Goal: Transaction & Acquisition: Purchase product/service

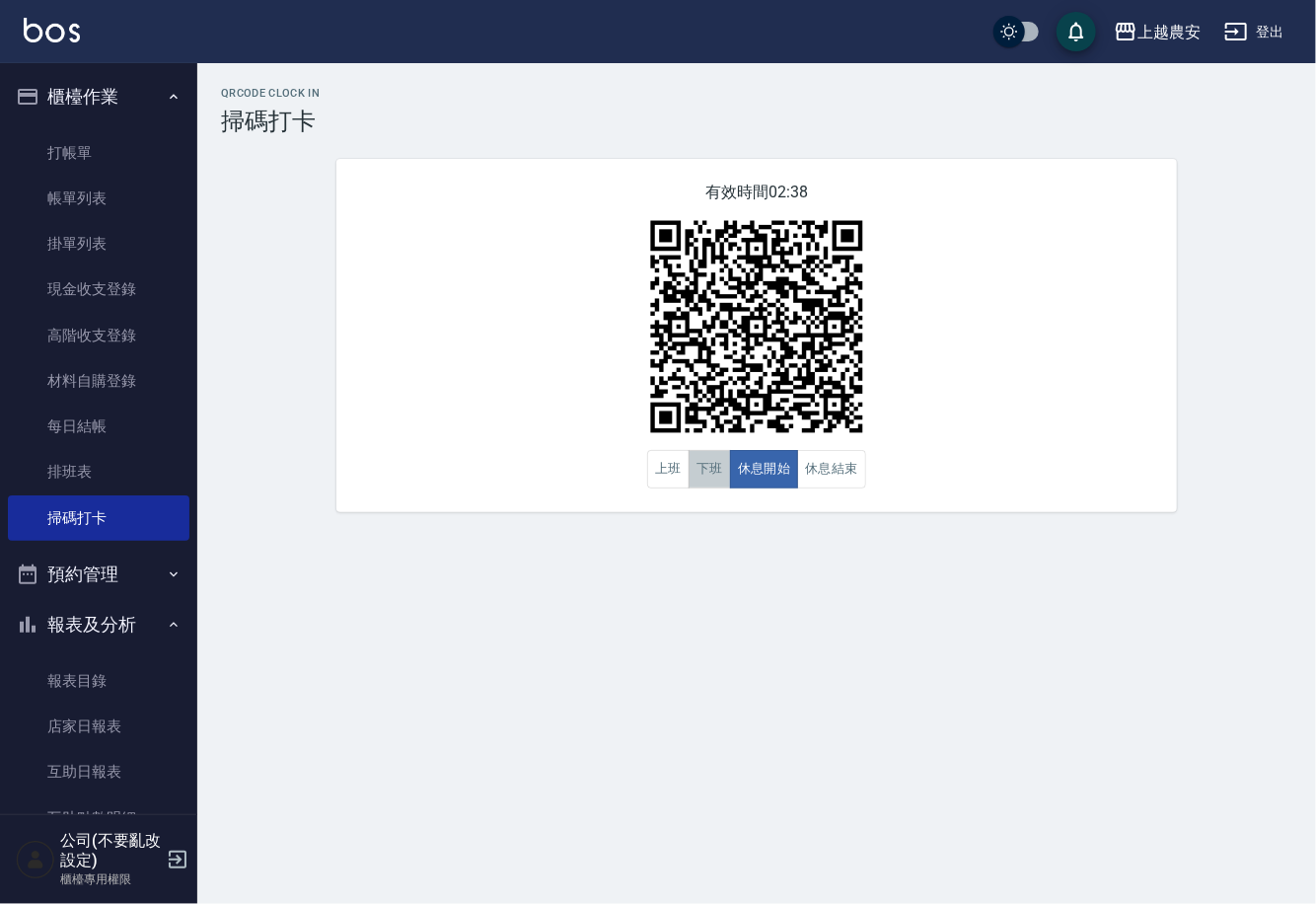
drag, startPoint x: 726, startPoint y: 480, endPoint x: 687, endPoint y: 469, distance: 40.5
click at [725, 480] on button "下班" at bounding box center [710, 469] width 42 height 39
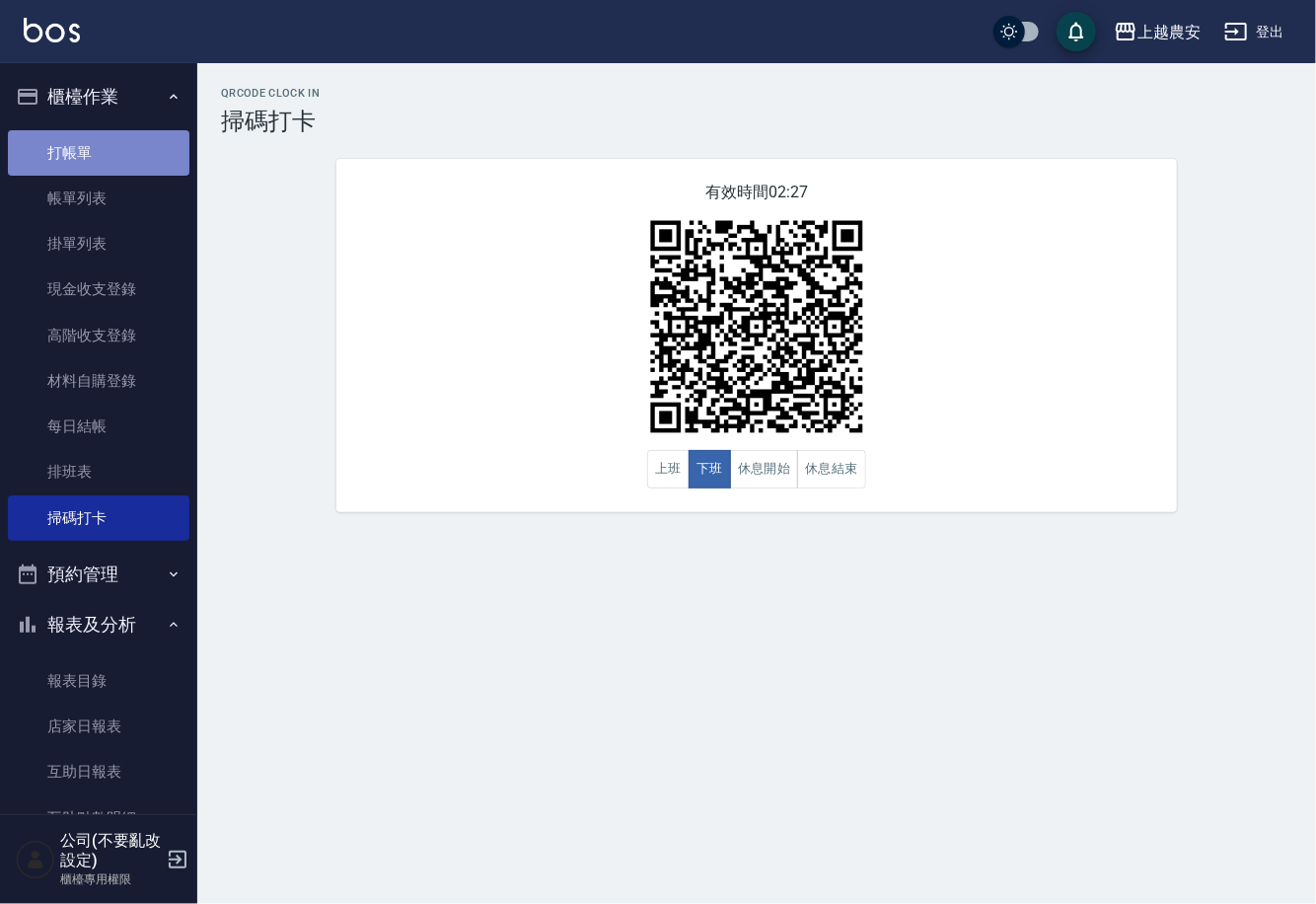
click at [100, 155] on link "打帳單" at bounding box center [99, 152] width 182 height 45
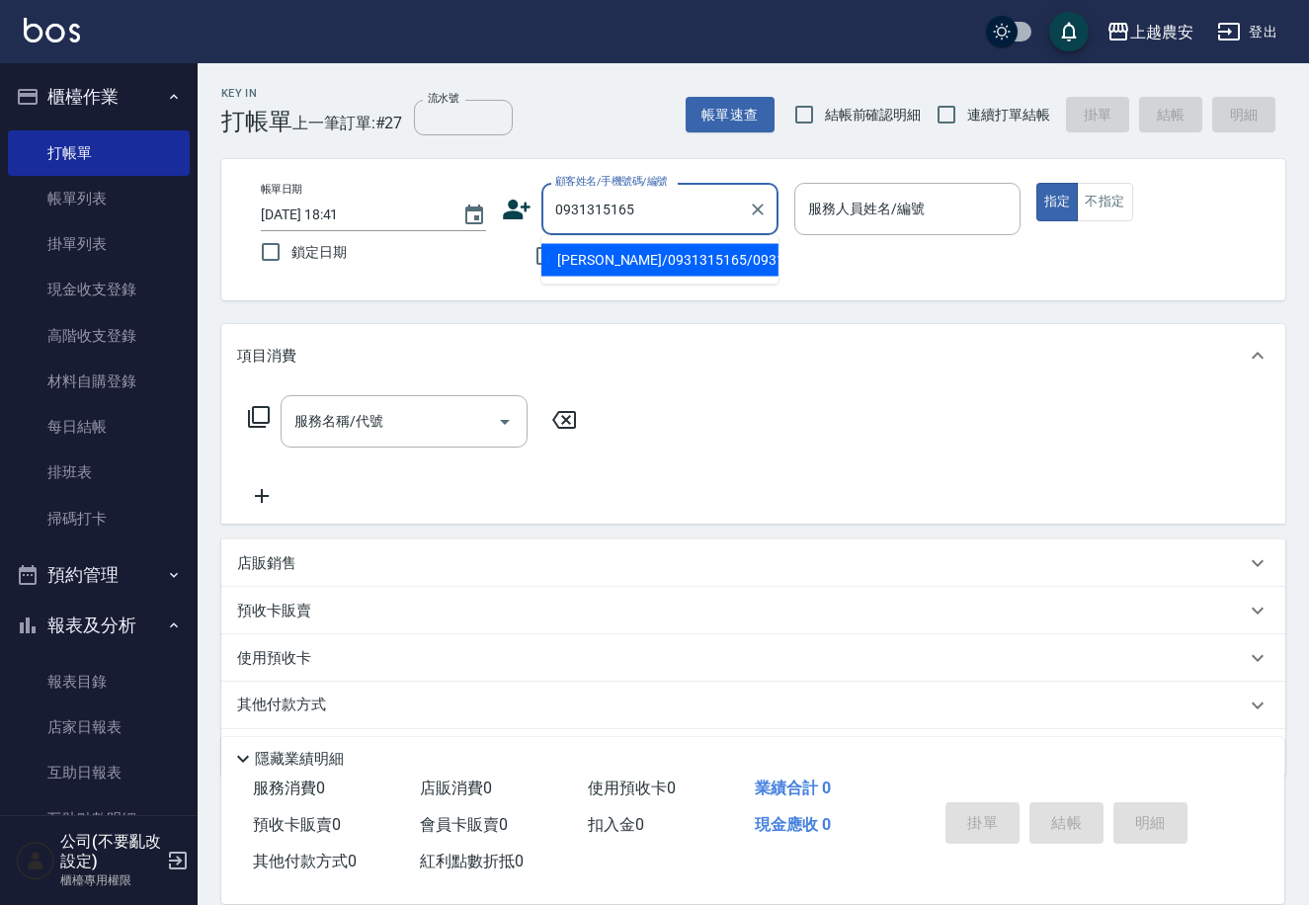
type input "陳麗容/0931315165/0931315165"
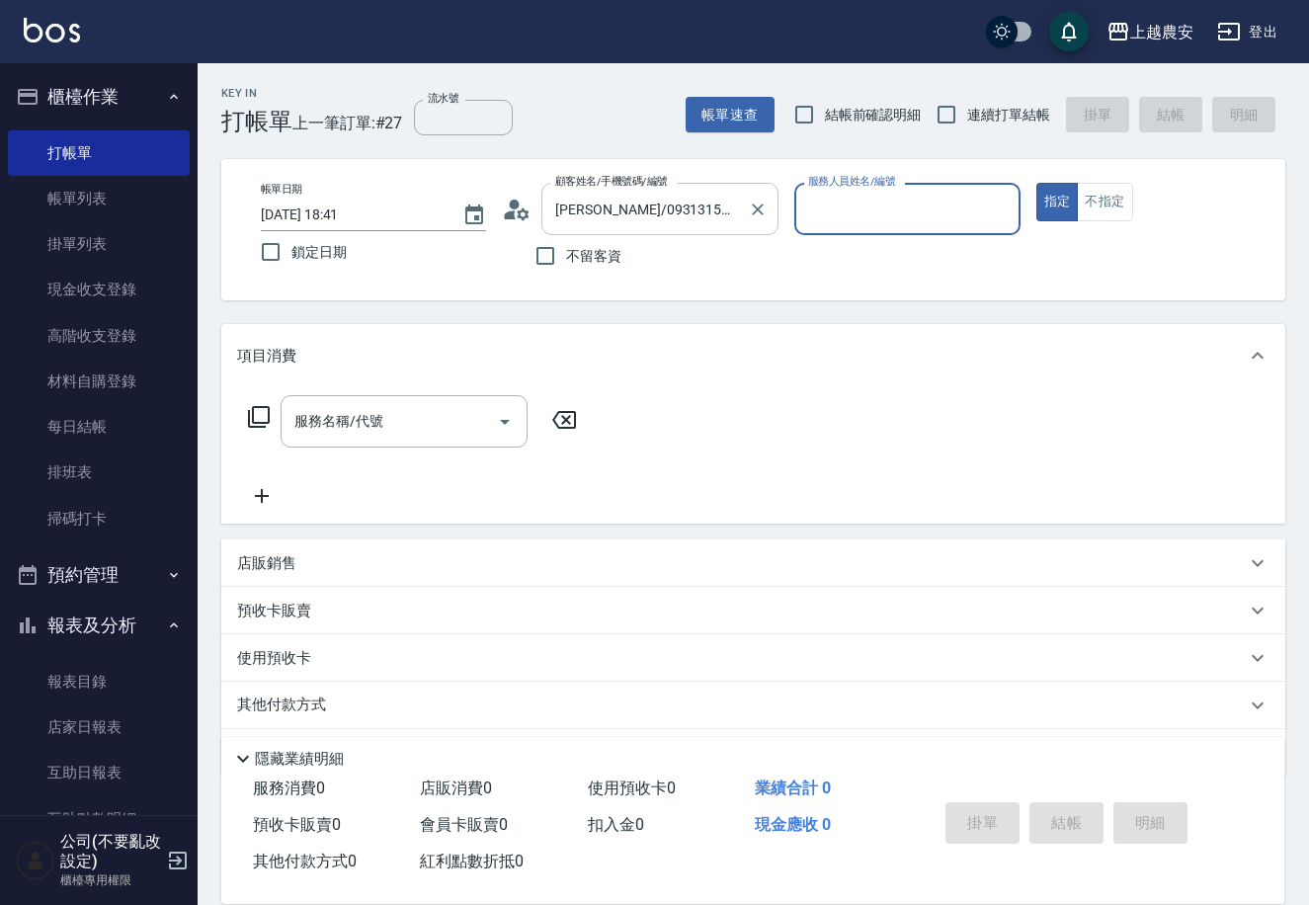
type input "Nana-13"
click at [1036, 183] on button "指定" at bounding box center [1057, 202] width 42 height 39
type button "true"
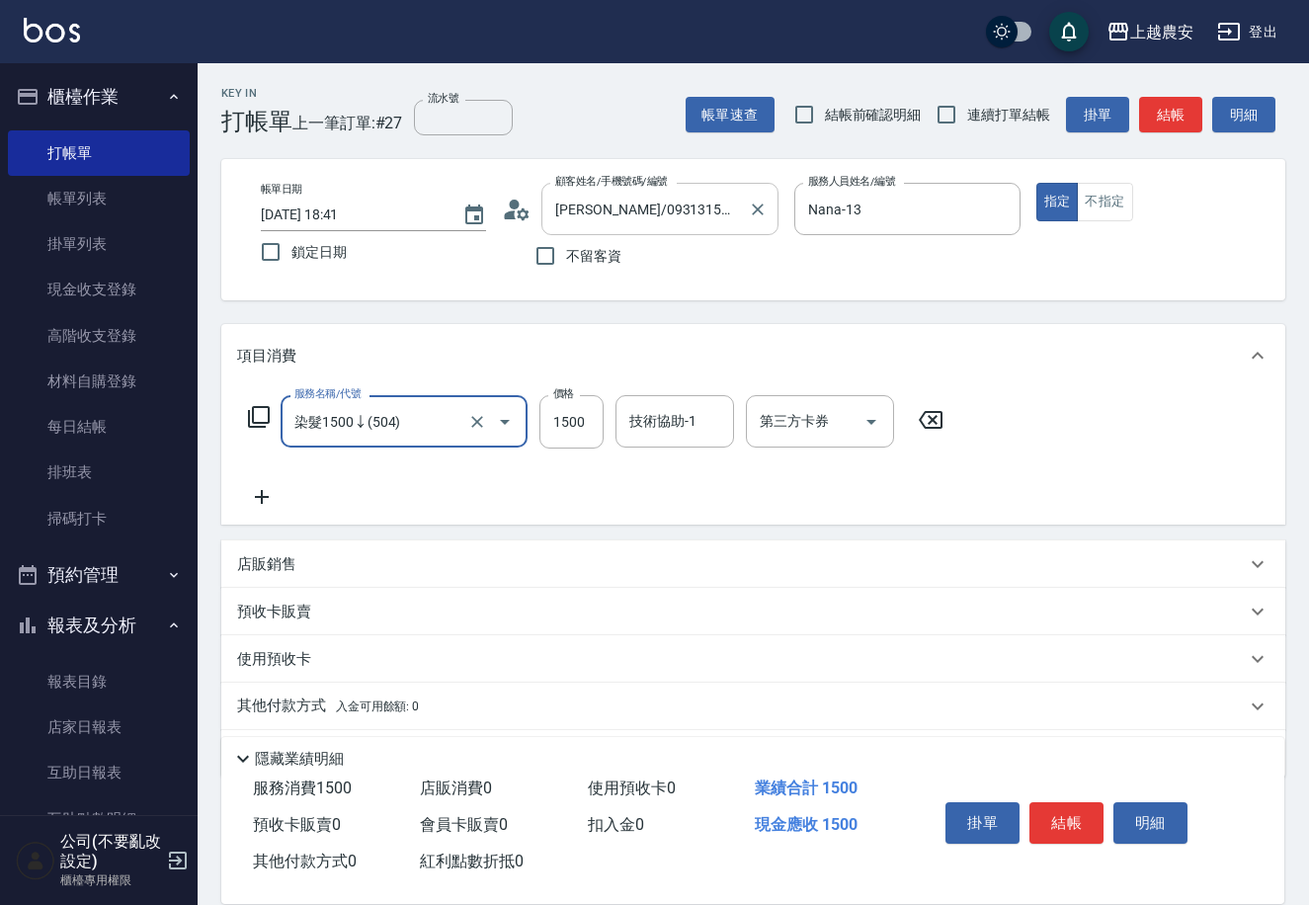
type input "染髮1500↓(504)"
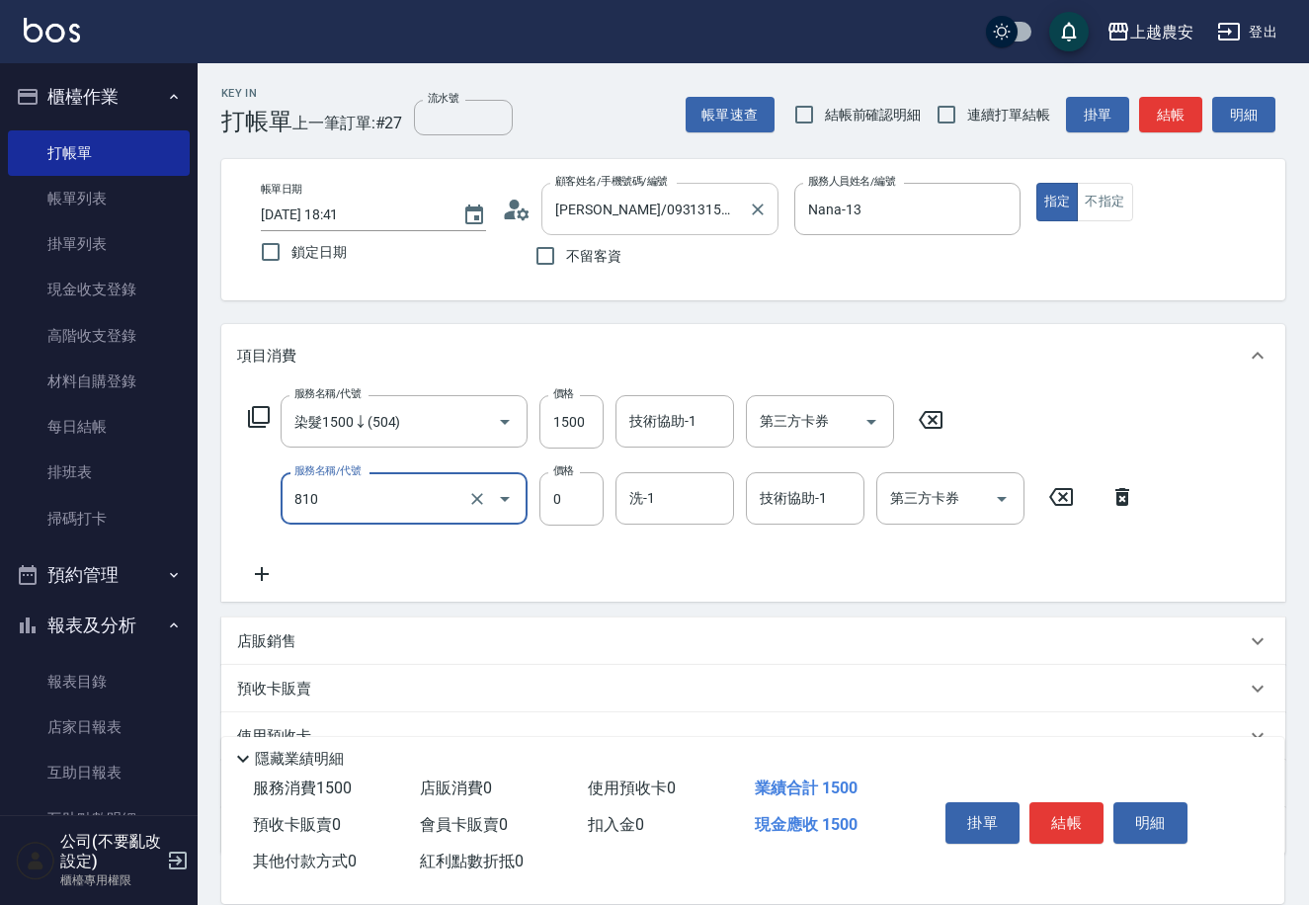
type input "頭皮護髮卡券使用(810)"
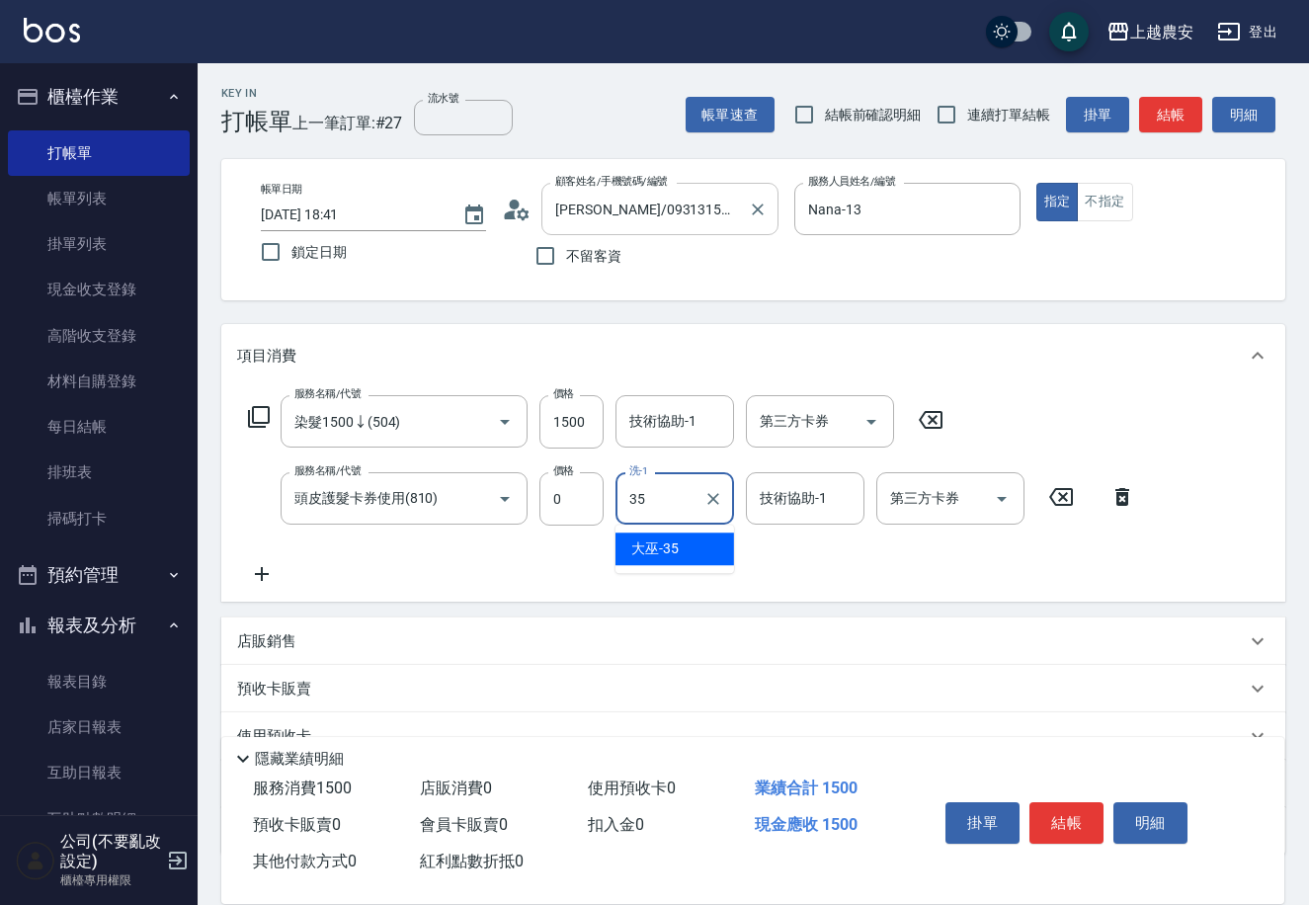
type input "大巫-35"
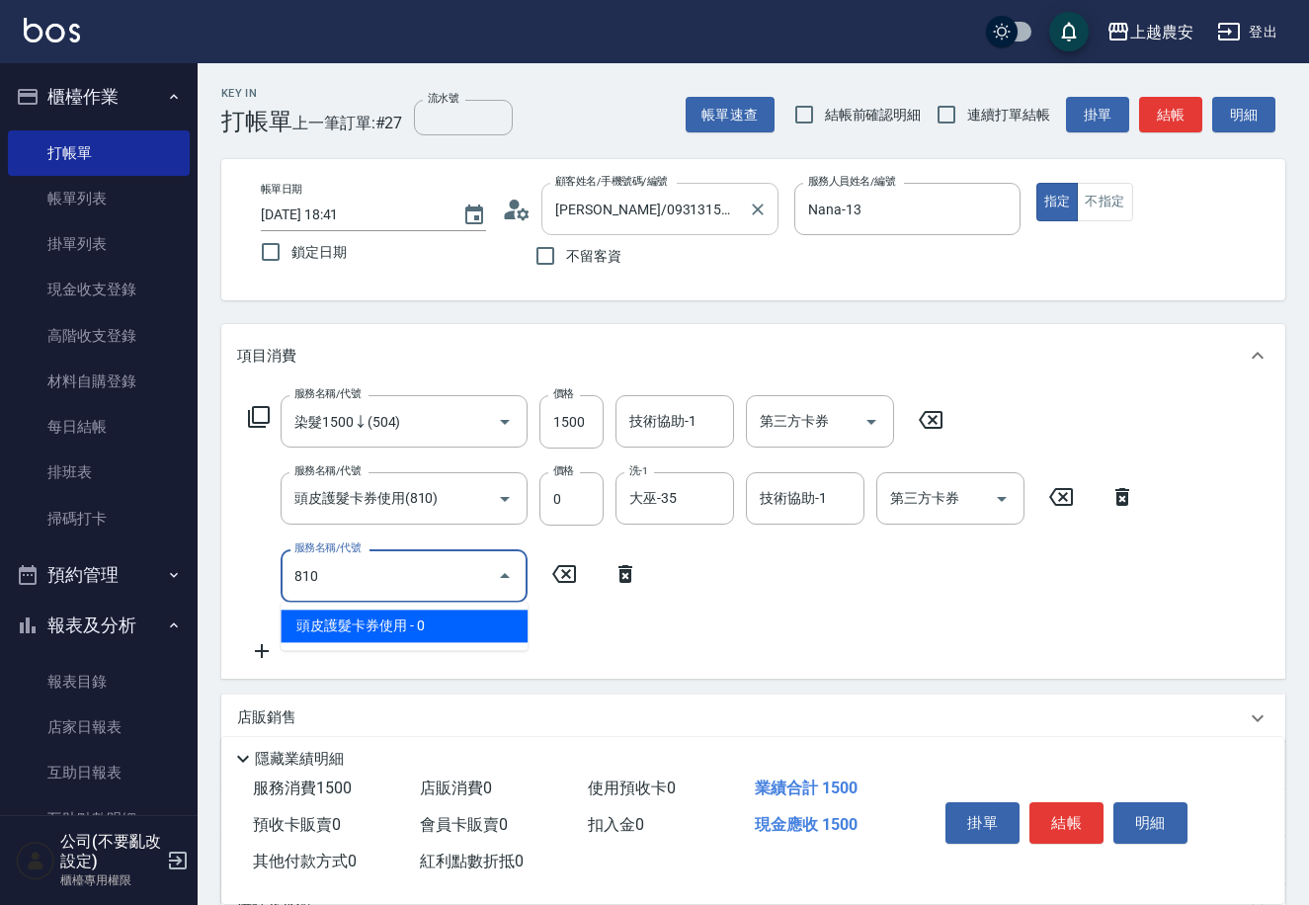
type input "頭皮護髮卡券使用(810)"
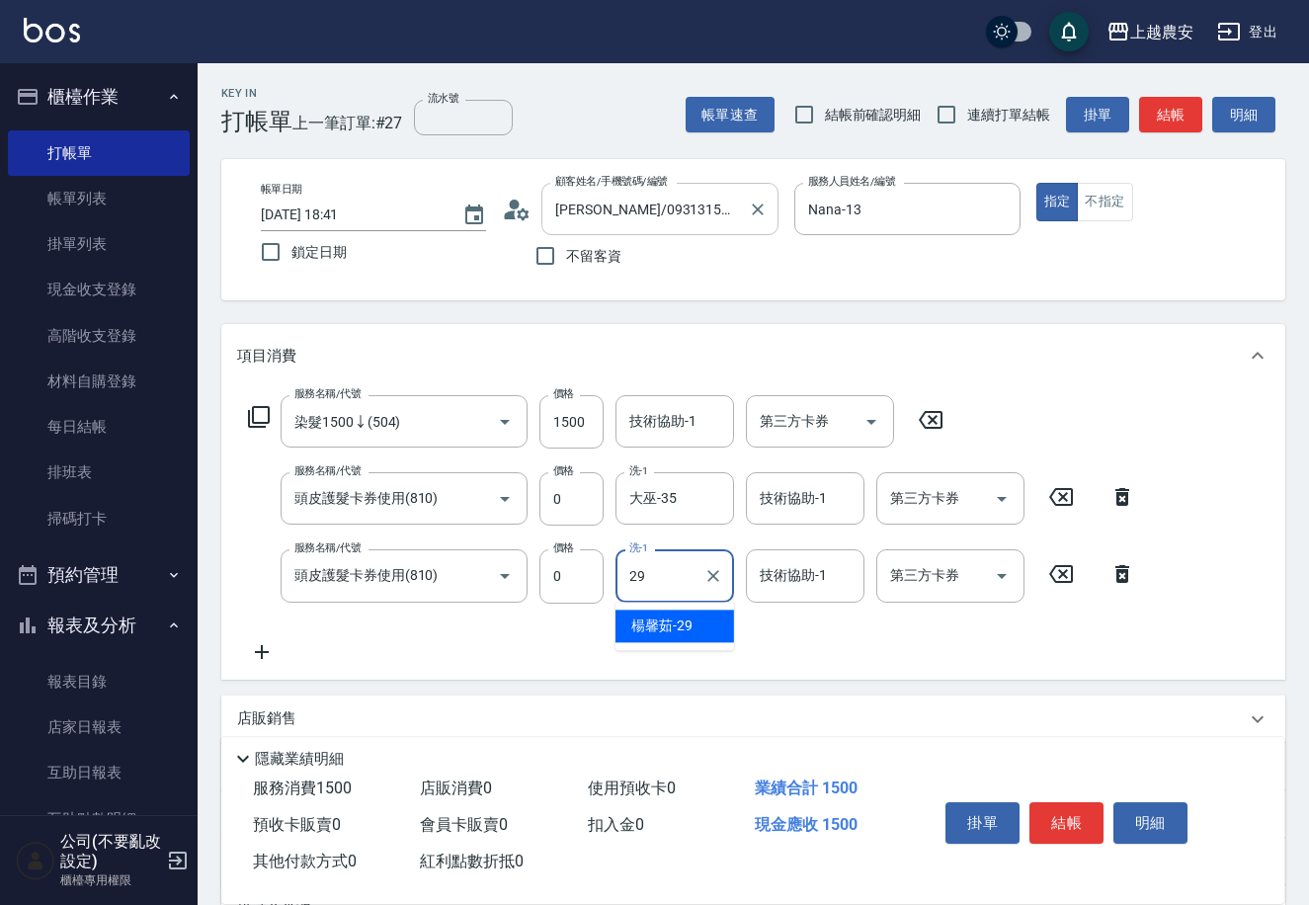
type input "楊馨茹-29"
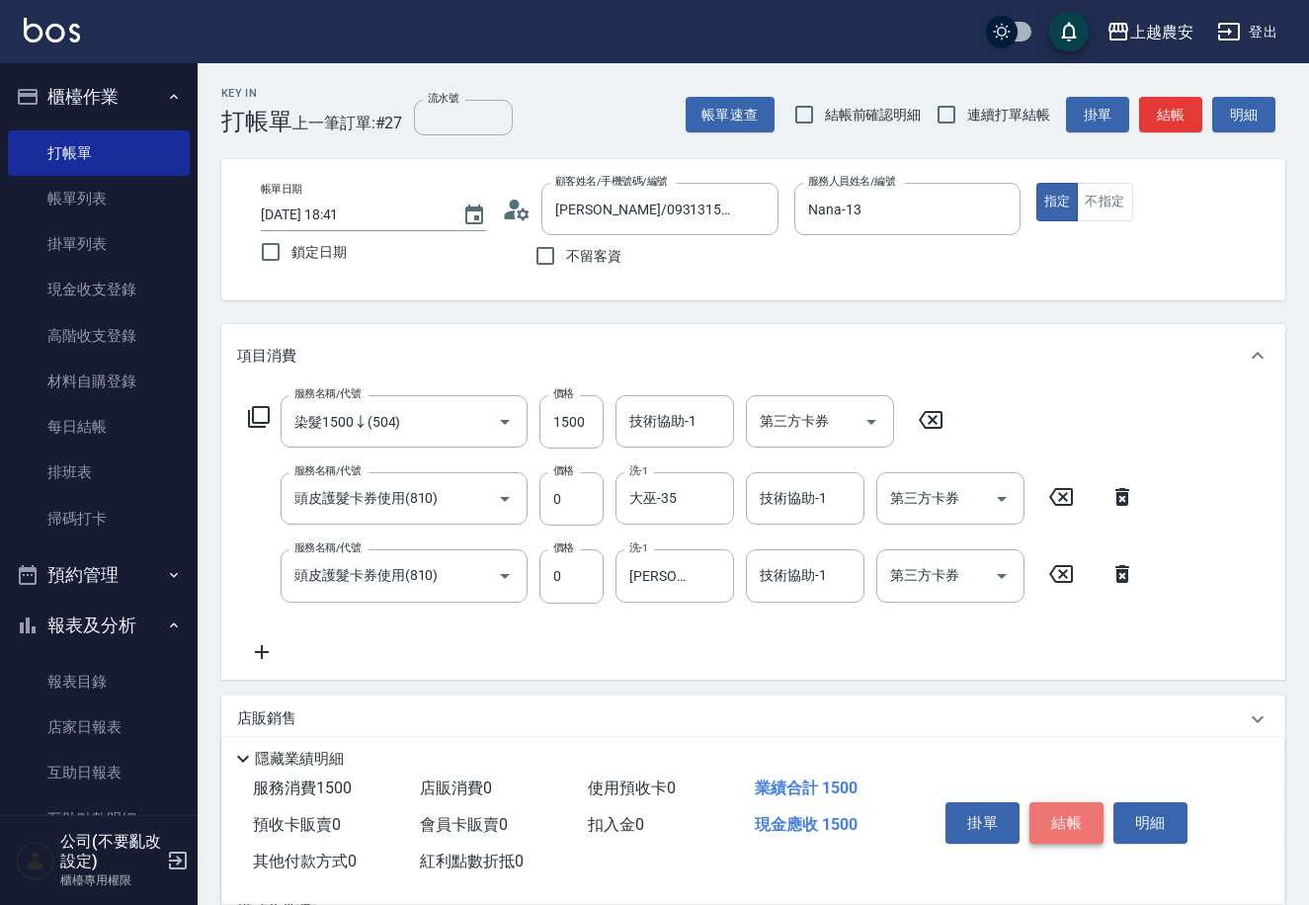
click at [1075, 825] on button "結帳" at bounding box center [1066, 822] width 74 height 41
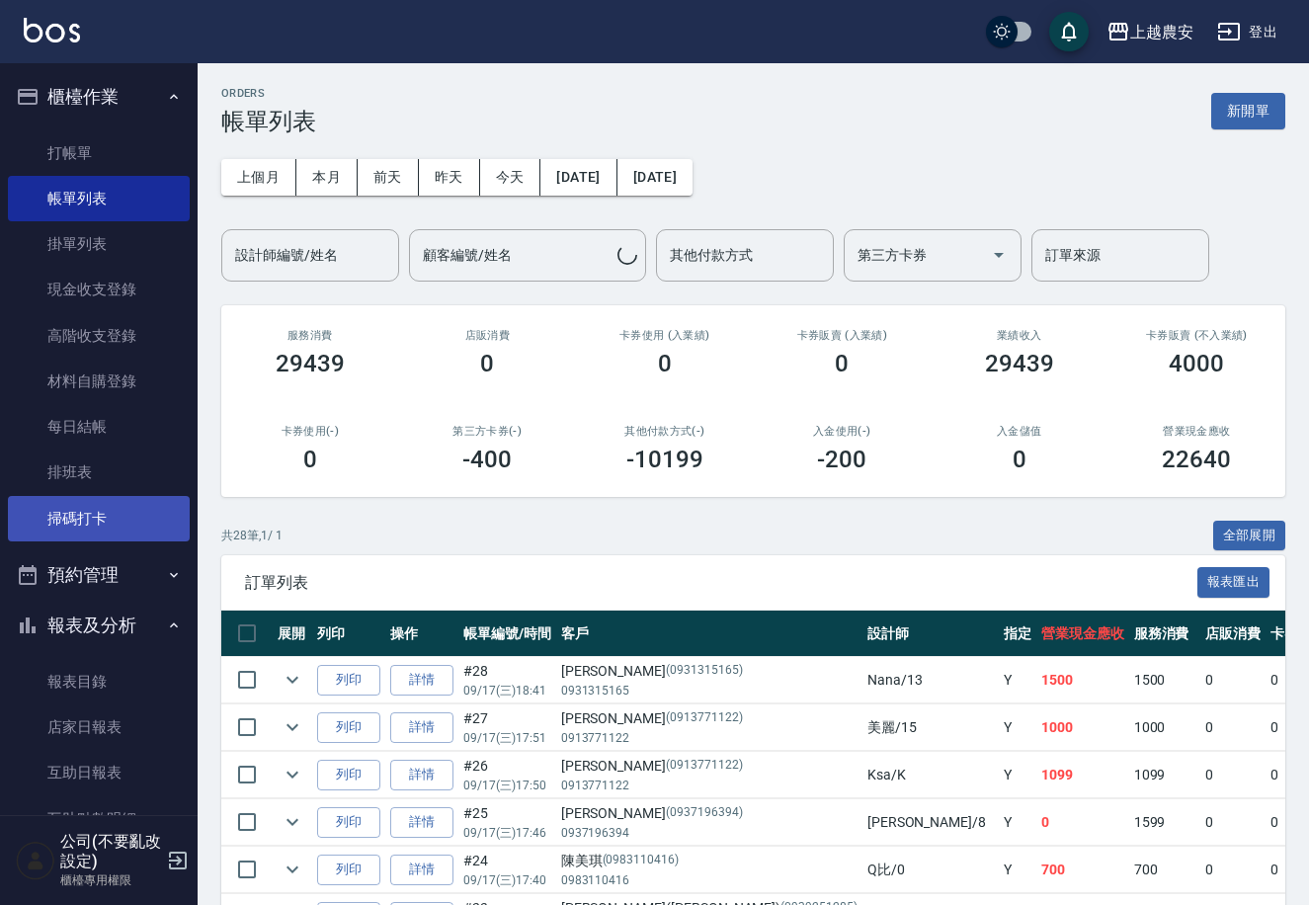
click at [108, 517] on link "掃碼打卡" at bounding box center [99, 518] width 182 height 45
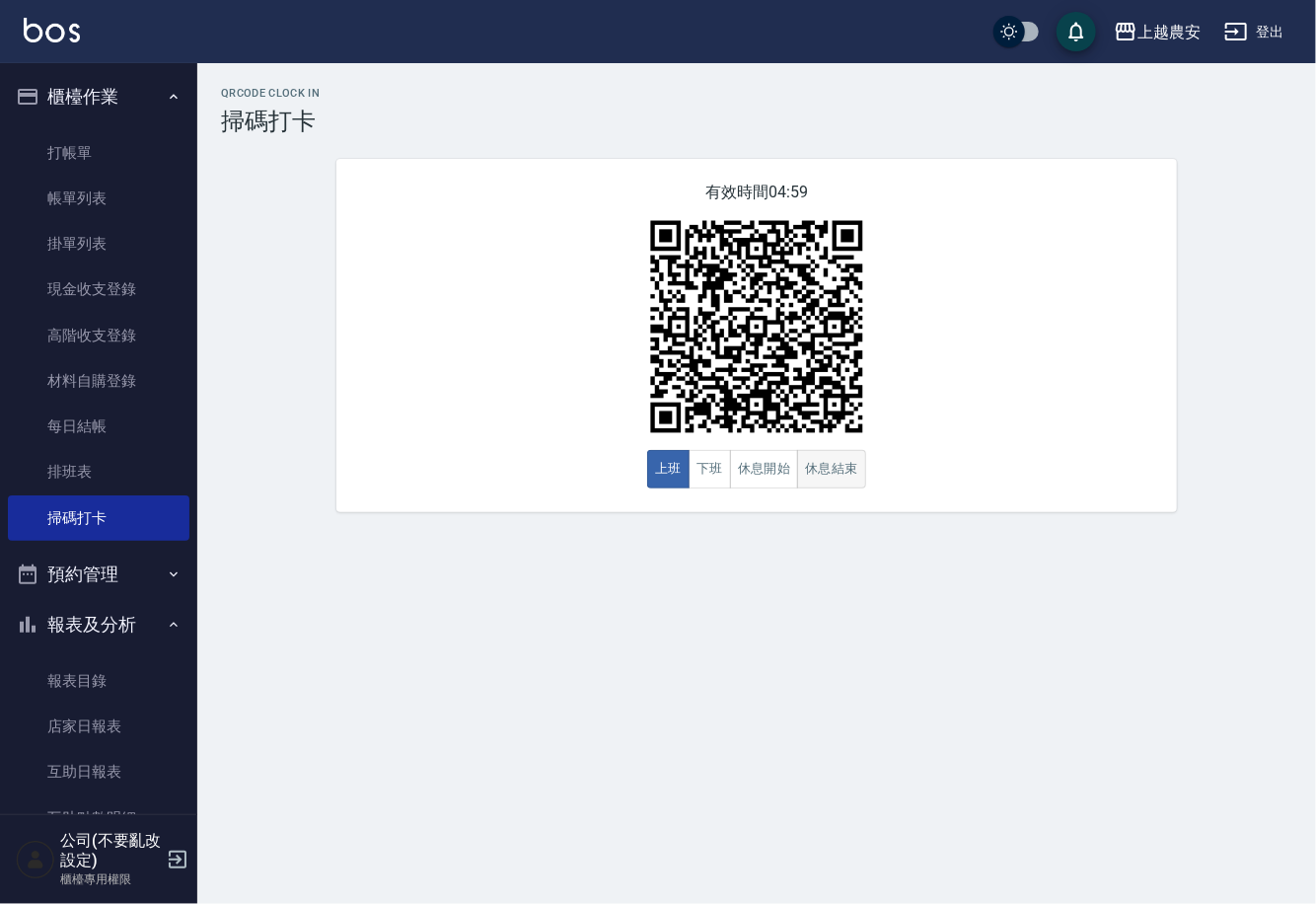
click at [830, 469] on button "休息結束" at bounding box center [831, 469] width 69 height 39
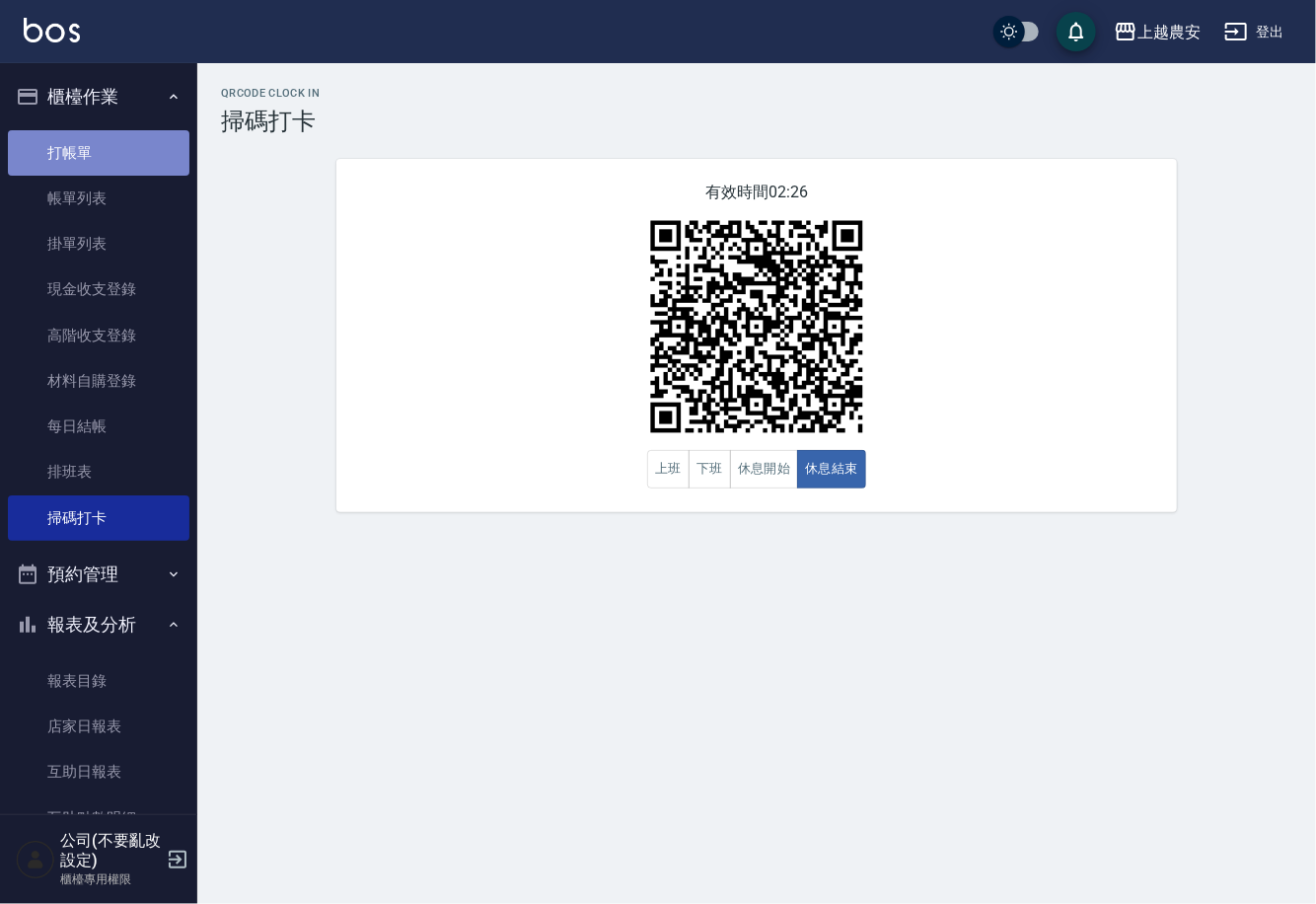
click at [140, 139] on link "打帳單" at bounding box center [99, 152] width 182 height 45
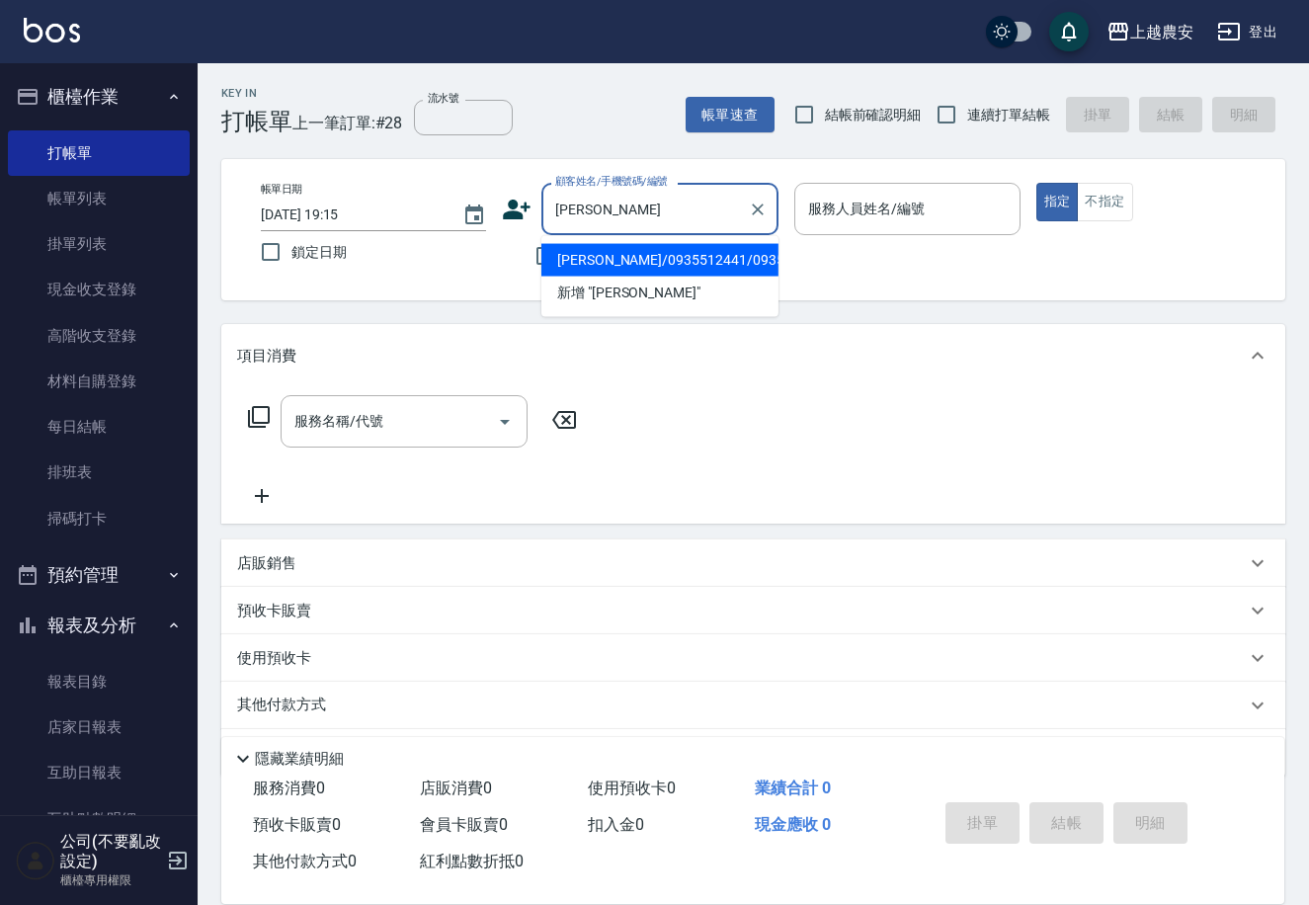
type input "賴雅涵/0935512441/0935512441"
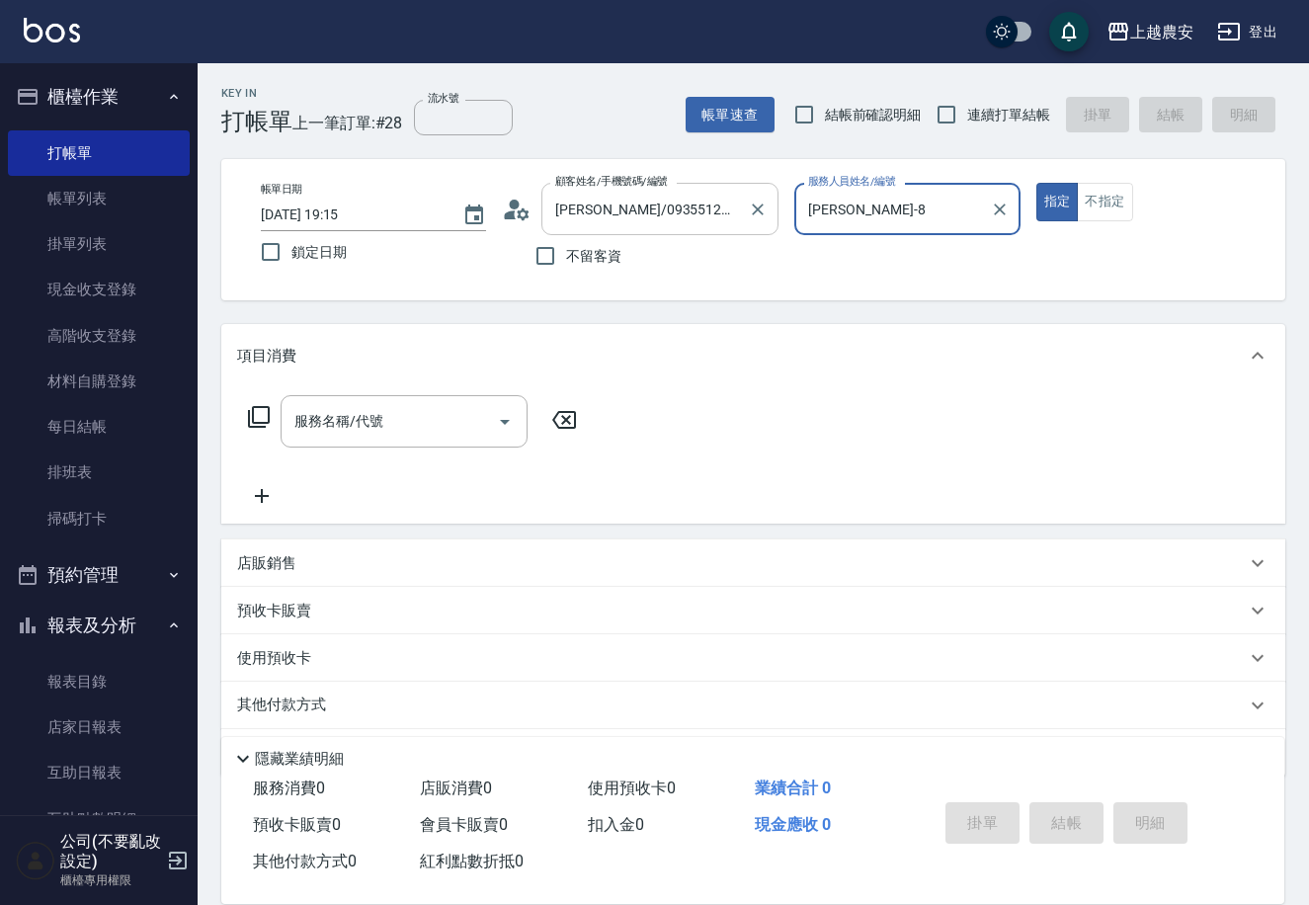
type input "黛慧-8"
click at [1036, 183] on button "指定" at bounding box center [1057, 202] width 42 height 39
type button "true"
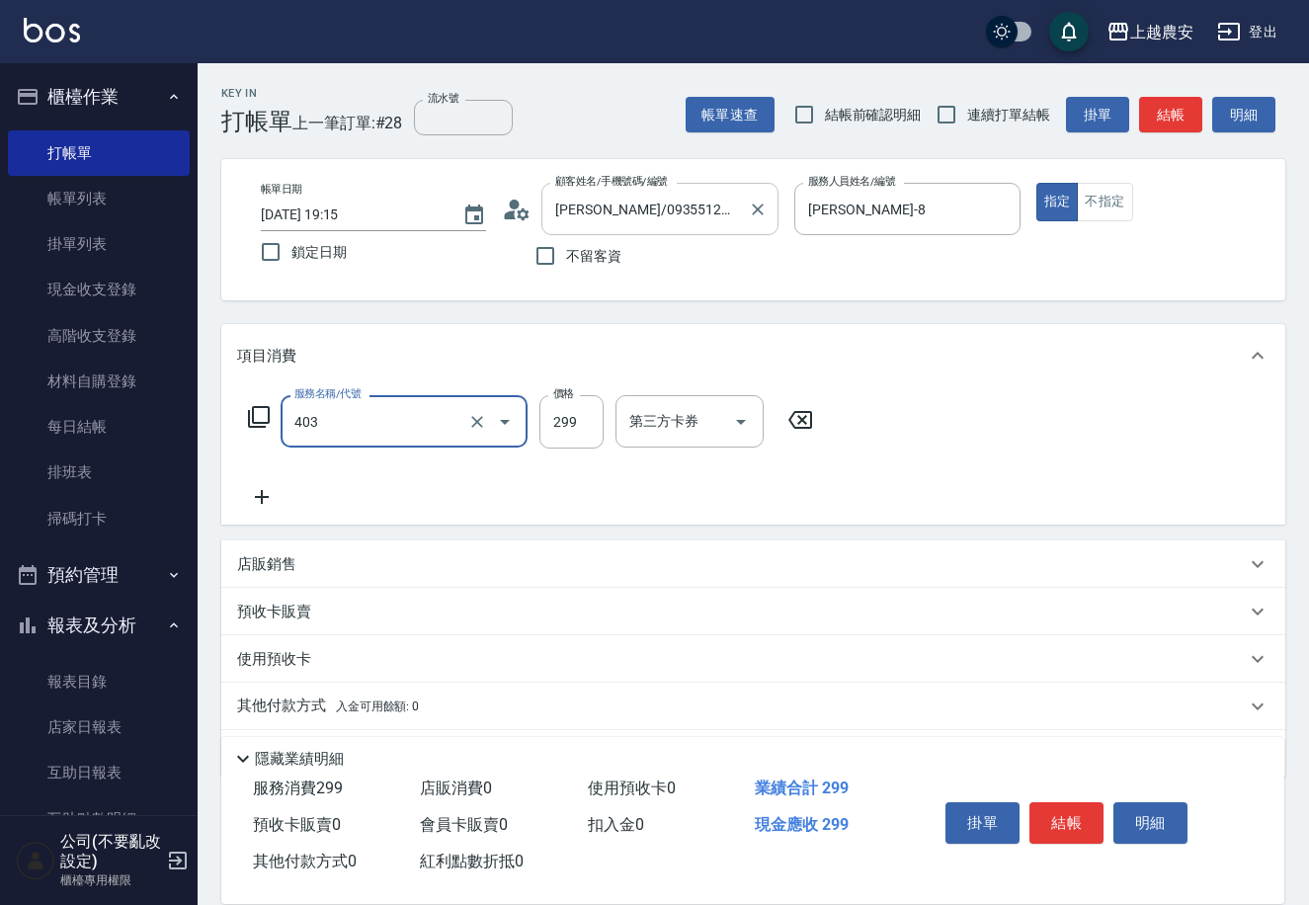
type input "剪髮(403)"
type input "500"
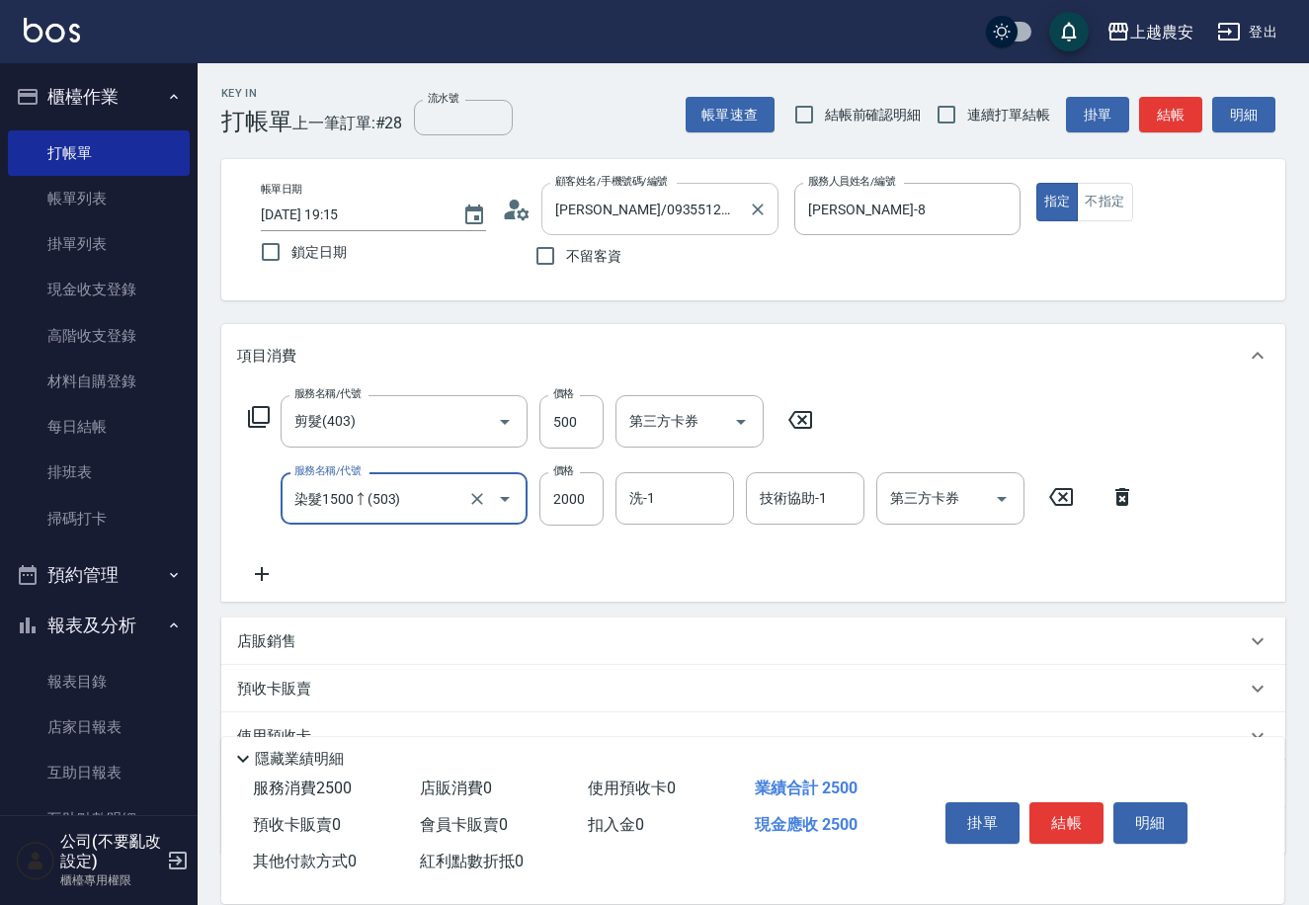
type input "染髮1500↑(503)"
type input "2100"
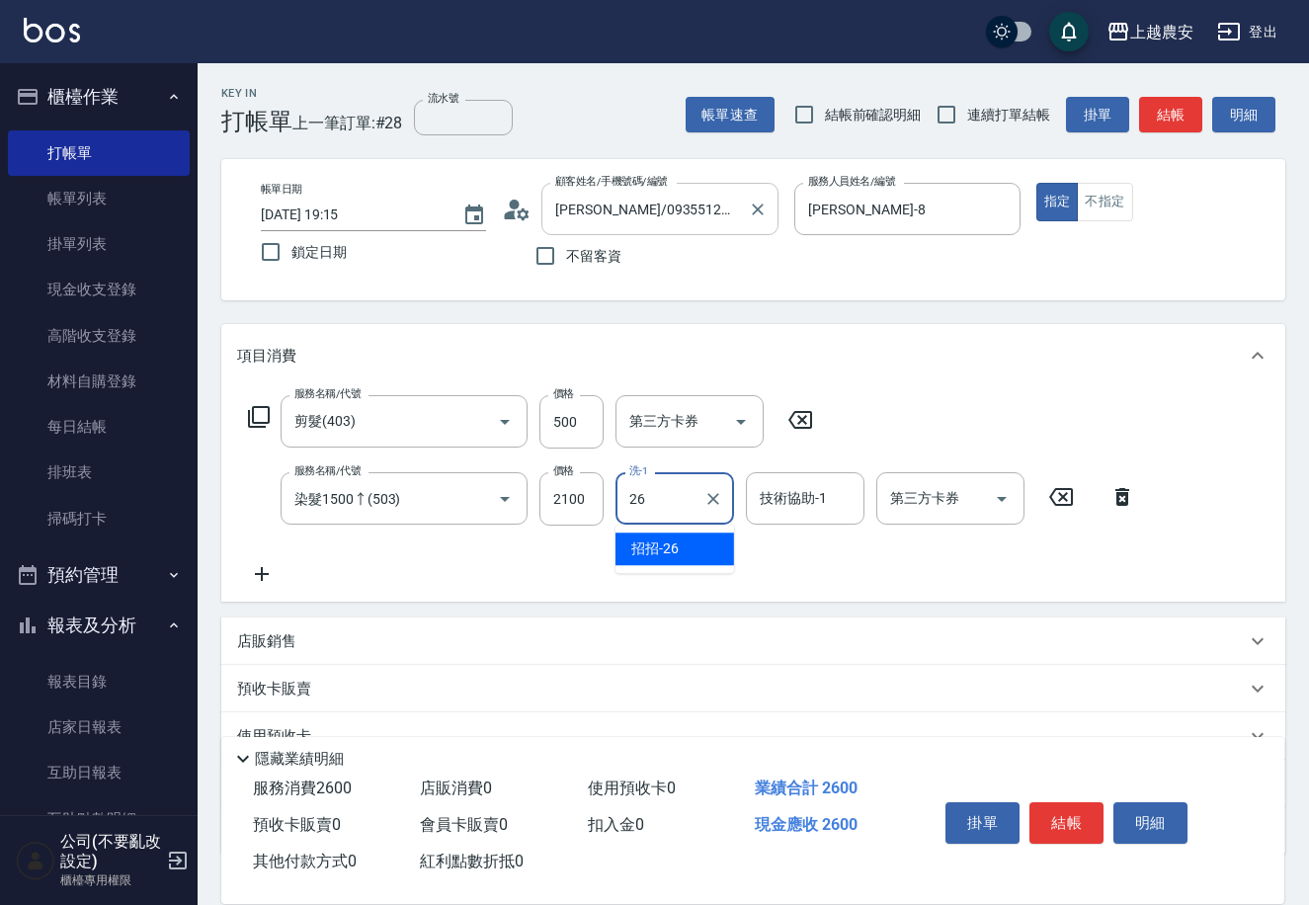
type input "招招-26"
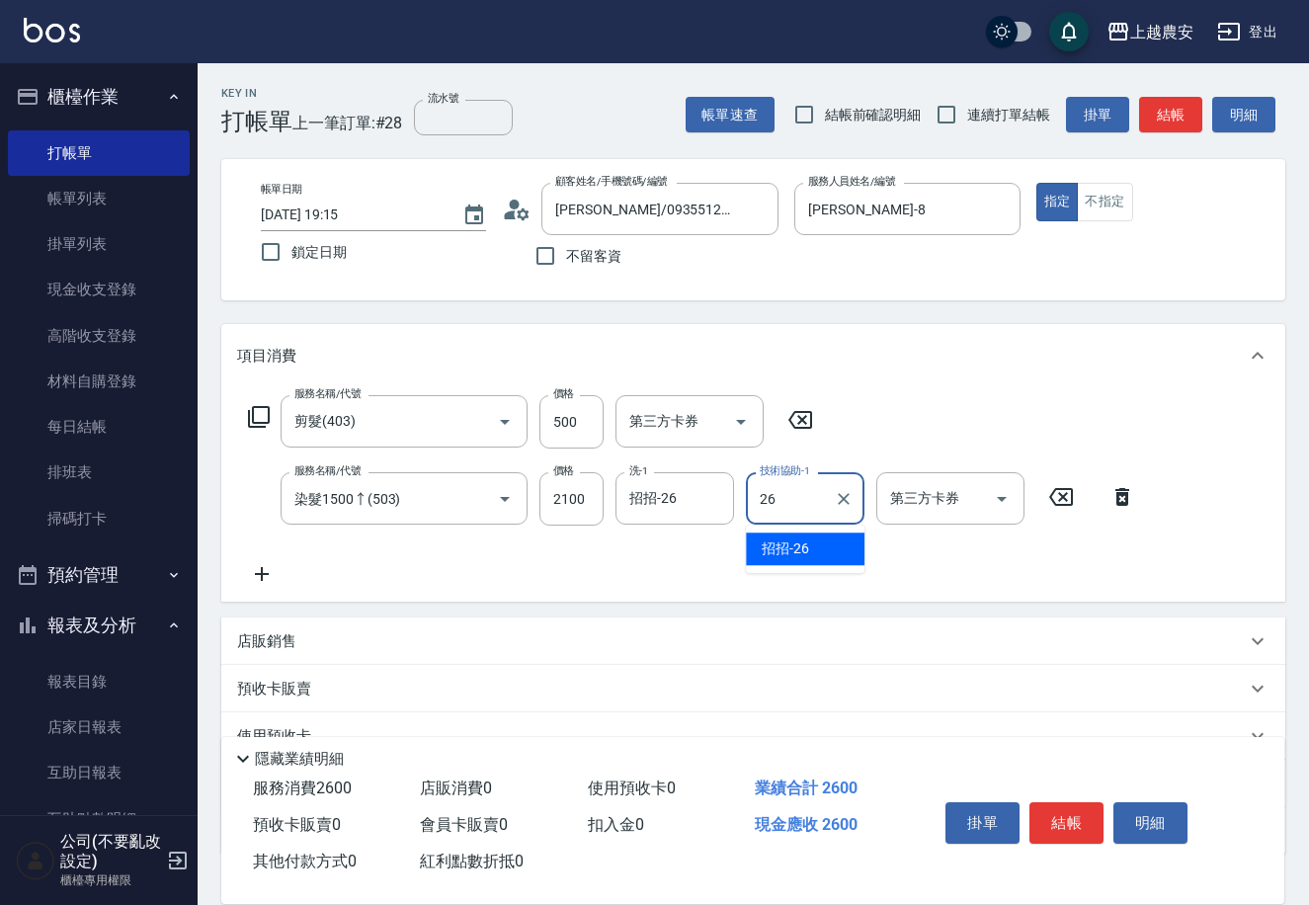
type input "招招-26"
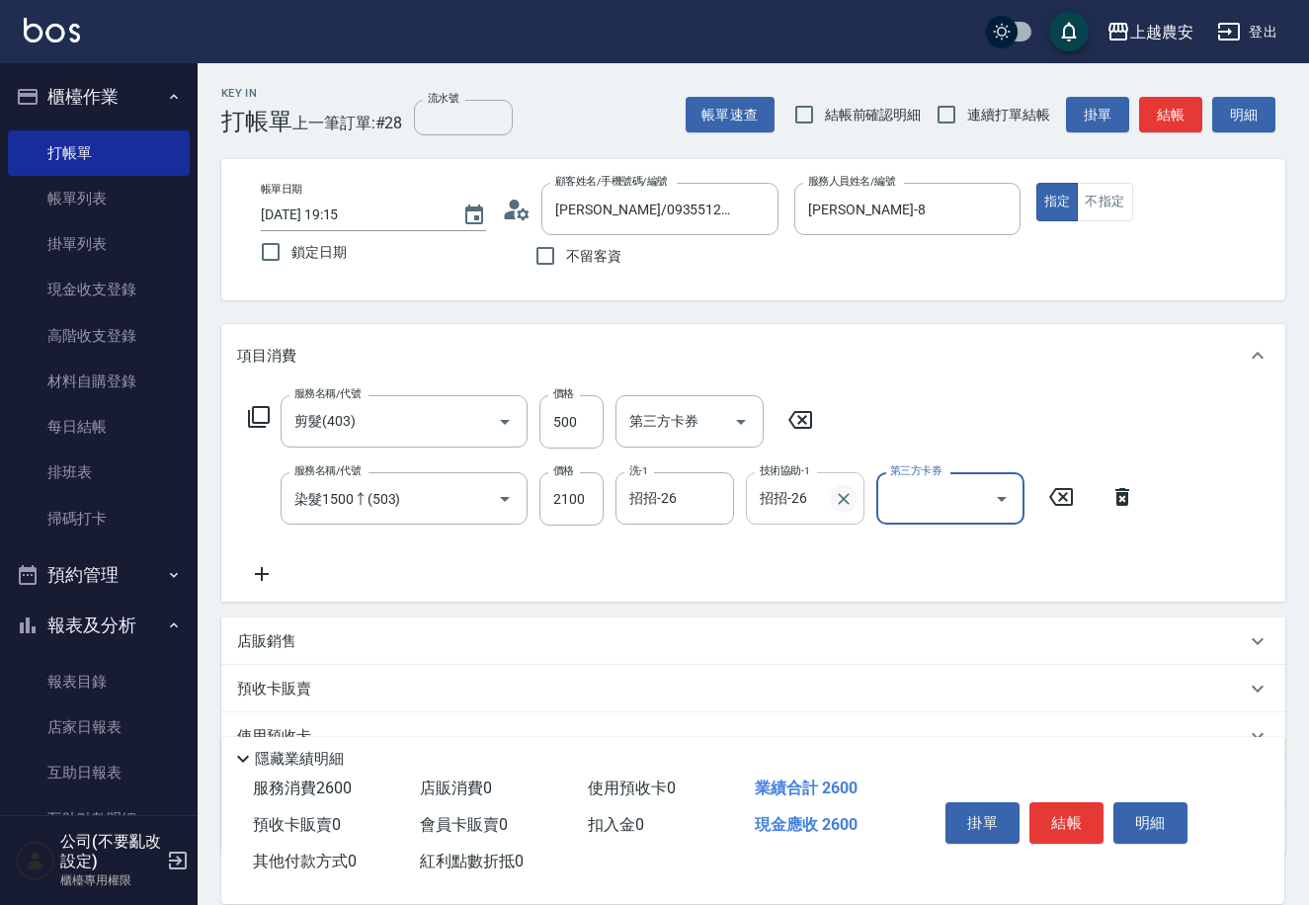
click at [845, 490] on icon "Clear" at bounding box center [844, 499] width 20 height 20
click at [1082, 832] on button "結帳" at bounding box center [1066, 822] width 74 height 41
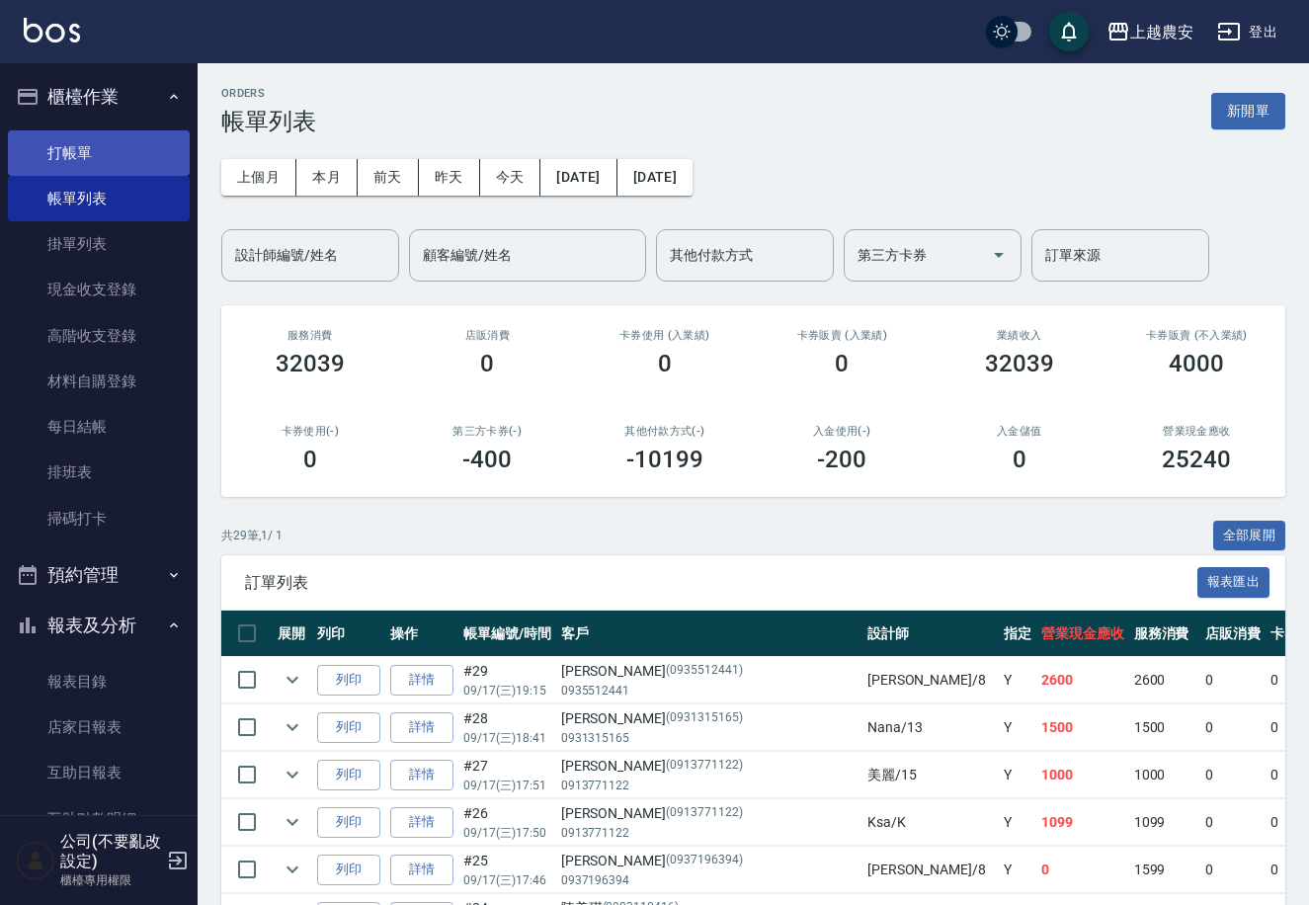
click at [68, 152] on link "打帳單" at bounding box center [99, 152] width 182 height 45
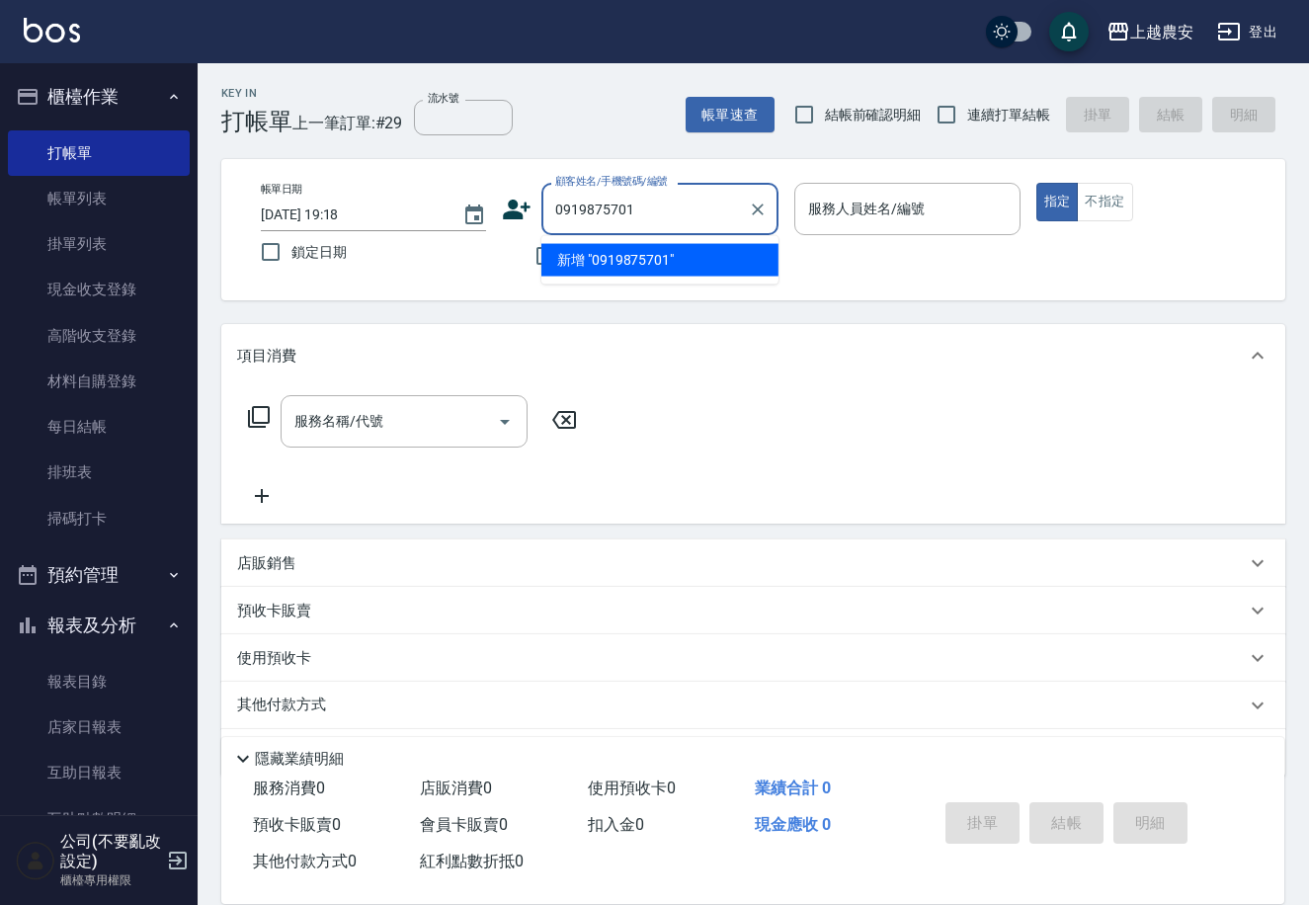
drag, startPoint x: 642, startPoint y: 212, endPoint x: 556, endPoint y: 201, distance: 86.8
click at [526, 204] on div "顧客姓名/手機號碼/編號 0919875701 顧客姓名/手機號碼/編號" at bounding box center [640, 209] width 277 height 52
type input "0919875701"
click at [513, 207] on icon at bounding box center [518, 210] width 28 height 20
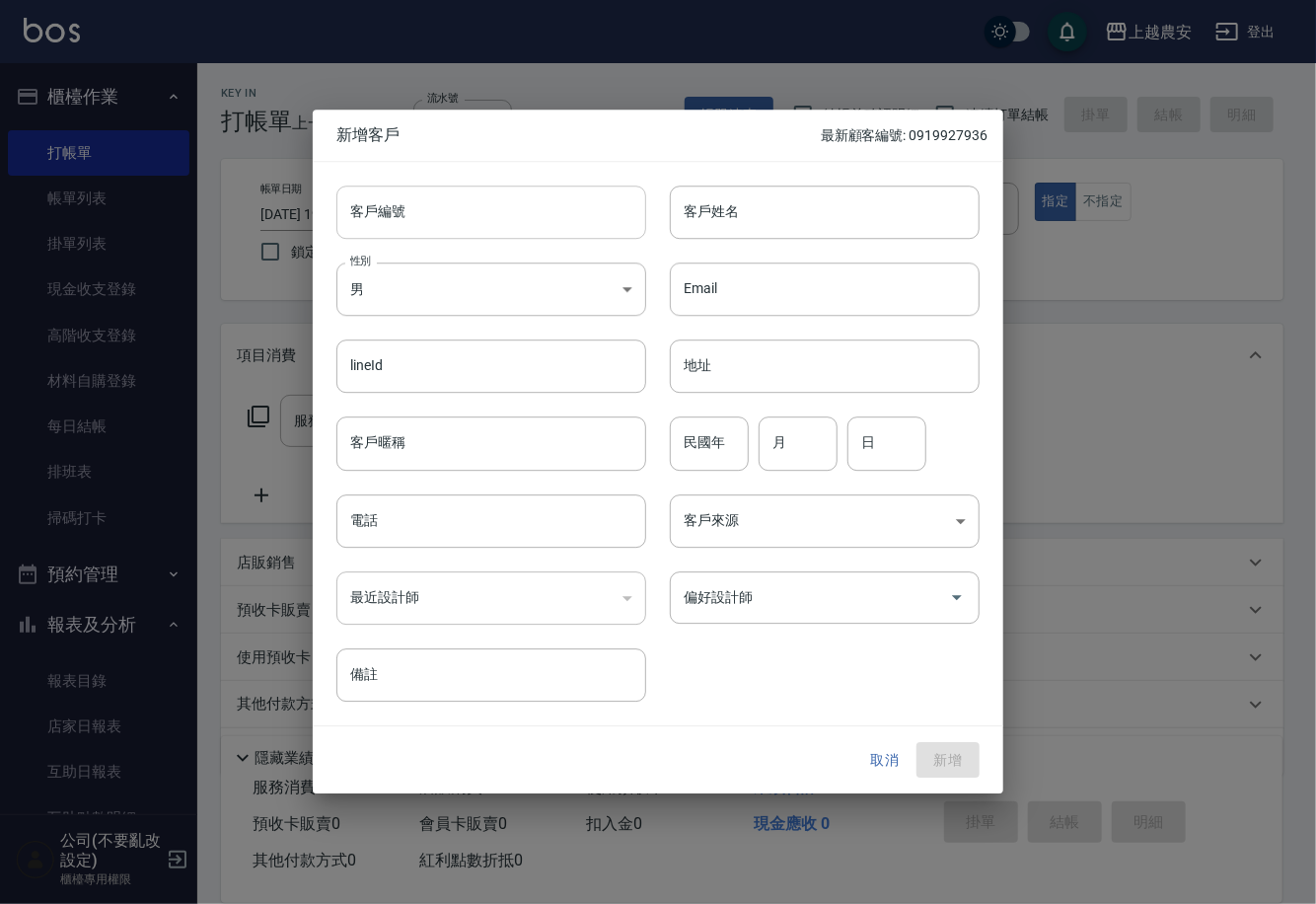
drag, startPoint x: 524, startPoint y: 209, endPoint x: 536, endPoint y: 208, distance: 12.0
click at [524, 209] on input "客戶編號" at bounding box center [491, 212] width 310 height 53
paste input "0919875701"
type input "0919875701"
click at [602, 293] on body "上越農安 登出 櫃檯作業 打帳單 帳單列表 掛單列表 現金收支登錄 高階收支登錄 材料自購登錄 每日結帳 排班表 掃碼打卡 預約管理 預約管理 單日預約紀錄 …" at bounding box center [658, 480] width 1316 height 962
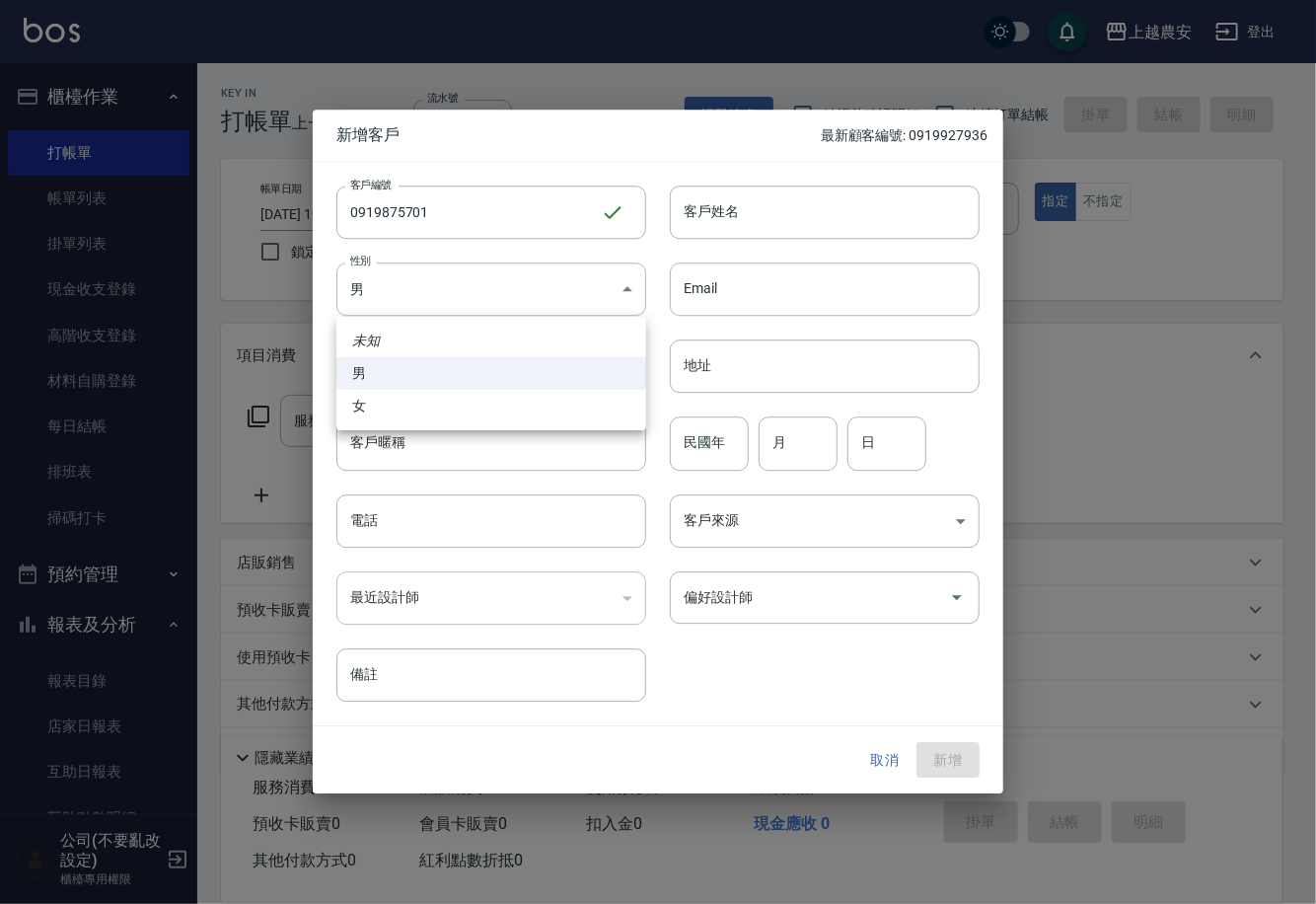
click at [559, 407] on li "女" at bounding box center [491, 406] width 310 height 33
type input "FEMALE"
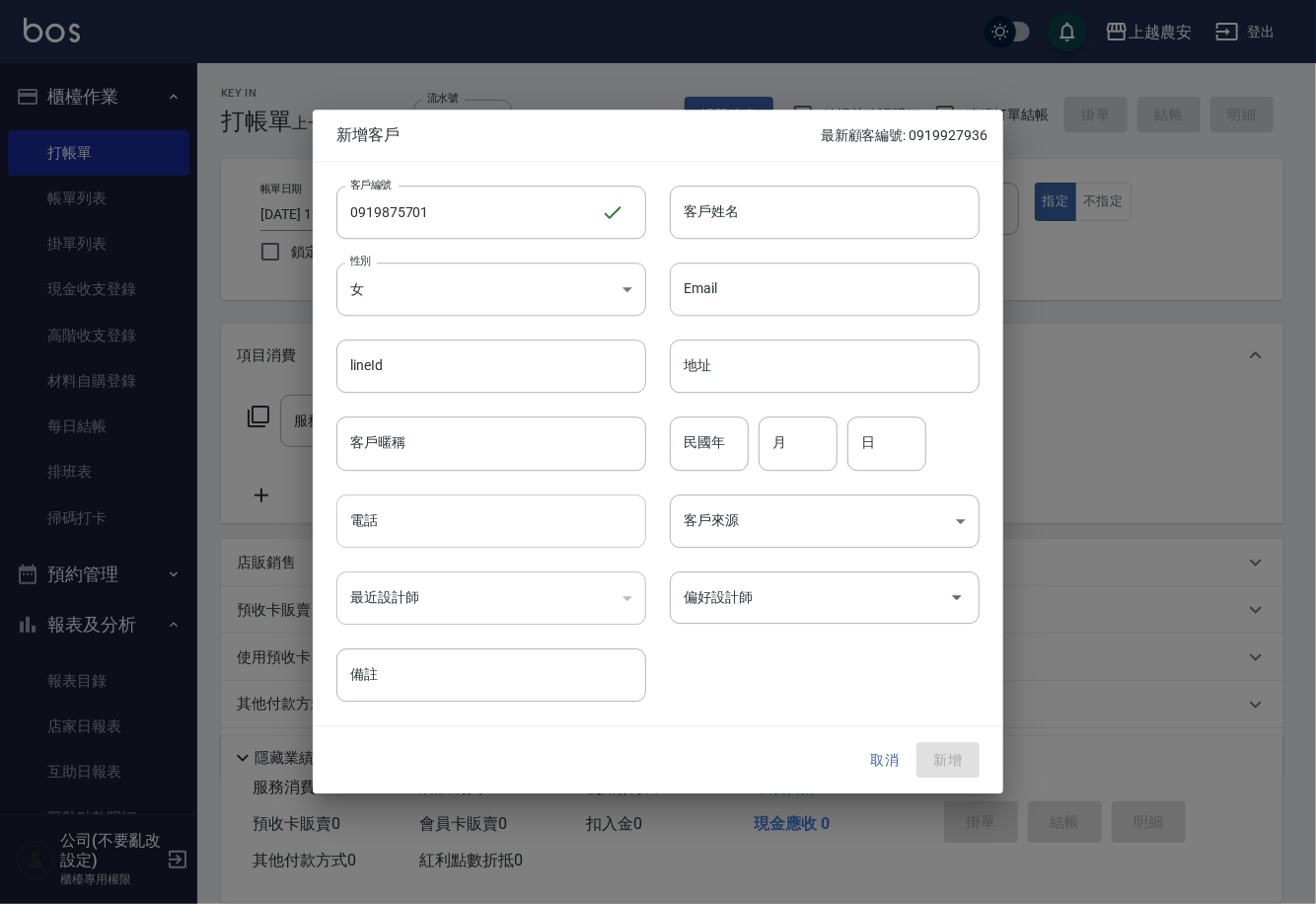
click at [498, 530] on input "電話" at bounding box center [491, 520] width 310 height 53
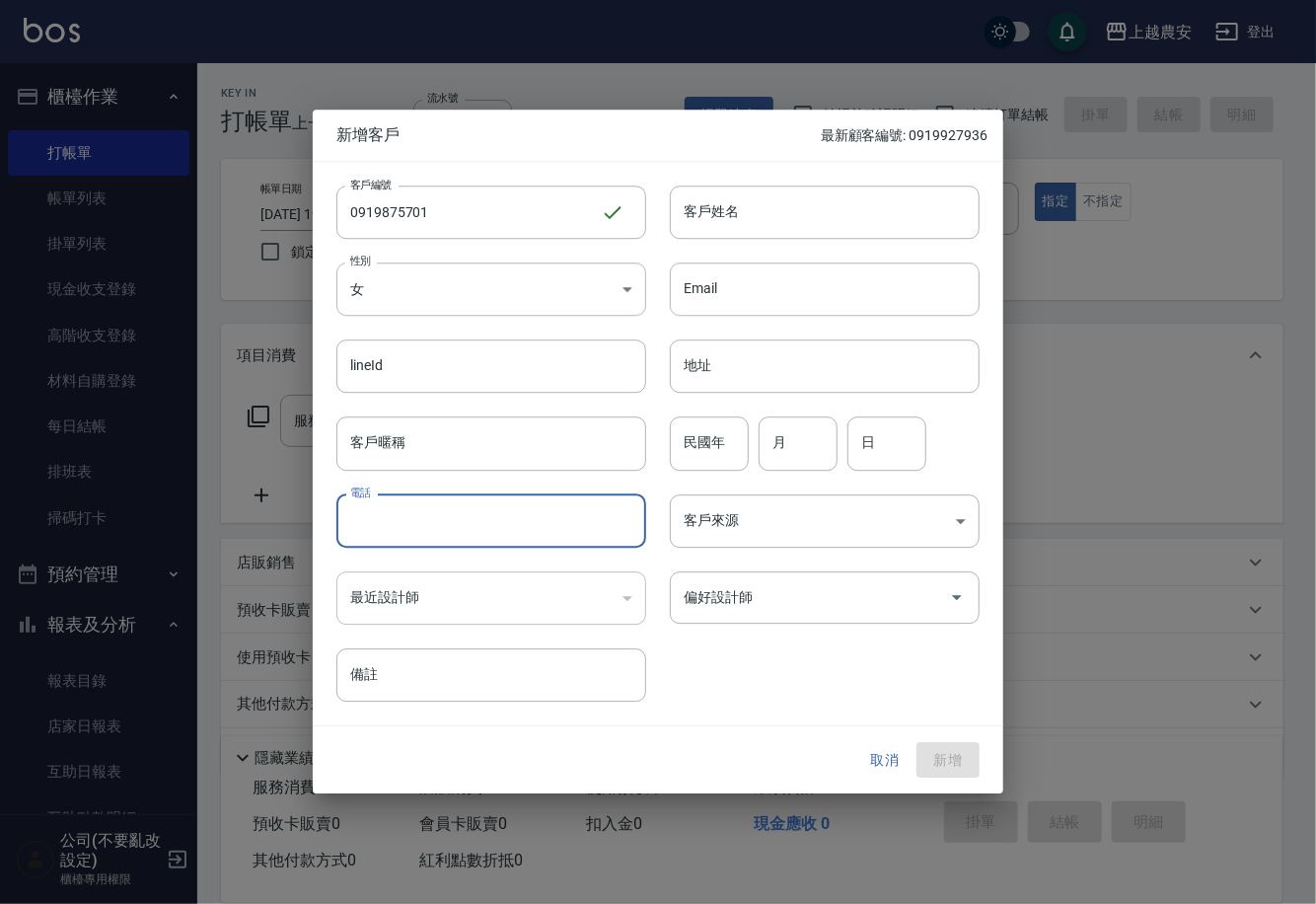
paste input "0919875701"
type input "0919875701"
click at [859, 219] on input "客戶姓名" at bounding box center [825, 212] width 310 height 53
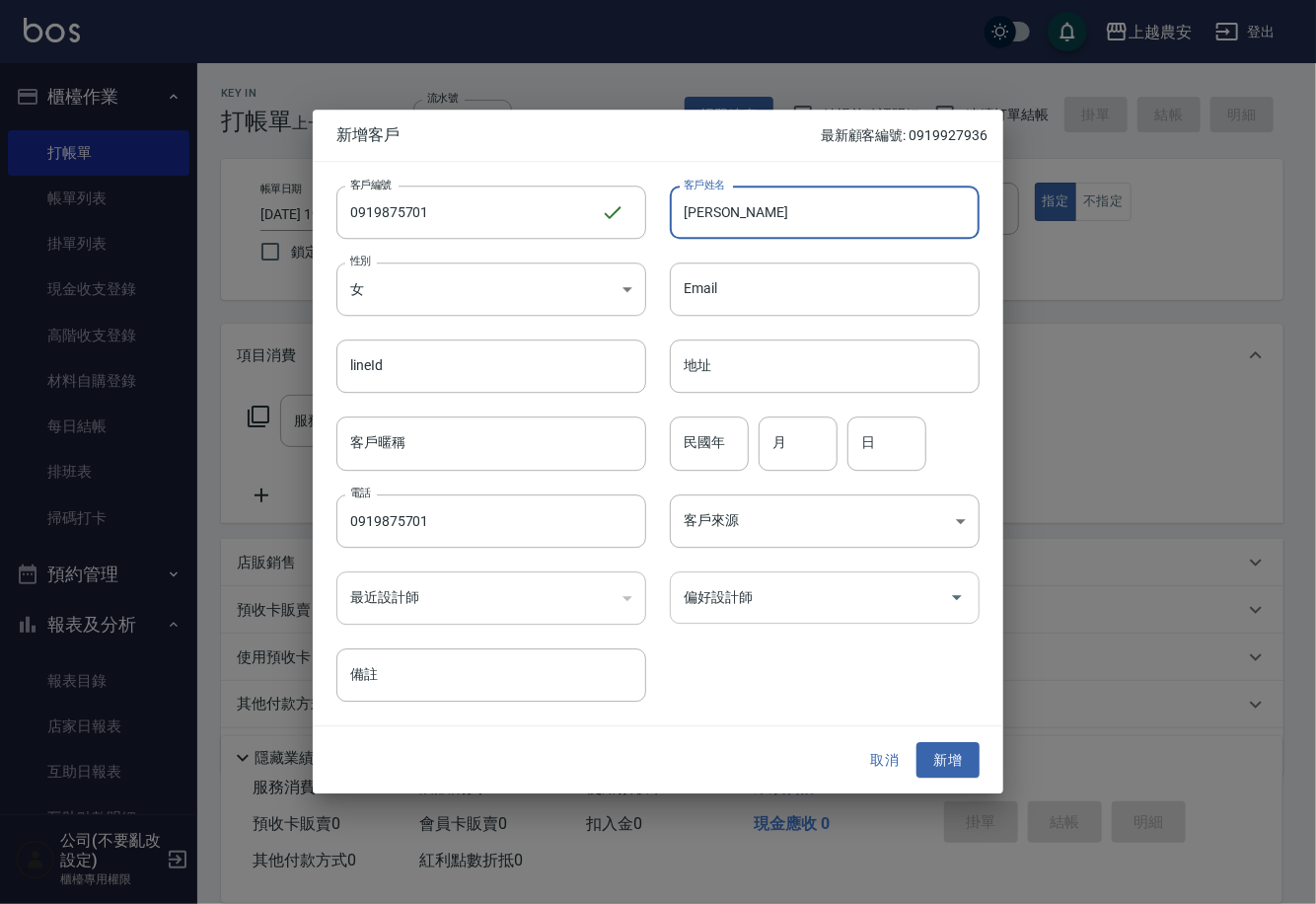
type input "許瑜婷"
click at [939, 608] on input "偏好設計師" at bounding box center [810, 597] width 263 height 35
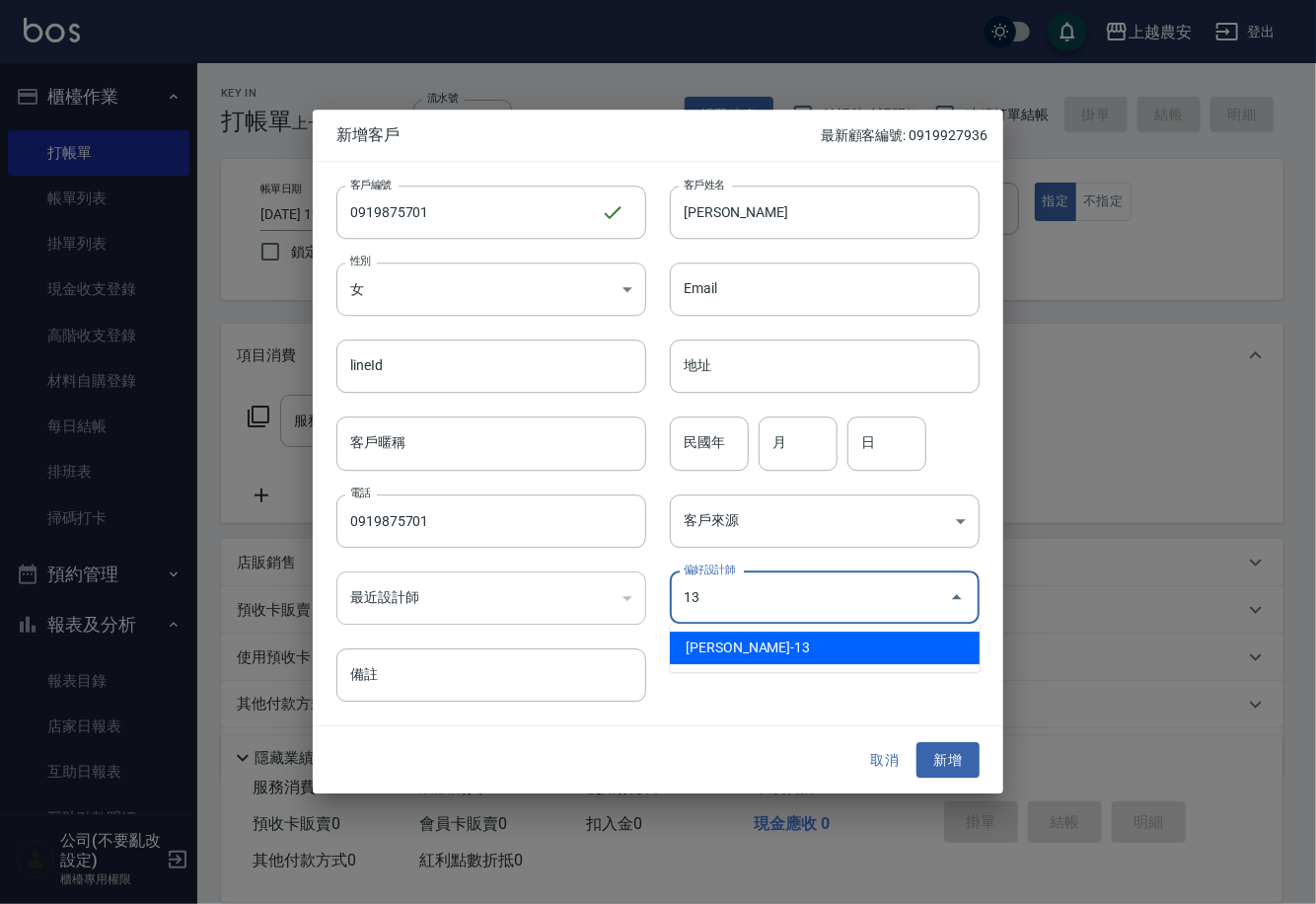
type input "張維庭"
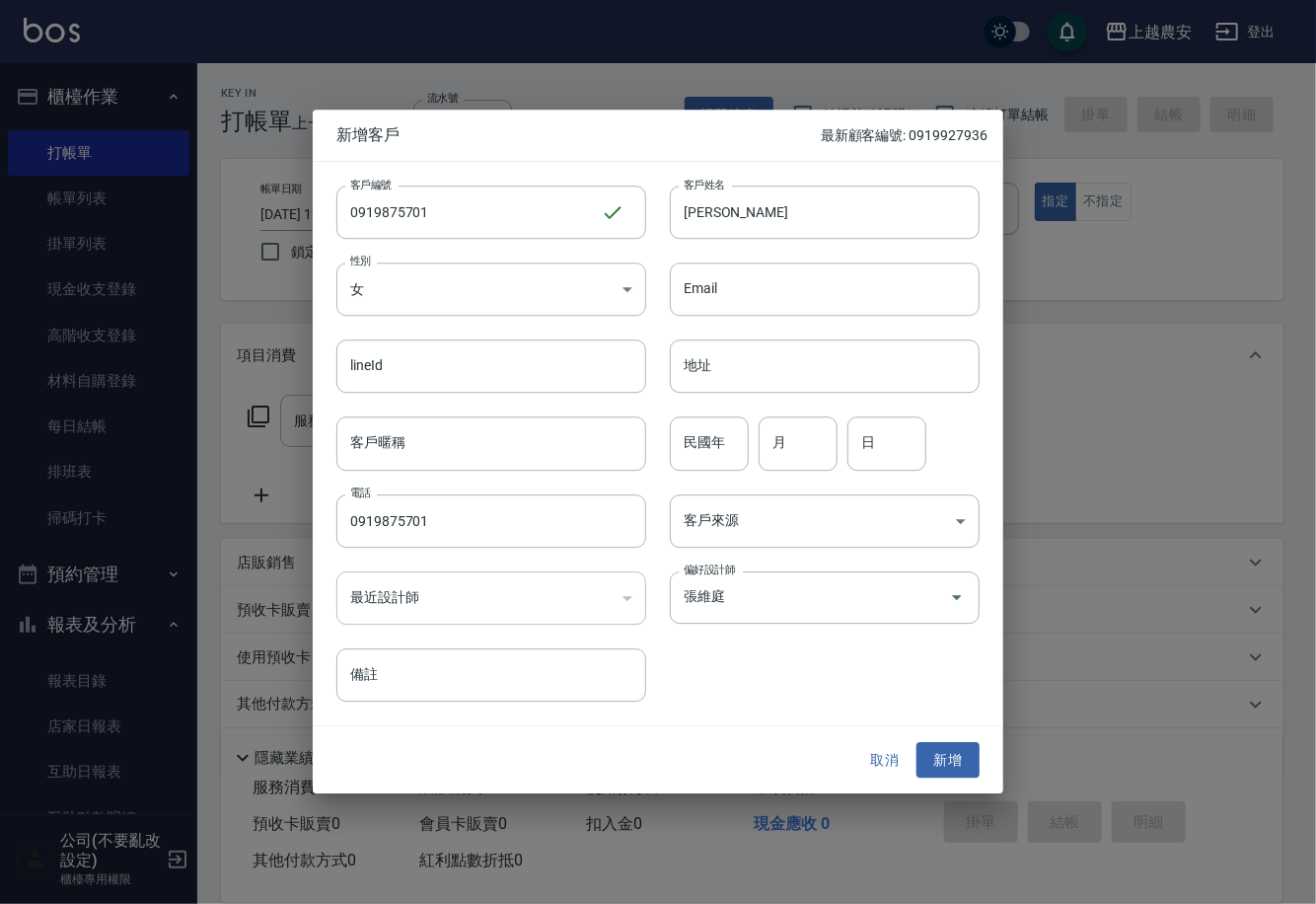
click at [946, 740] on div "取消 新增" at bounding box center [658, 760] width 691 height 68
click at [945, 750] on button "新增" at bounding box center [948, 760] width 63 height 37
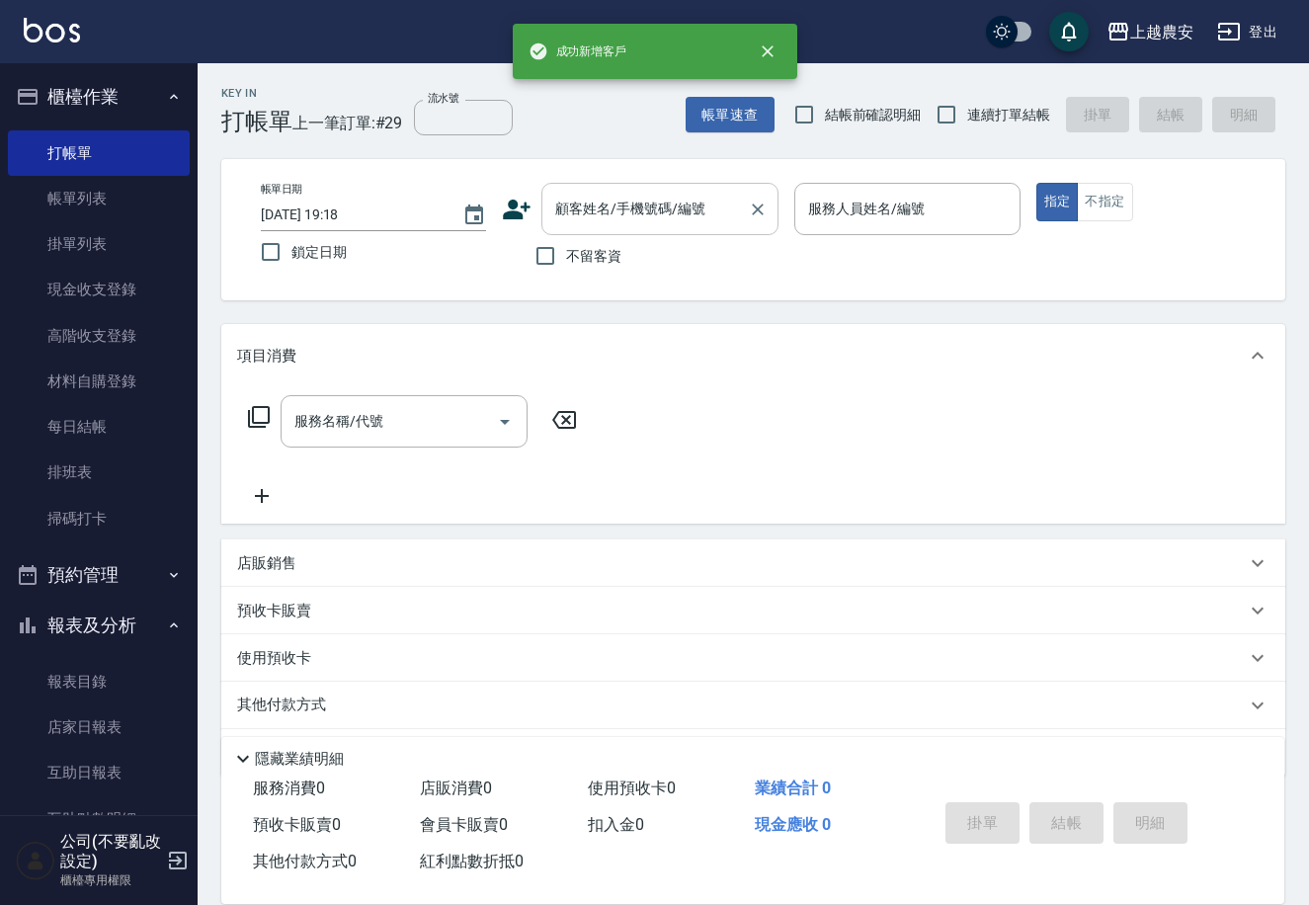
click at [672, 207] on input "顧客姓名/手機號碼/編號" at bounding box center [645, 209] width 190 height 35
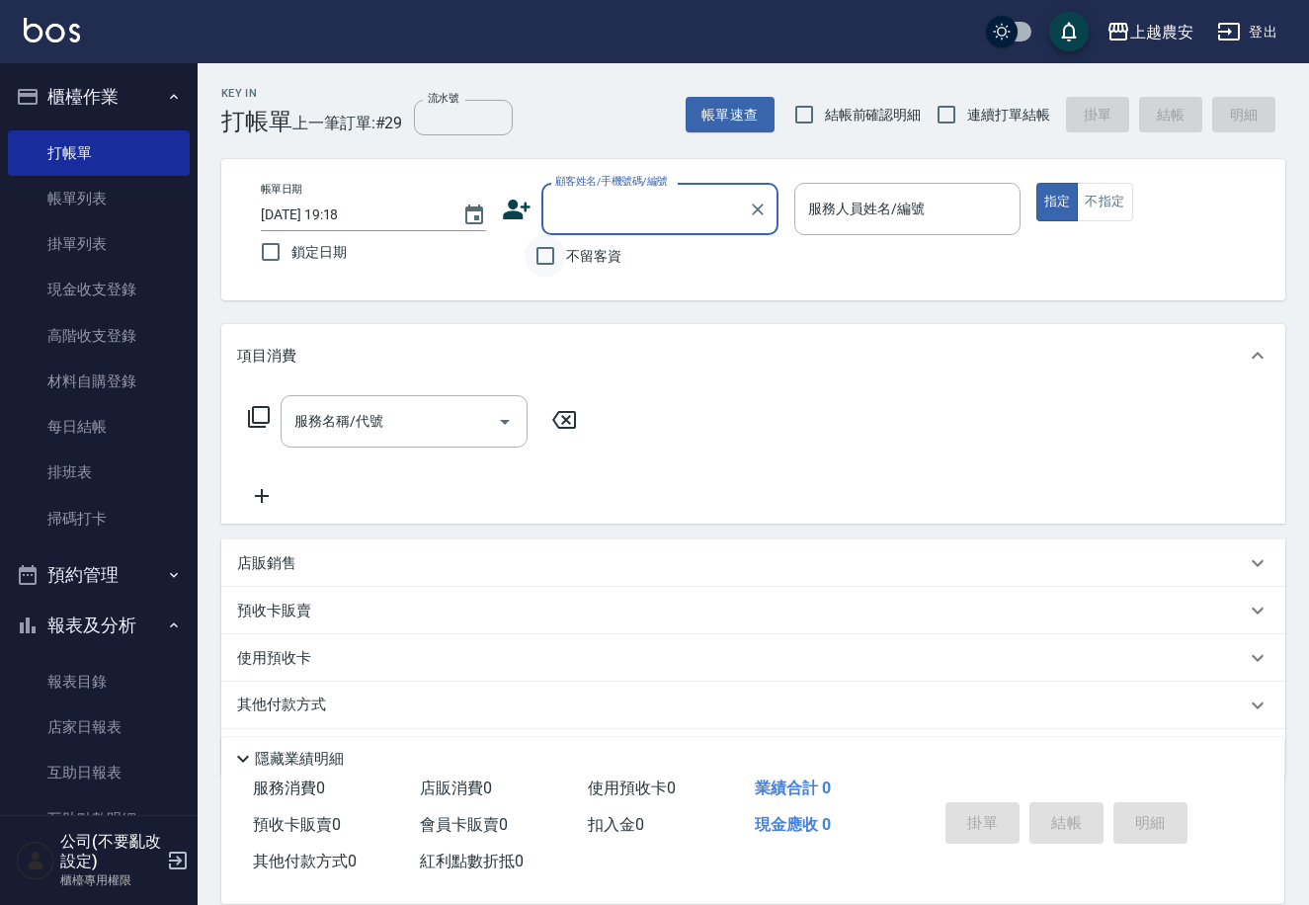
paste input "0919875701"
type input "0919875701"
click at [757, 206] on icon "Clear" at bounding box center [758, 210] width 20 height 20
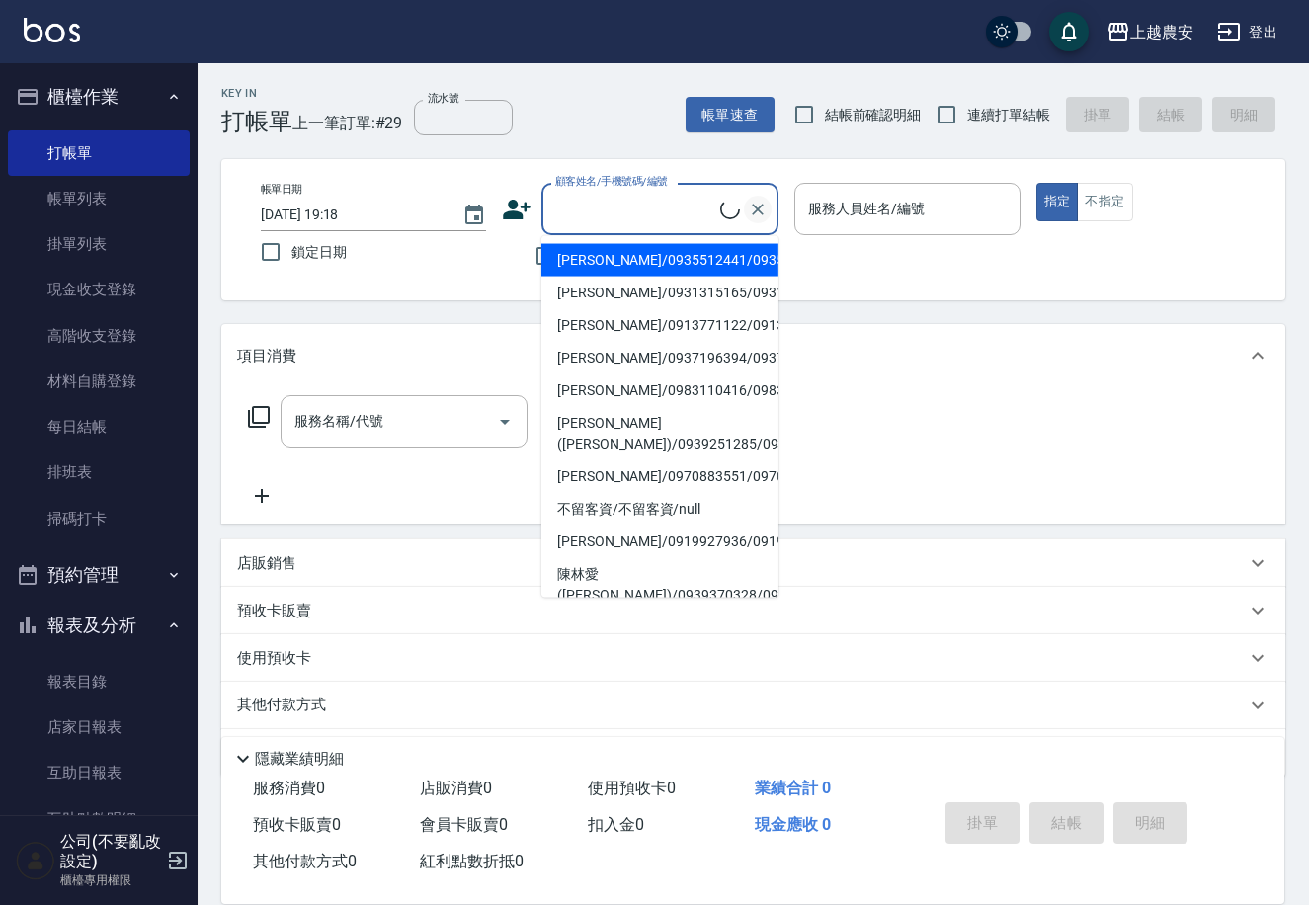
paste input "0919875701"
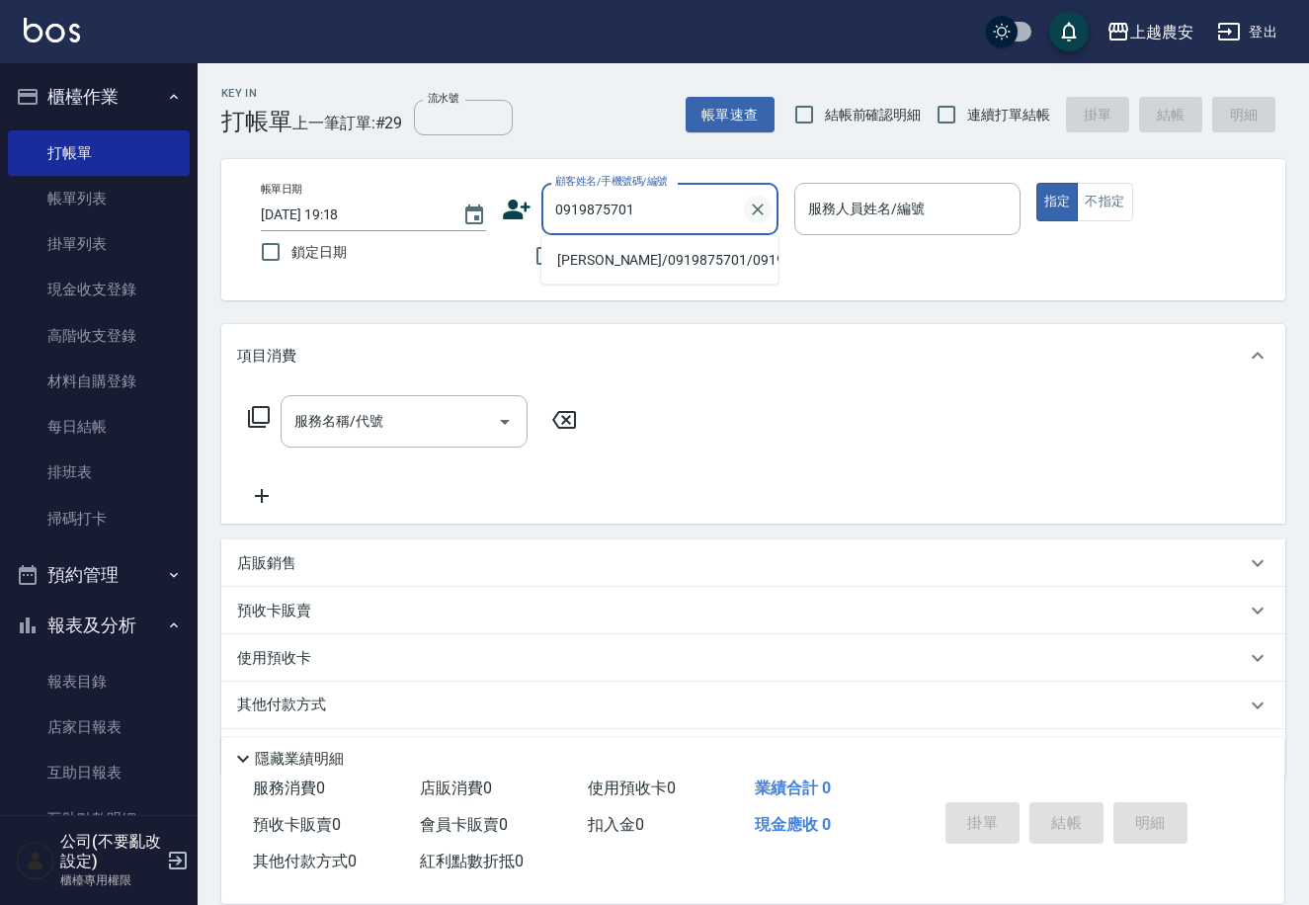
type input "許瑜婷/0919875701/0919875701"
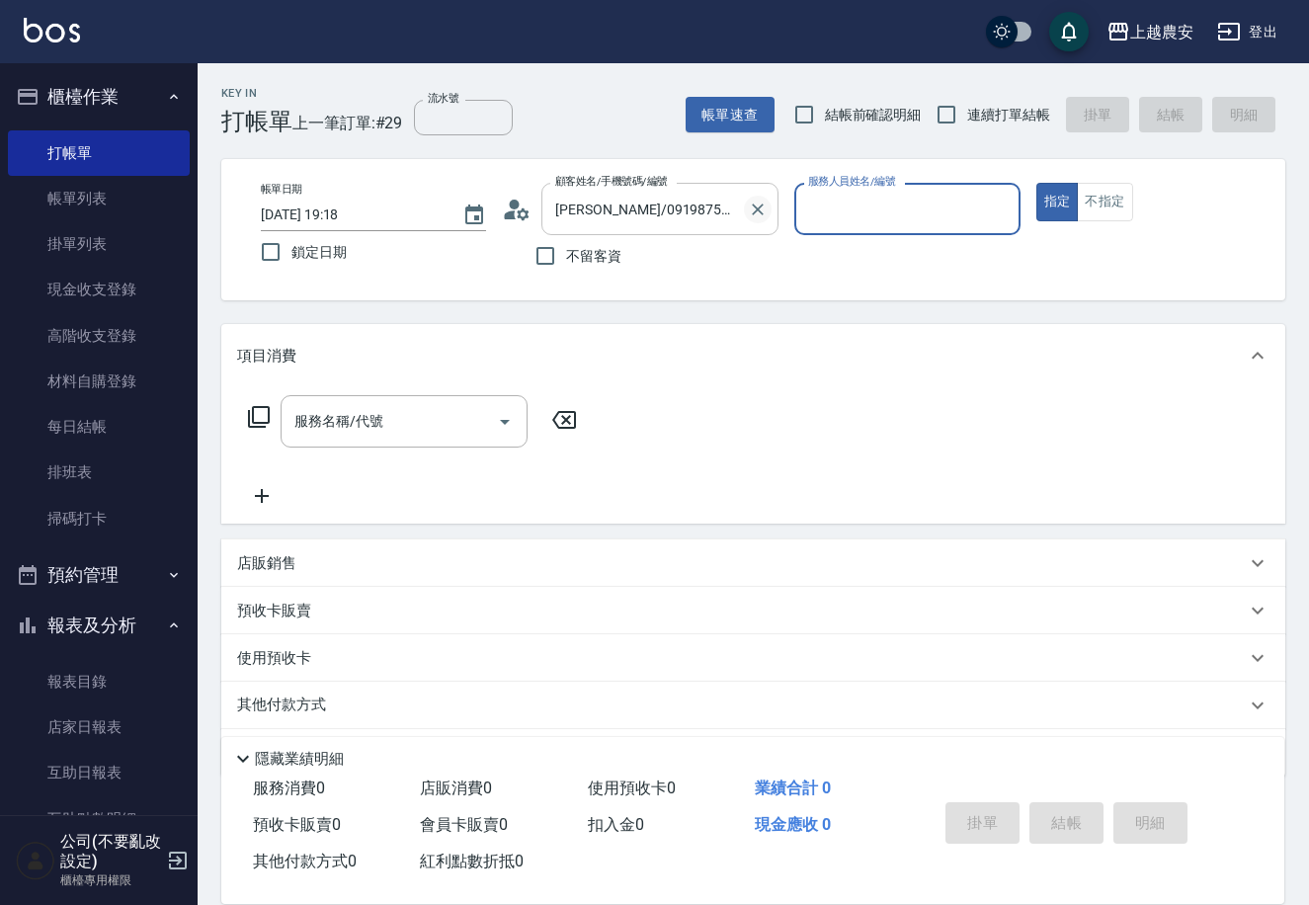
type input "Nana-13"
click at [1036, 183] on button "指定" at bounding box center [1057, 202] width 42 height 39
type button "true"
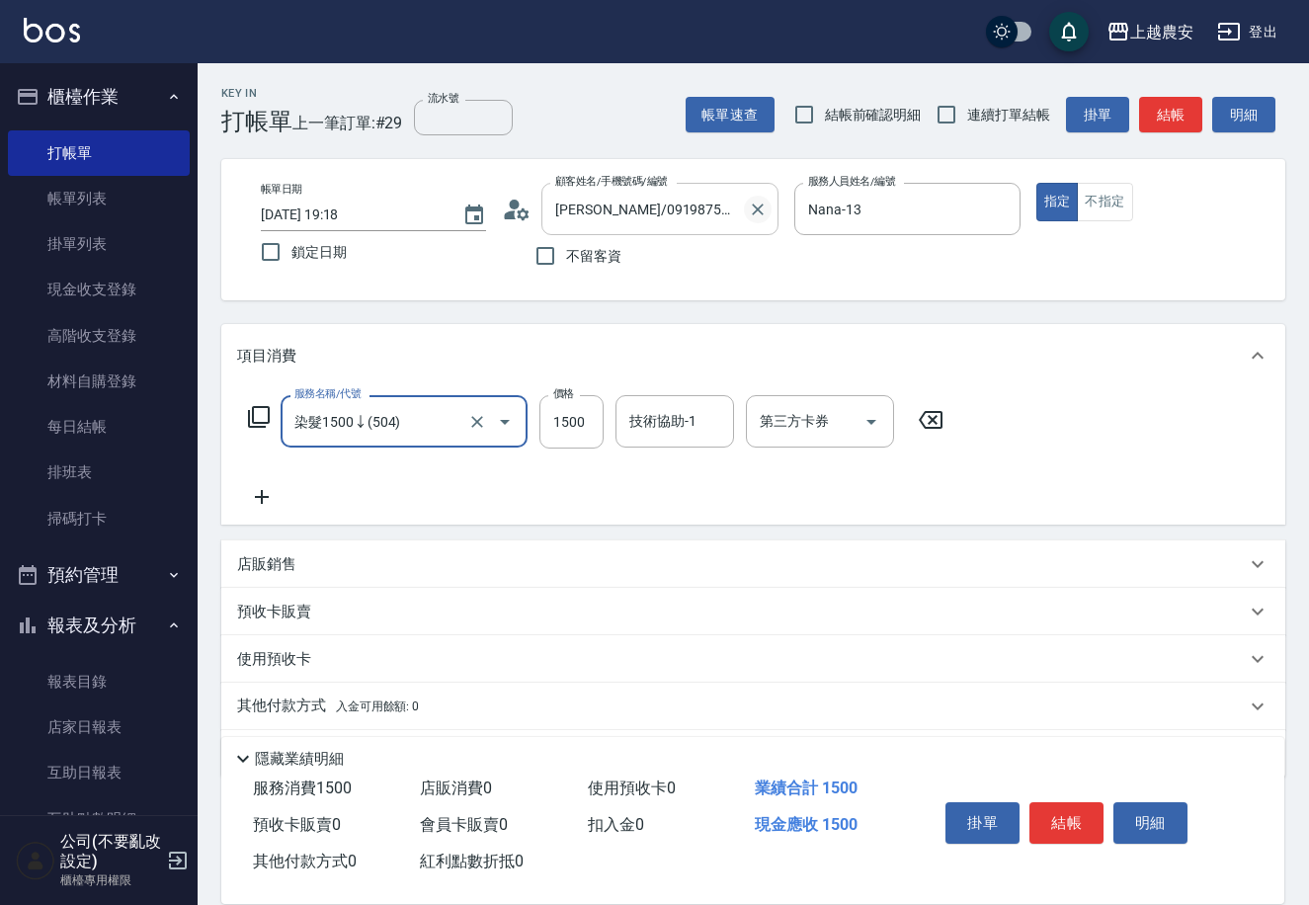
type input "染髮1500↓(504)"
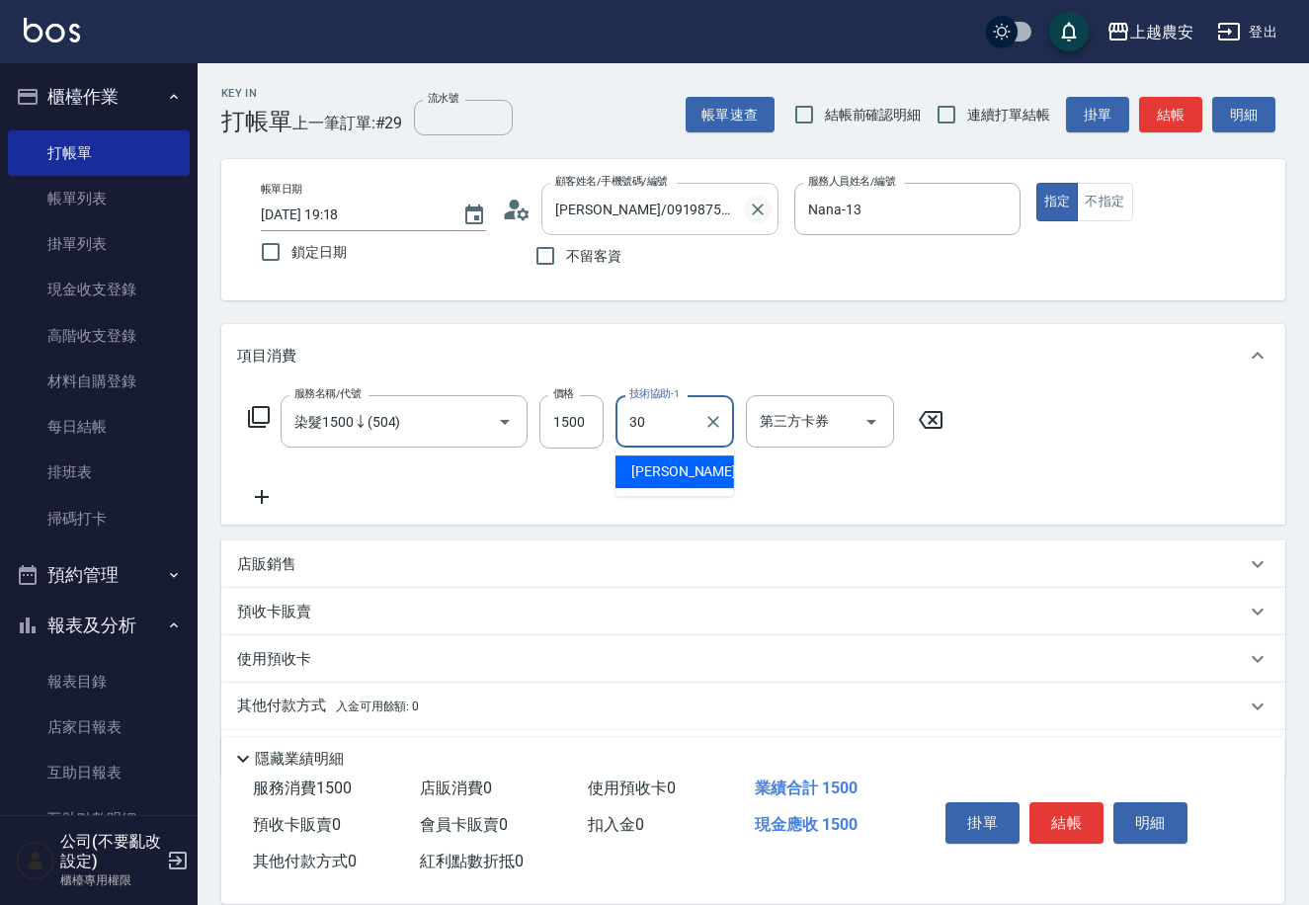
type input "珮珮-30"
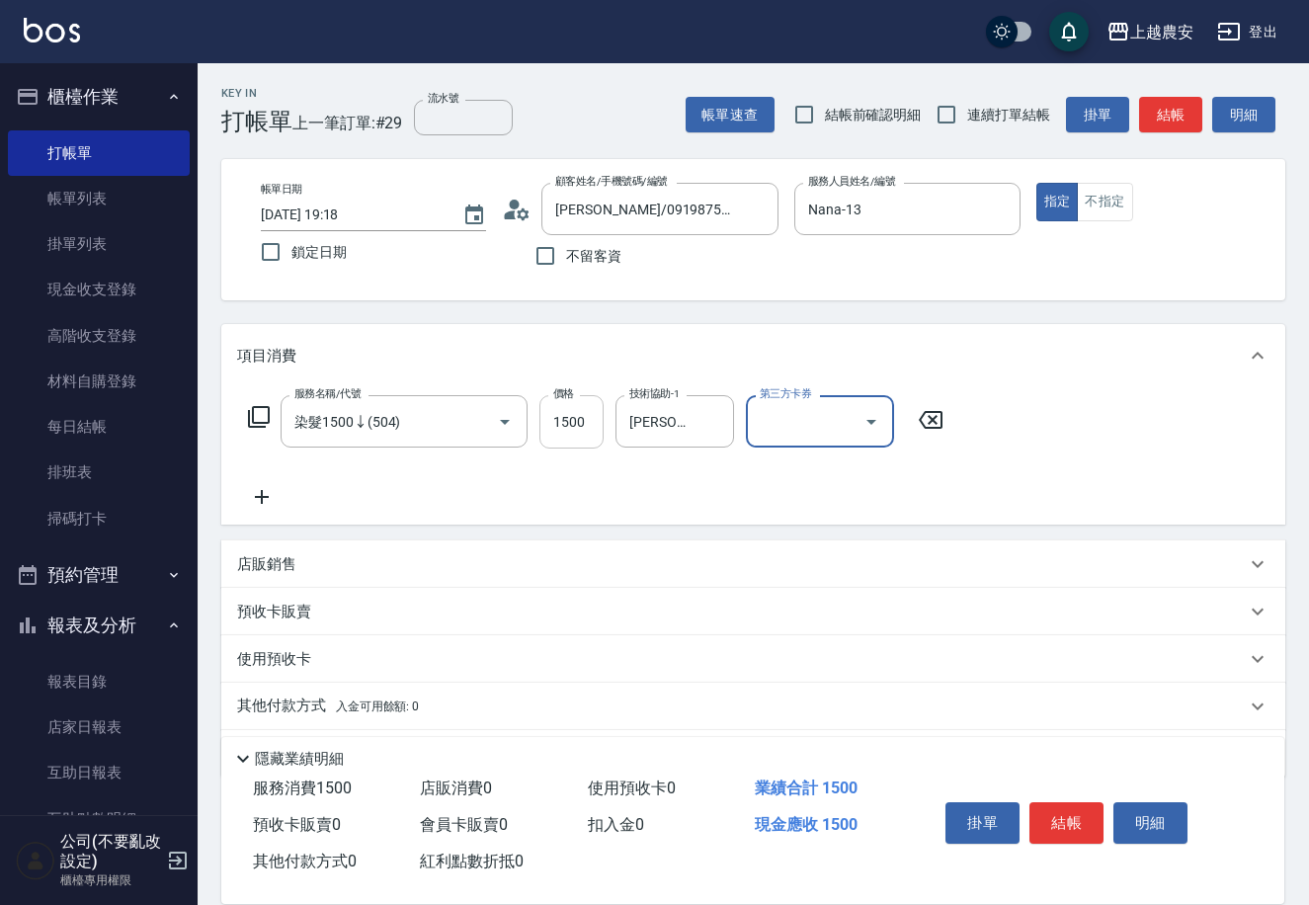
click at [588, 425] on input "1500" at bounding box center [571, 421] width 64 height 53
type input "1300"
click at [1103, 825] on div "掛單 結帳 明細" at bounding box center [1067, 825] width 258 height 62
click at [1096, 829] on button "結帳" at bounding box center [1066, 822] width 74 height 41
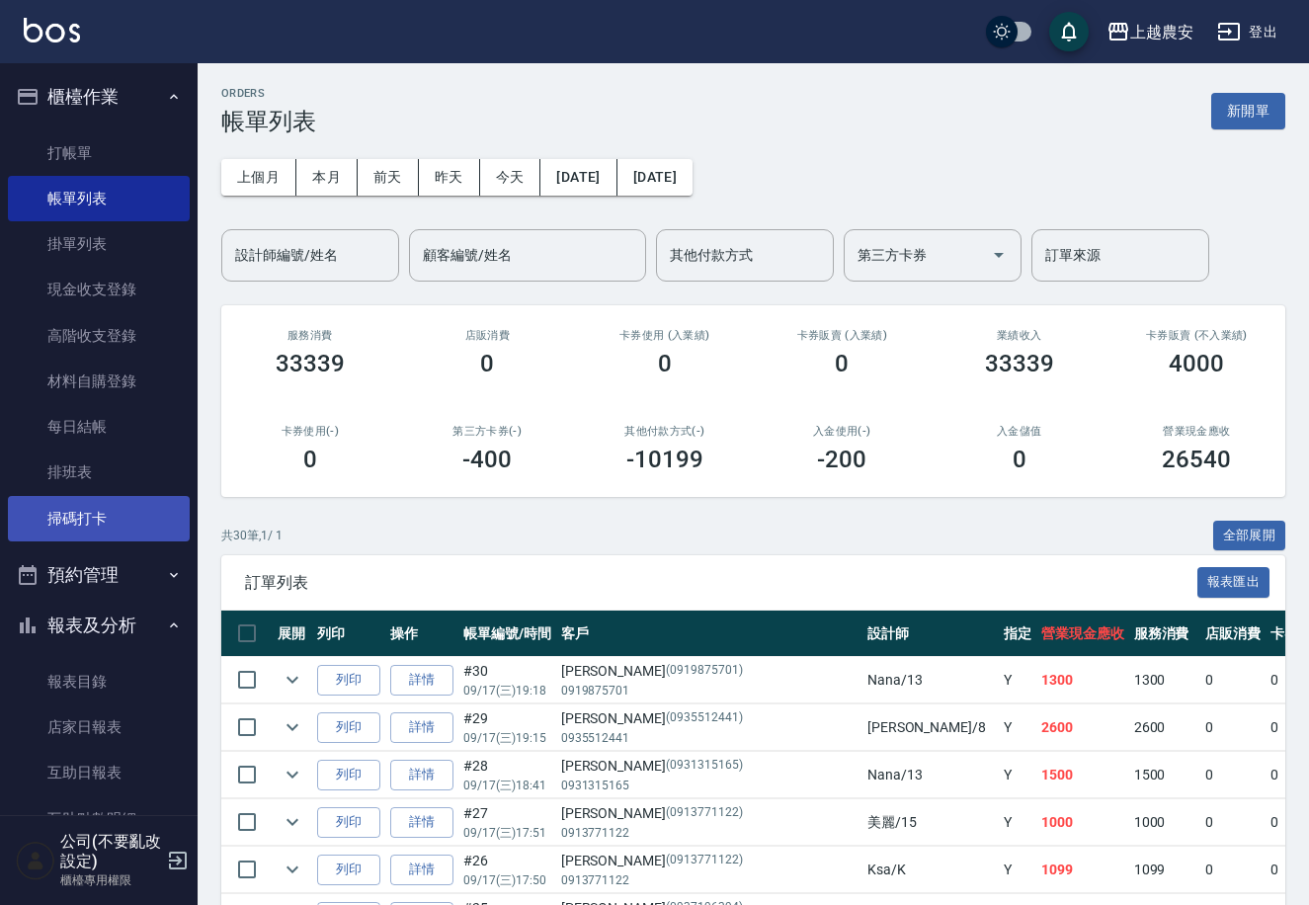
click at [66, 535] on link "掃碼打卡" at bounding box center [99, 518] width 182 height 45
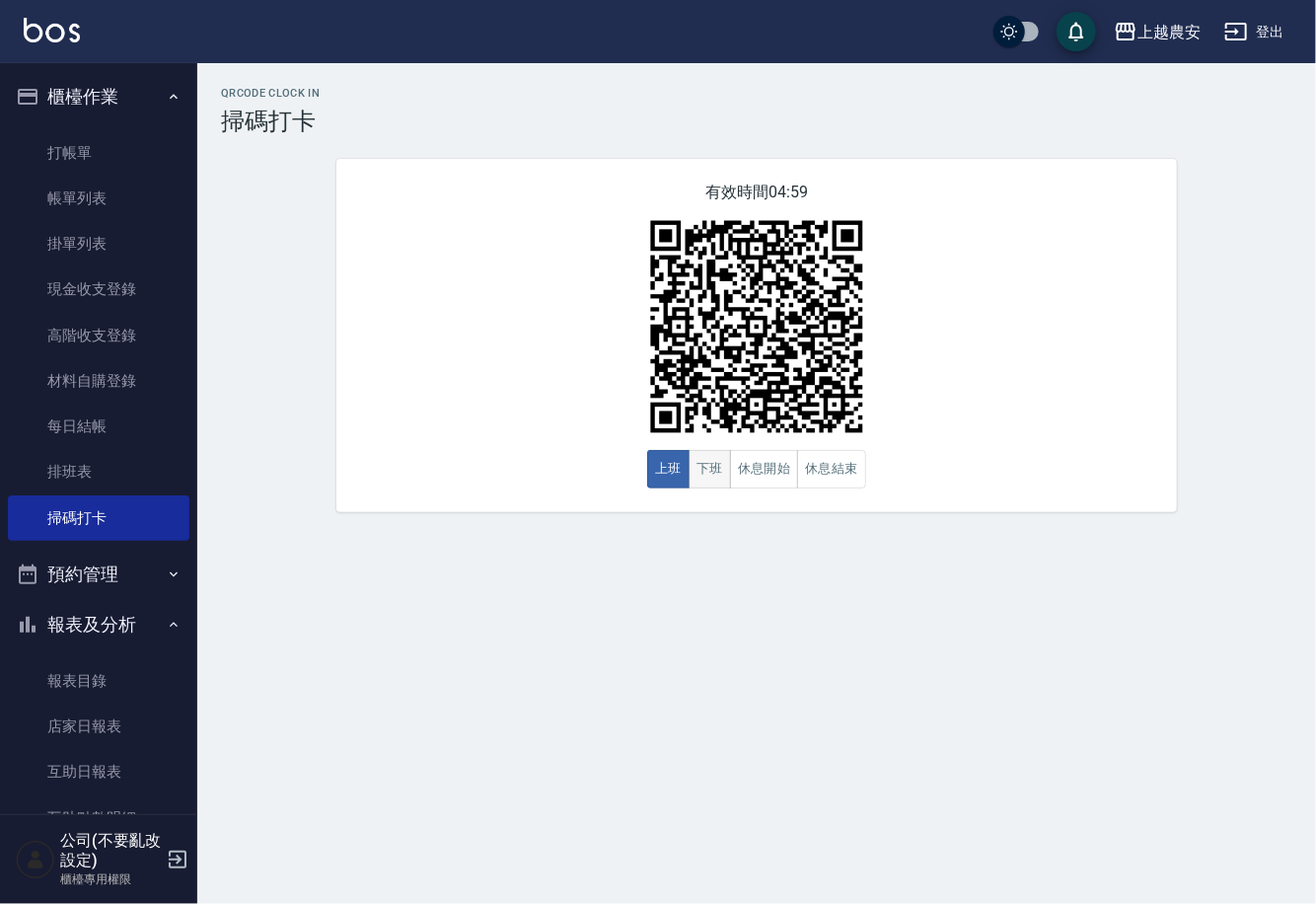
click at [725, 486] on button "下班" at bounding box center [710, 469] width 42 height 39
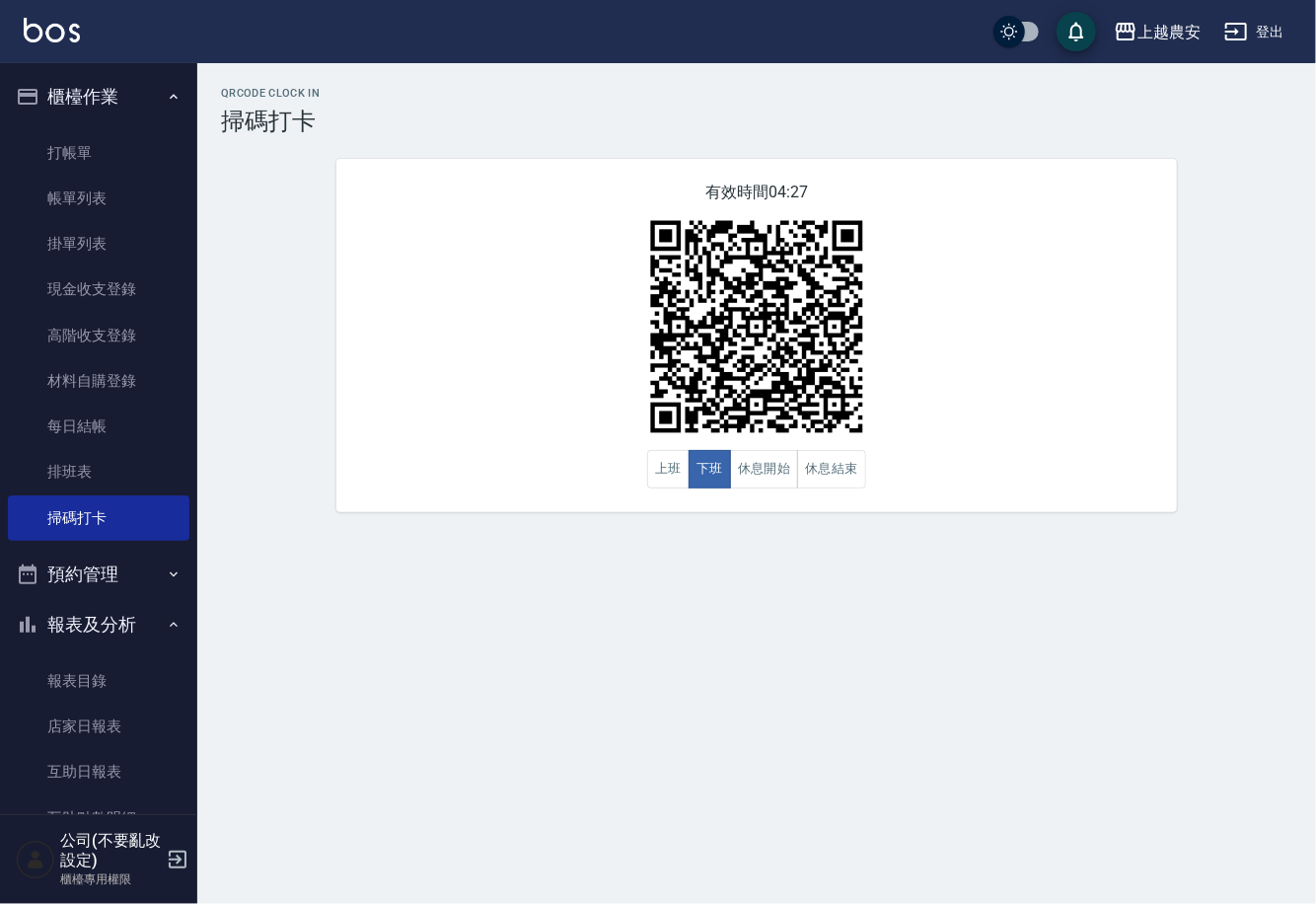
drag, startPoint x: 186, startPoint y: 617, endPoint x: 184, endPoint y: 603, distance: 14.1
click at [184, 617] on nav "櫃檯作業 打帳單 帳單列表 掛單列表 現金收支登錄 高階收支登錄 材料自購登錄 每日結帳 排班表 掃碼打卡 預約管理 預約管理 單日預約紀錄 單週預約紀錄 報…" at bounding box center [99, 439] width 198 height 751
click at [187, 581] on nav "櫃檯作業 打帳單 帳單列表 掛單列表 現金收支登錄 高階收支登錄 材料自購登錄 每日結帳 排班表 掃碼打卡 預約管理 預約管理 單日預約紀錄 單週預約紀錄 報…" at bounding box center [99, 439] width 198 height 751
drag, startPoint x: 187, startPoint y: 581, endPoint x: 204, endPoint y: 594, distance: 21.4
click at [196, 608] on nav "櫃檯作業 打帳單 帳單列表 掛單列表 現金收支登錄 高階收支登錄 材料自購登錄 每日結帳 排班表 掃碼打卡 預約管理 預約管理 單日預約紀錄 單週預約紀錄 報…" at bounding box center [99, 439] width 198 height 751
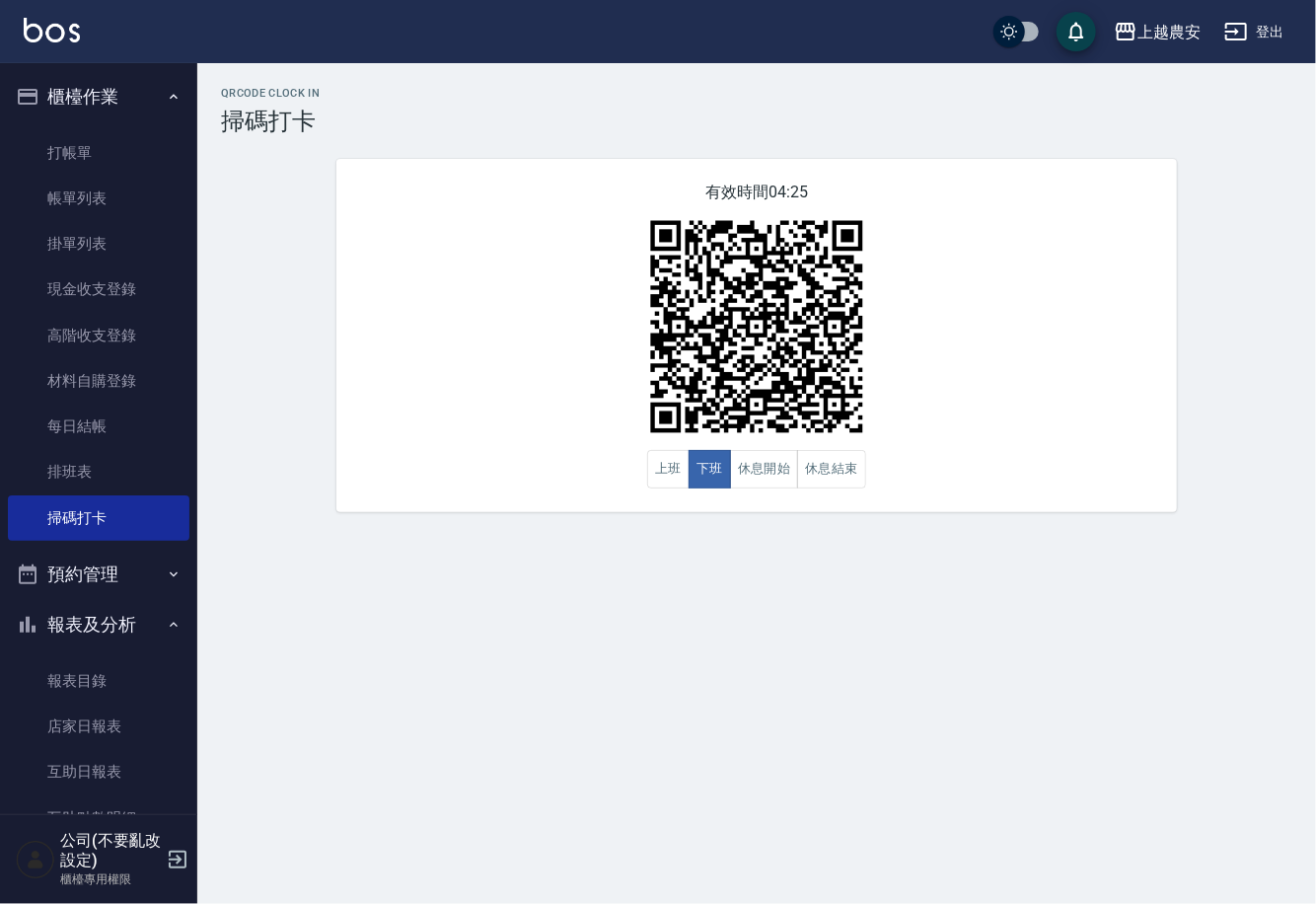
scroll to position [4, 0]
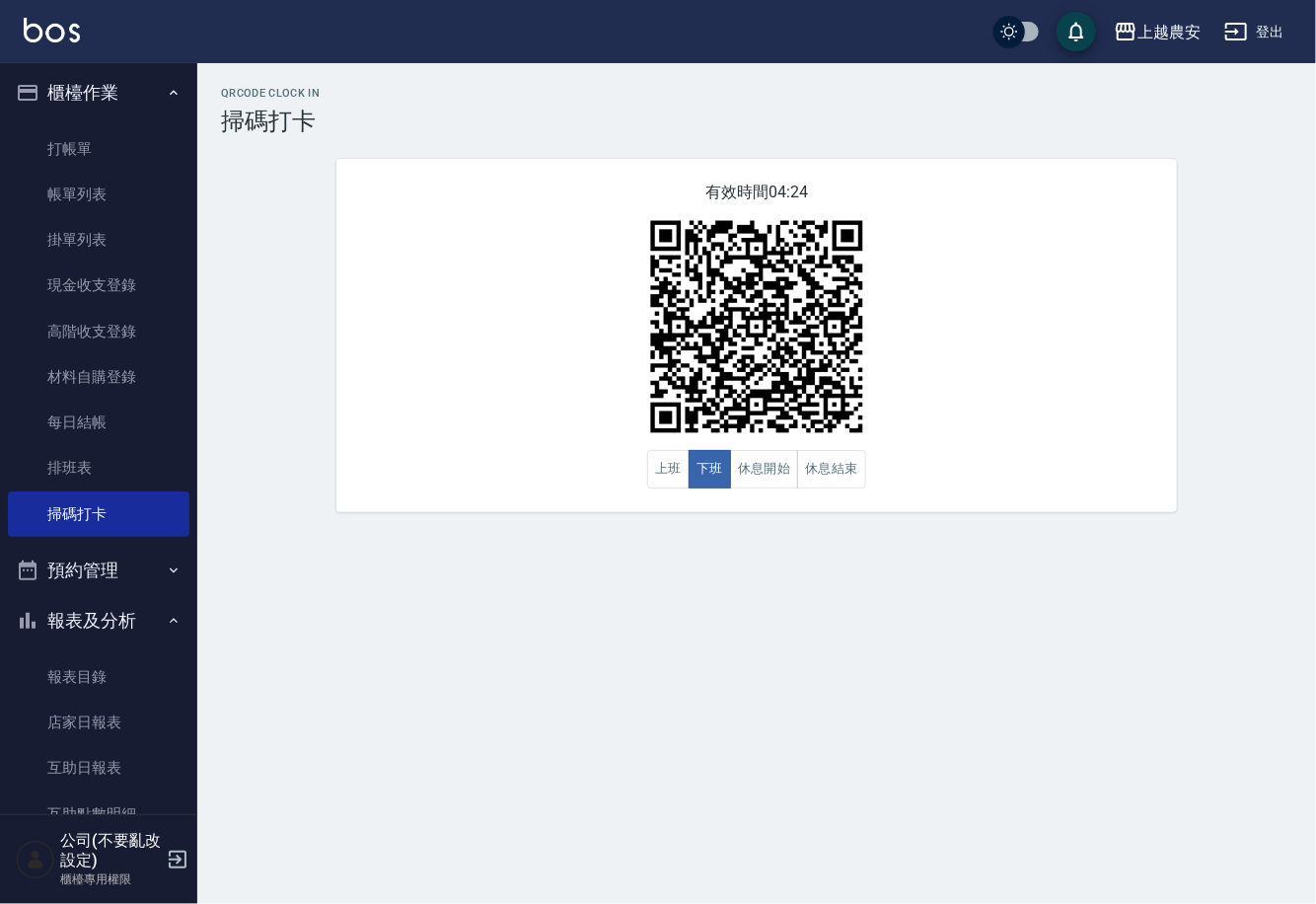
drag, startPoint x: 201, startPoint y: 695, endPoint x: 205, endPoint y: 624, distance: 71.1
click at [201, 688] on div "QRcode Clock In 掃碼打卡 有效時間 04:24 上班 下班 休息開始 休息結束" at bounding box center [658, 452] width 1316 height 904
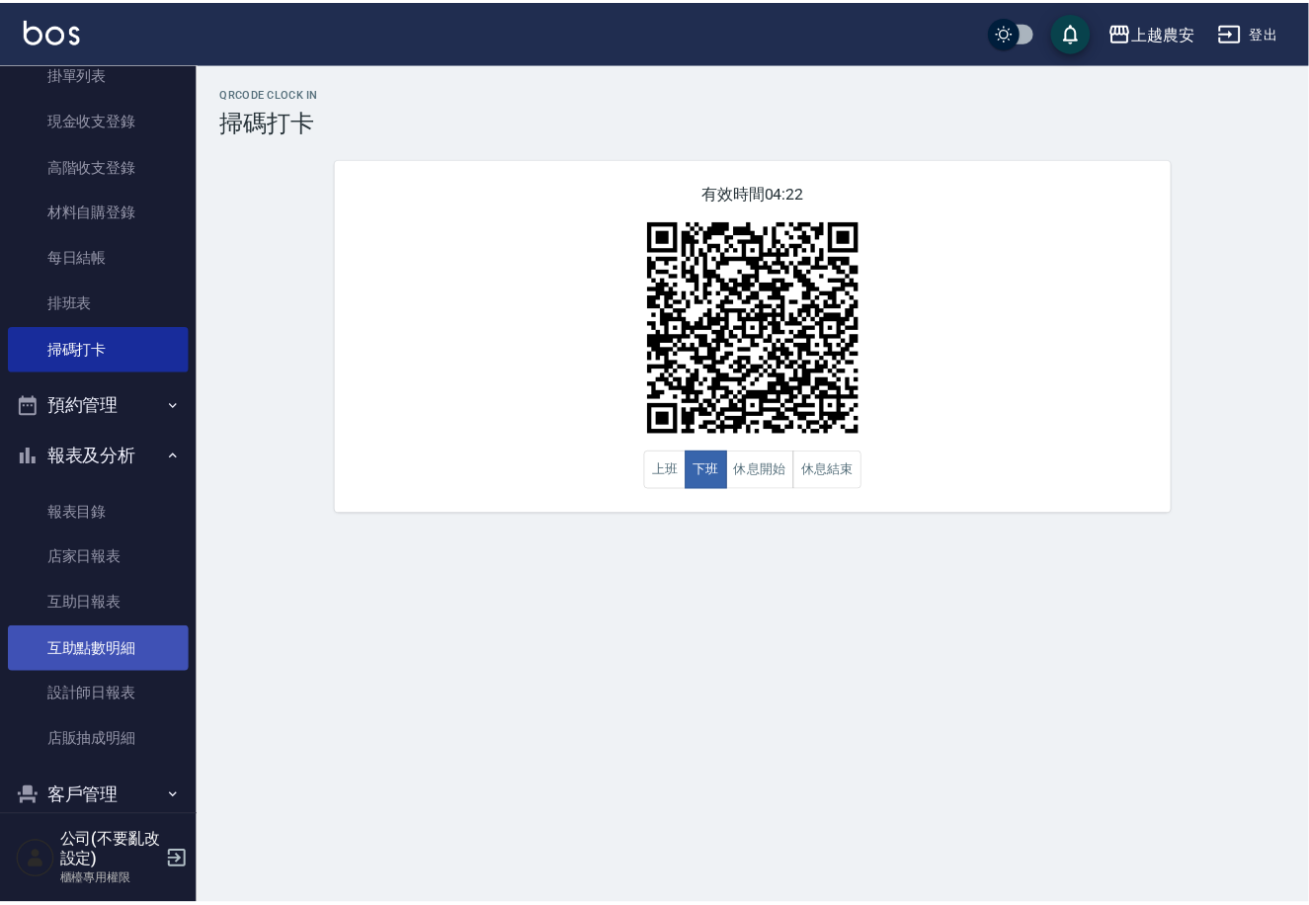
scroll to position [164, 0]
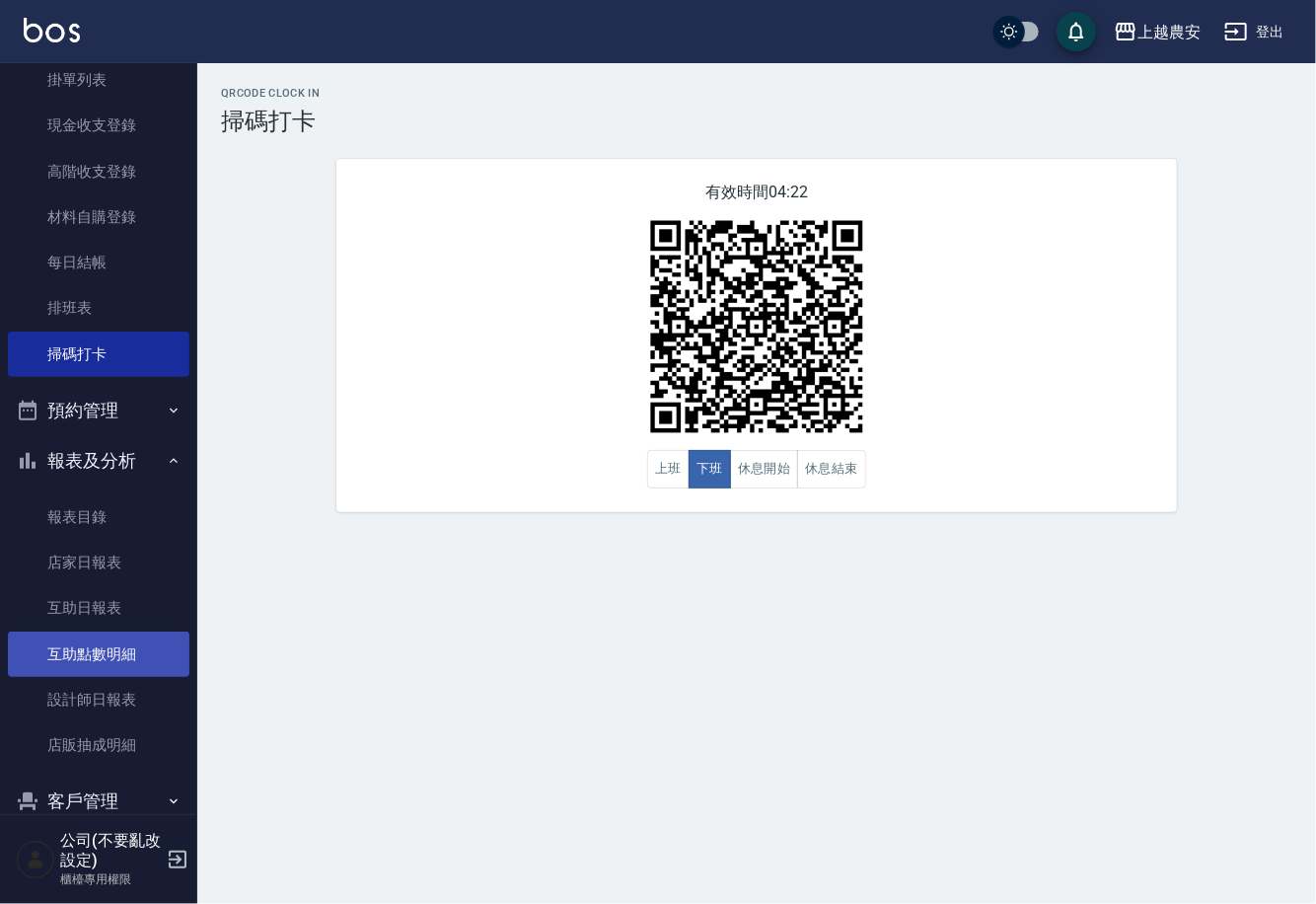
drag, startPoint x: 166, startPoint y: 672, endPoint x: 189, endPoint y: 686, distance: 26.9
click at [166, 673] on link "互助點數明細" at bounding box center [99, 653] width 182 height 45
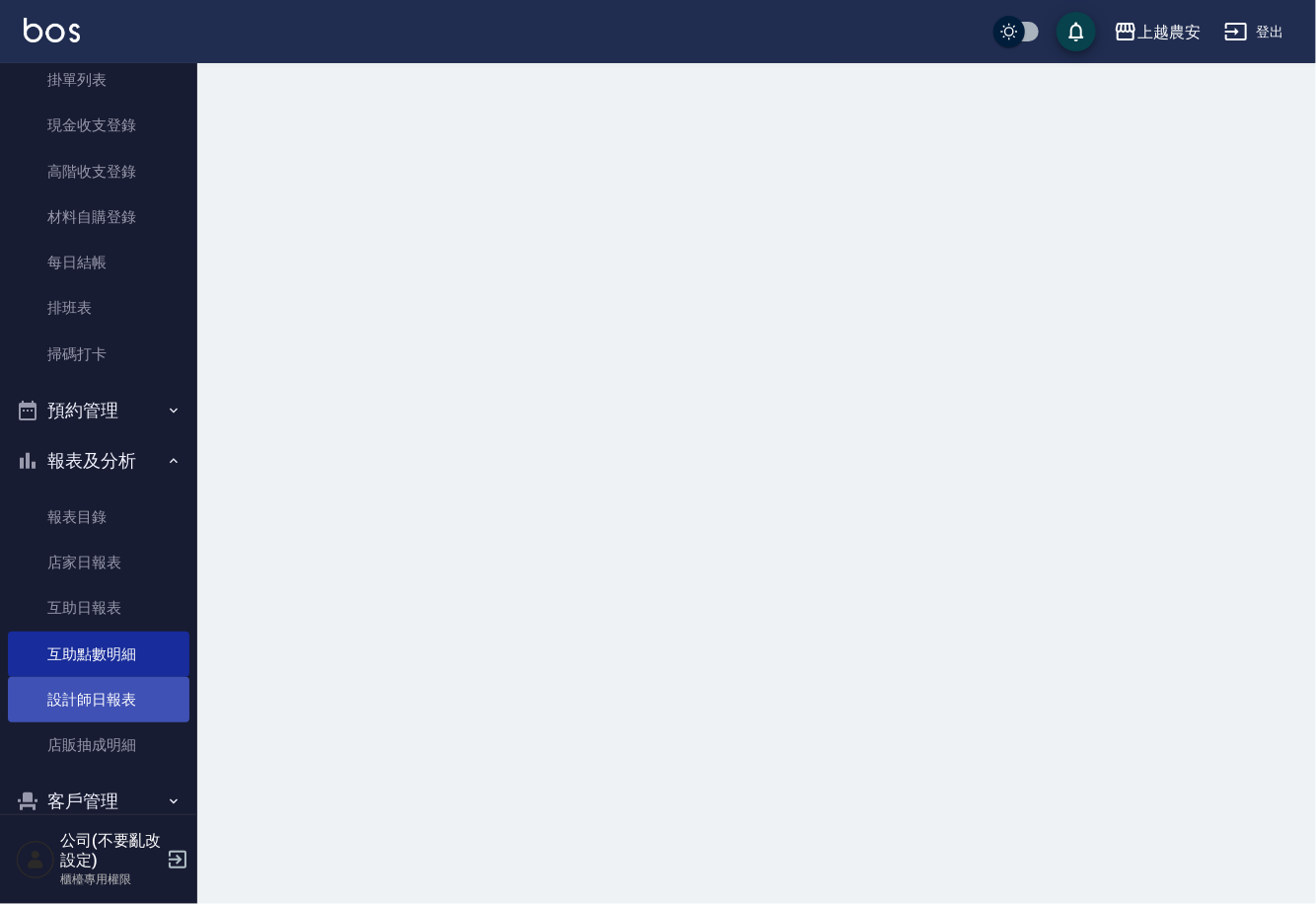
click at [115, 688] on link "設計師日報表" at bounding box center [99, 699] width 182 height 45
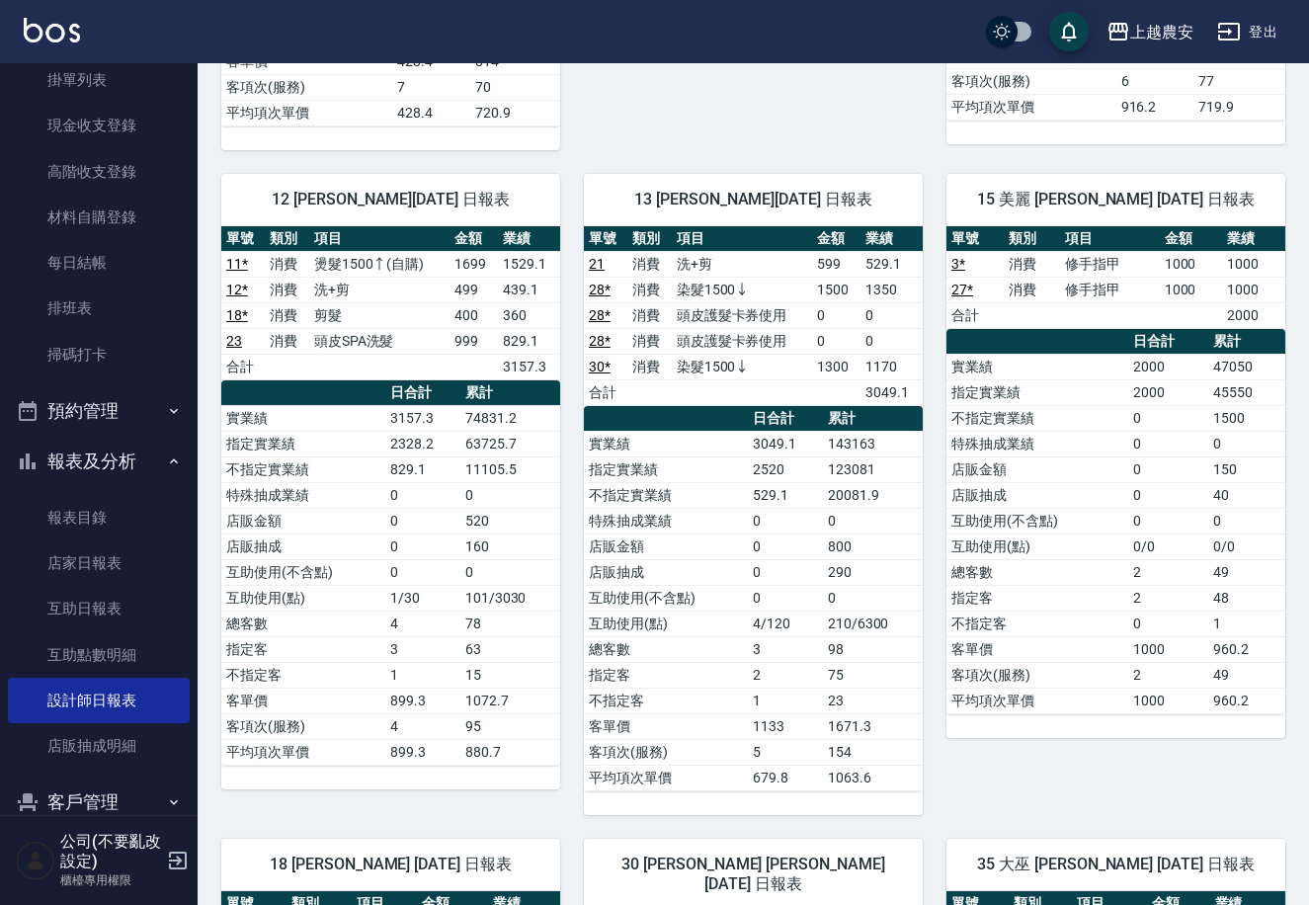
scroll to position [66, 0]
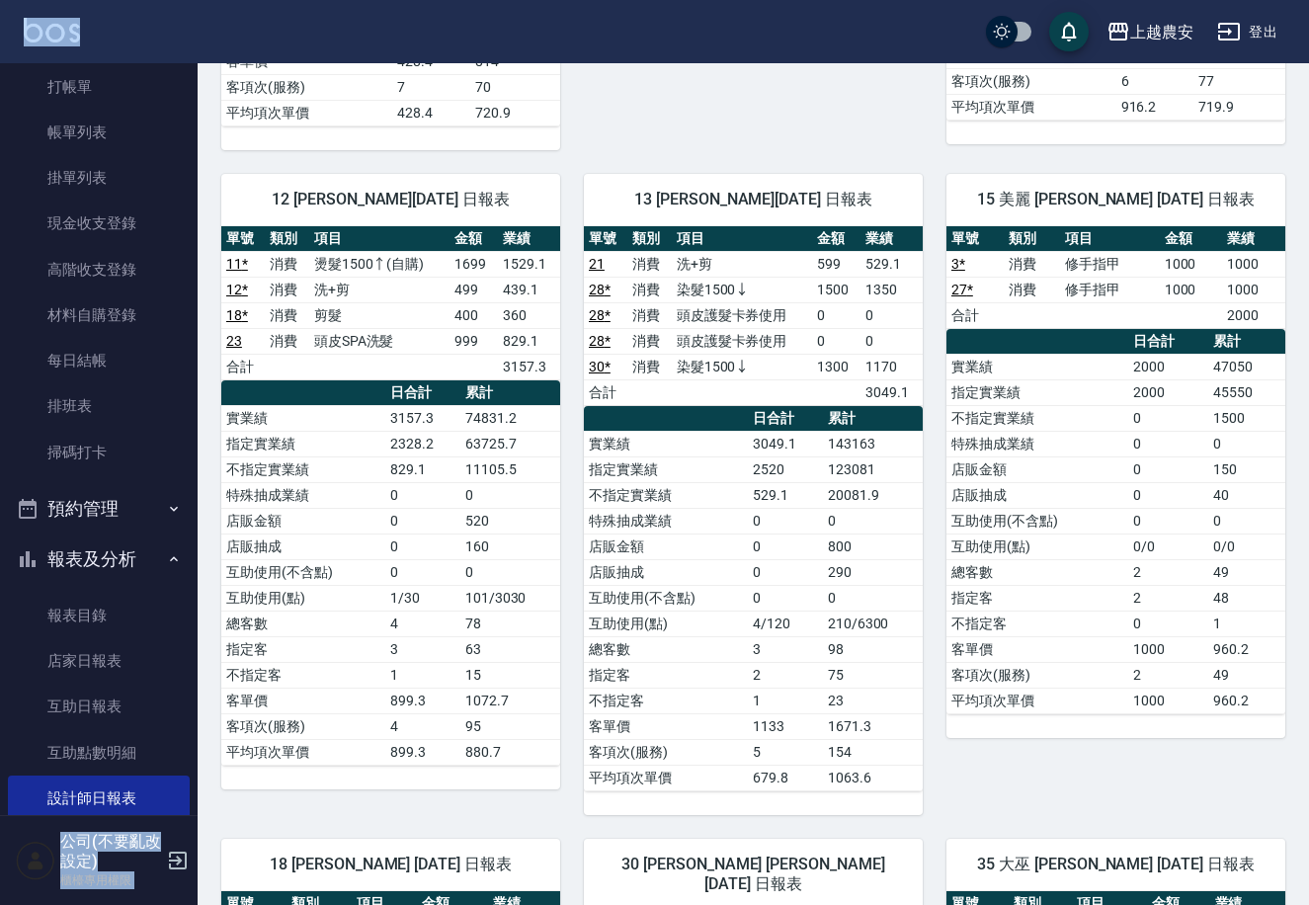
drag, startPoint x: 210, startPoint y: 60, endPoint x: 208, endPoint y: 5, distance: 55.4
click at [208, 5] on div "上越農安 登出 櫃檯作業 打帳單 帳單列表 掛單列表 現金收支登錄 高階收支登錄 材料自購登錄 每日結帳 排班表 掃碼打卡 預約管理 預約管理 單日預約紀錄 …" at bounding box center [654, 624] width 1309 height 2822
click at [163, 100] on link "打帳單" at bounding box center [99, 86] width 182 height 45
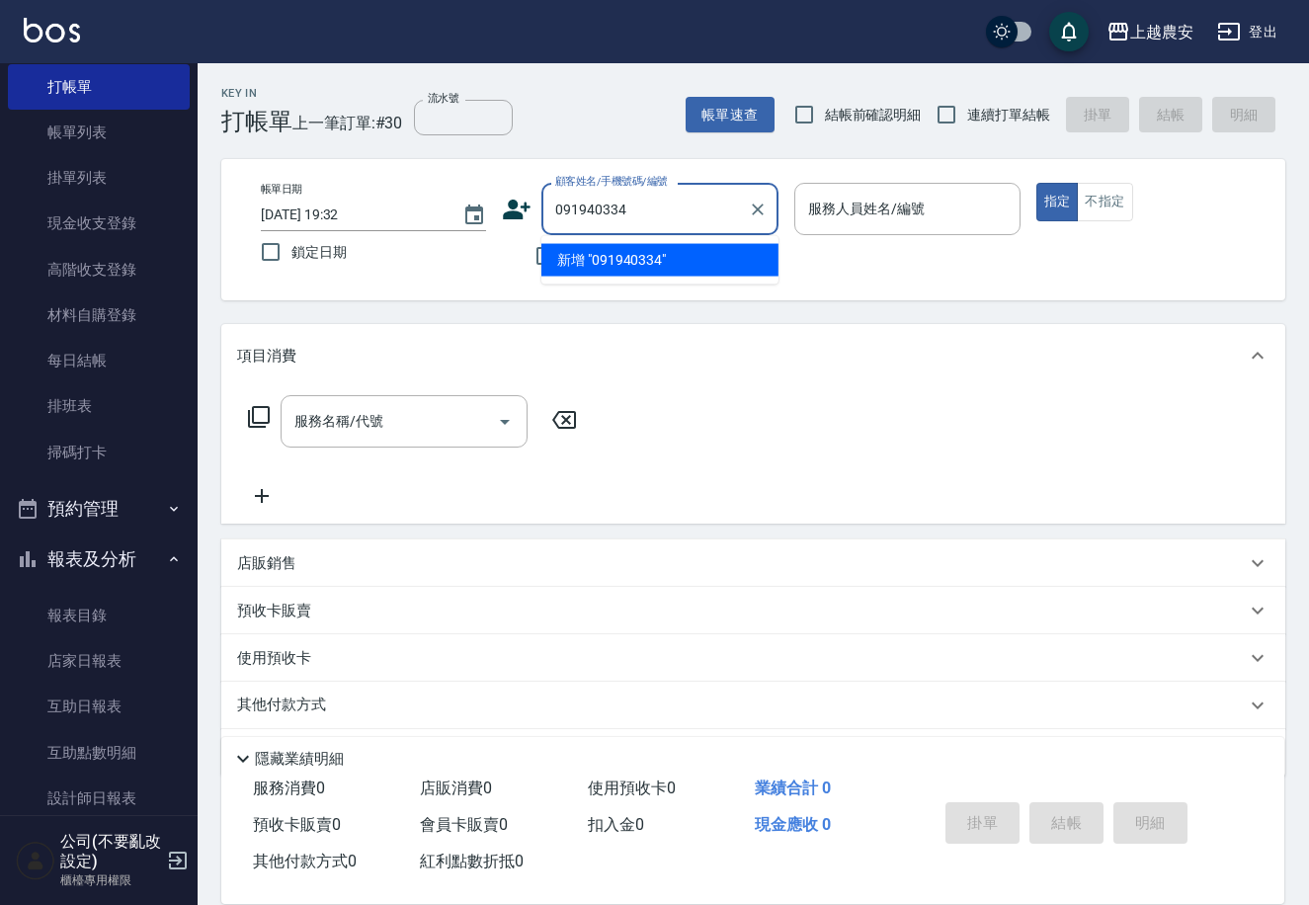
click at [579, 202] on input "091940334" at bounding box center [645, 209] width 190 height 35
click at [582, 202] on input "091940334" at bounding box center [645, 209] width 190 height 35
drag, startPoint x: 655, startPoint y: 202, endPoint x: 558, endPoint y: 206, distance: 96.9
click at [555, 204] on input "0919940334" at bounding box center [645, 209] width 190 height 35
type input "0919940334"
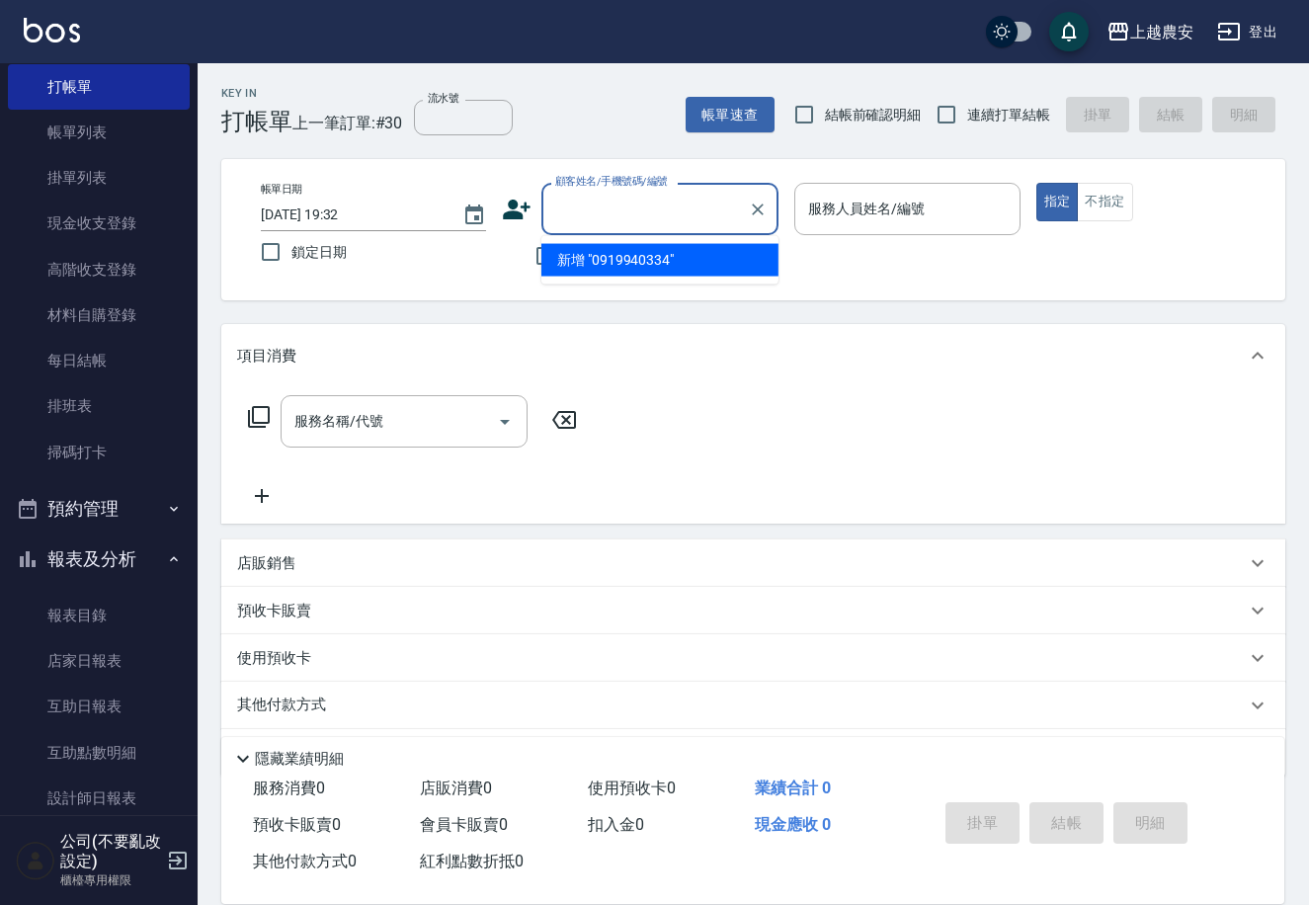
click at [517, 226] on div "顧客姓名/手機號碼/編號 顧客姓名/手機號碼/編號" at bounding box center [640, 209] width 277 height 52
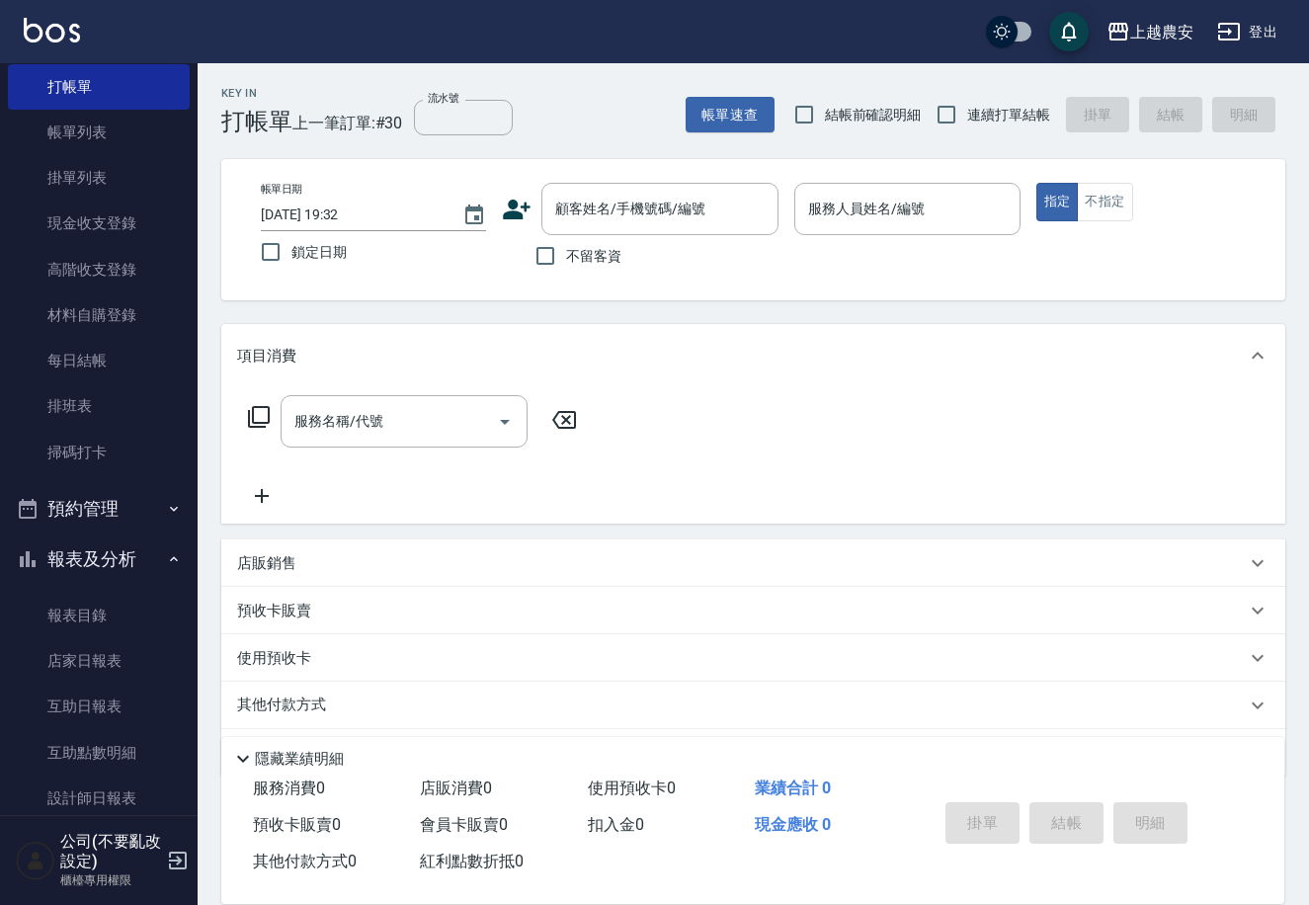
click at [526, 213] on icon at bounding box center [517, 210] width 30 height 30
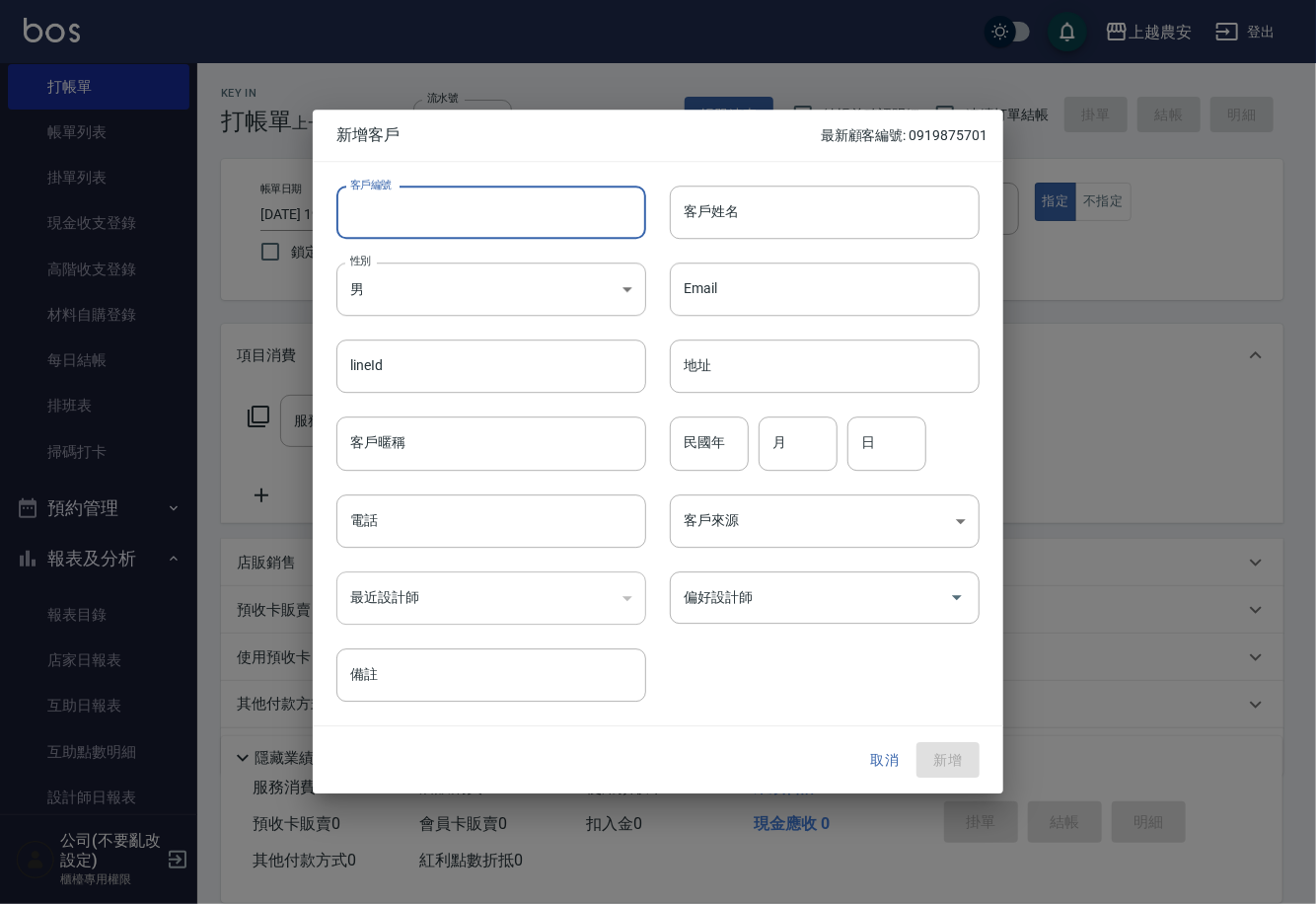
click at [525, 213] on input "客戶編號" at bounding box center [491, 212] width 310 height 53
paste input "0919940334"
type input "0919940334"
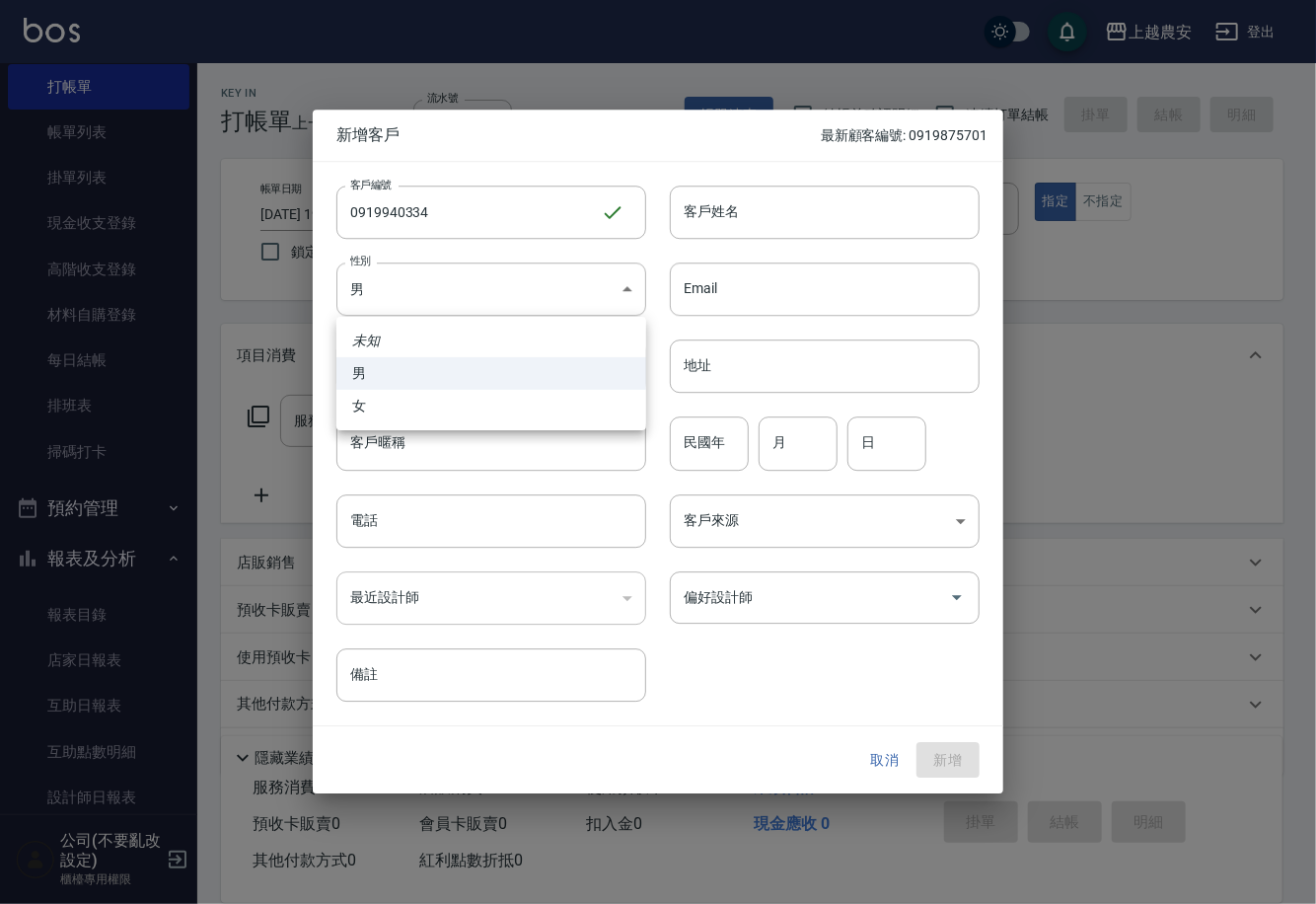
drag, startPoint x: 463, startPoint y: 263, endPoint x: 484, endPoint y: 285, distance: 30.4
click at [465, 263] on body "上越農安 登出 櫃檯作業 打帳單 帳單列表 掛單列表 現金收支登錄 高階收支登錄 材料自購登錄 每日結帳 排班表 掃碼打卡 預約管理 預約管理 單日預約紀錄 …" at bounding box center [658, 480] width 1316 height 962
click at [584, 397] on li "女" at bounding box center [491, 406] width 310 height 33
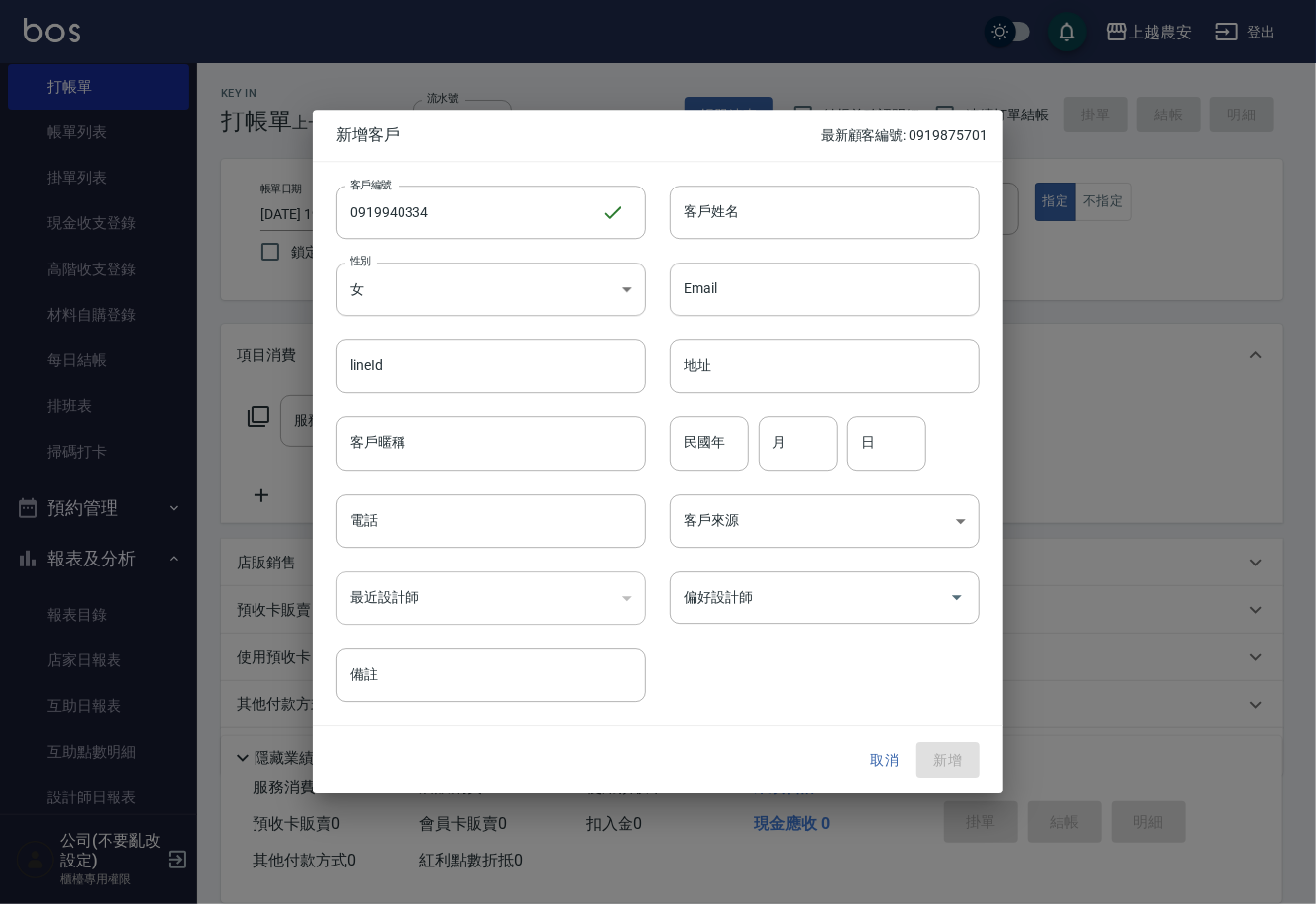
type input "FEMALE"
drag, startPoint x: 584, startPoint y: 396, endPoint x: 583, endPoint y: 406, distance: 10.0
click at [582, 377] on li "女" at bounding box center [490, 368] width 233 height 19
click at [605, 494] on input "電話" at bounding box center [491, 520] width 310 height 53
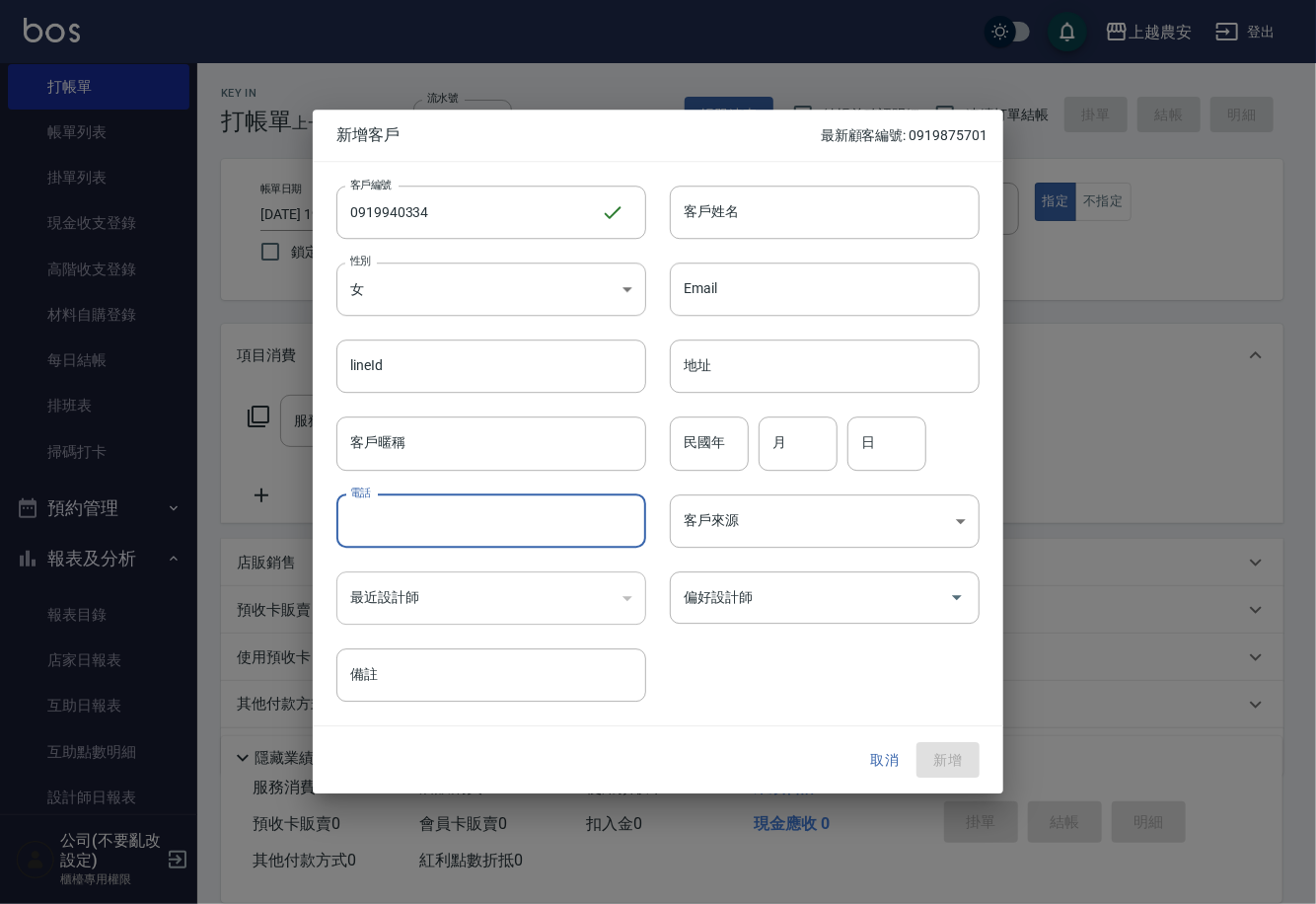
paste input "0919940334"
type input "0919940334"
click at [910, 211] on input "客戶姓名" at bounding box center [825, 212] width 310 height 53
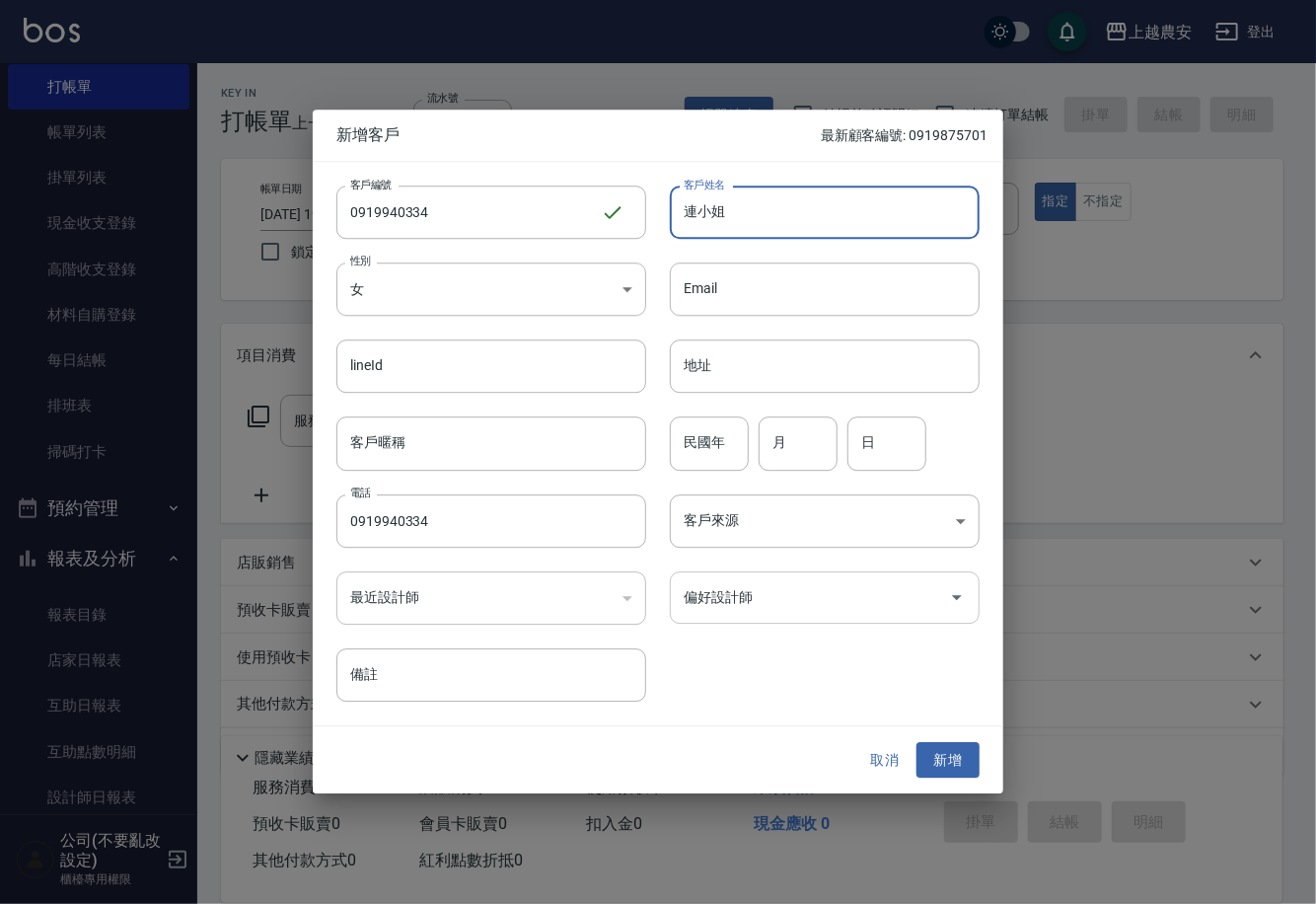
click at [959, 612] on button "Open" at bounding box center [958, 598] width 32 height 32
type input "連小姐"
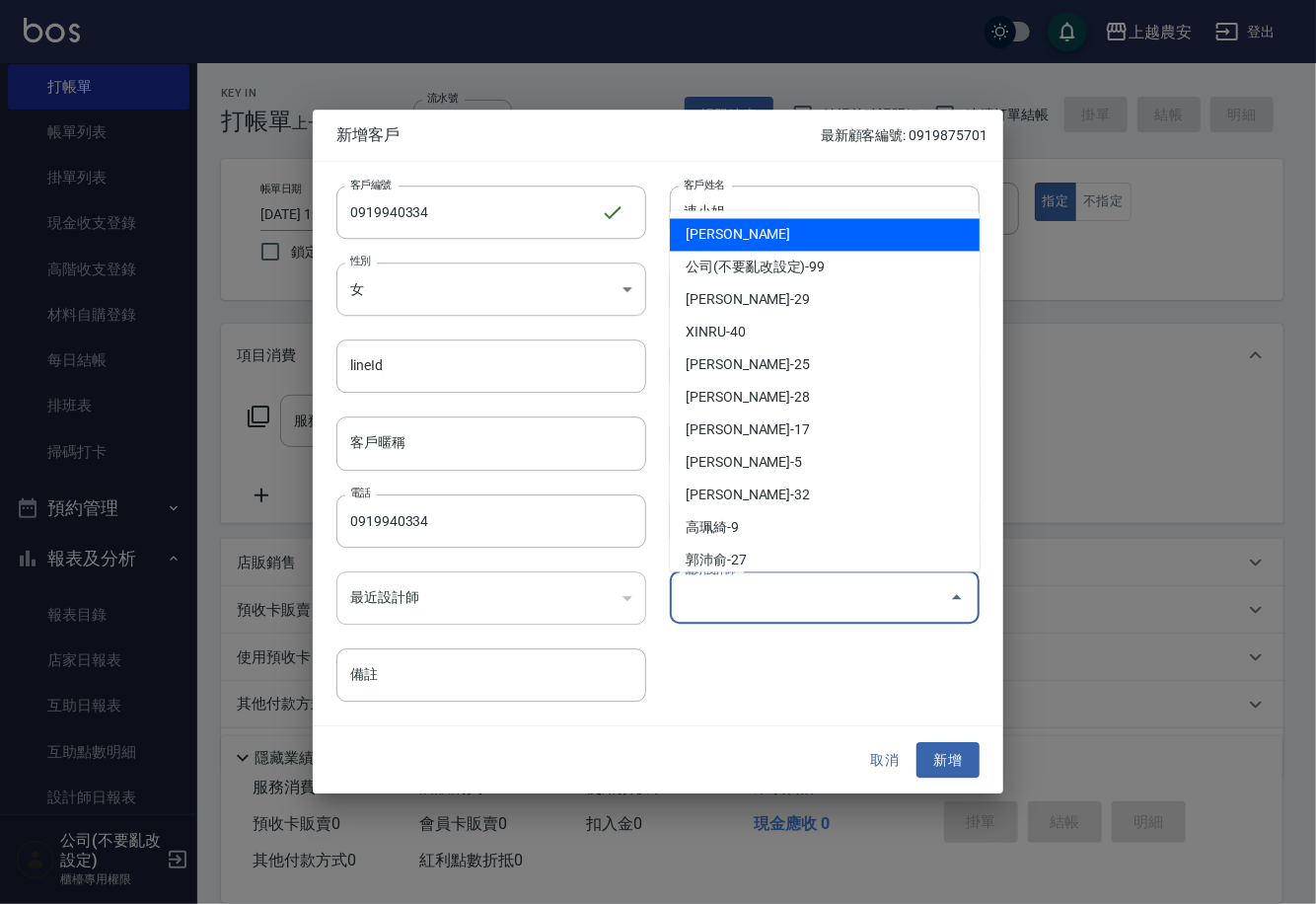
type input "m"
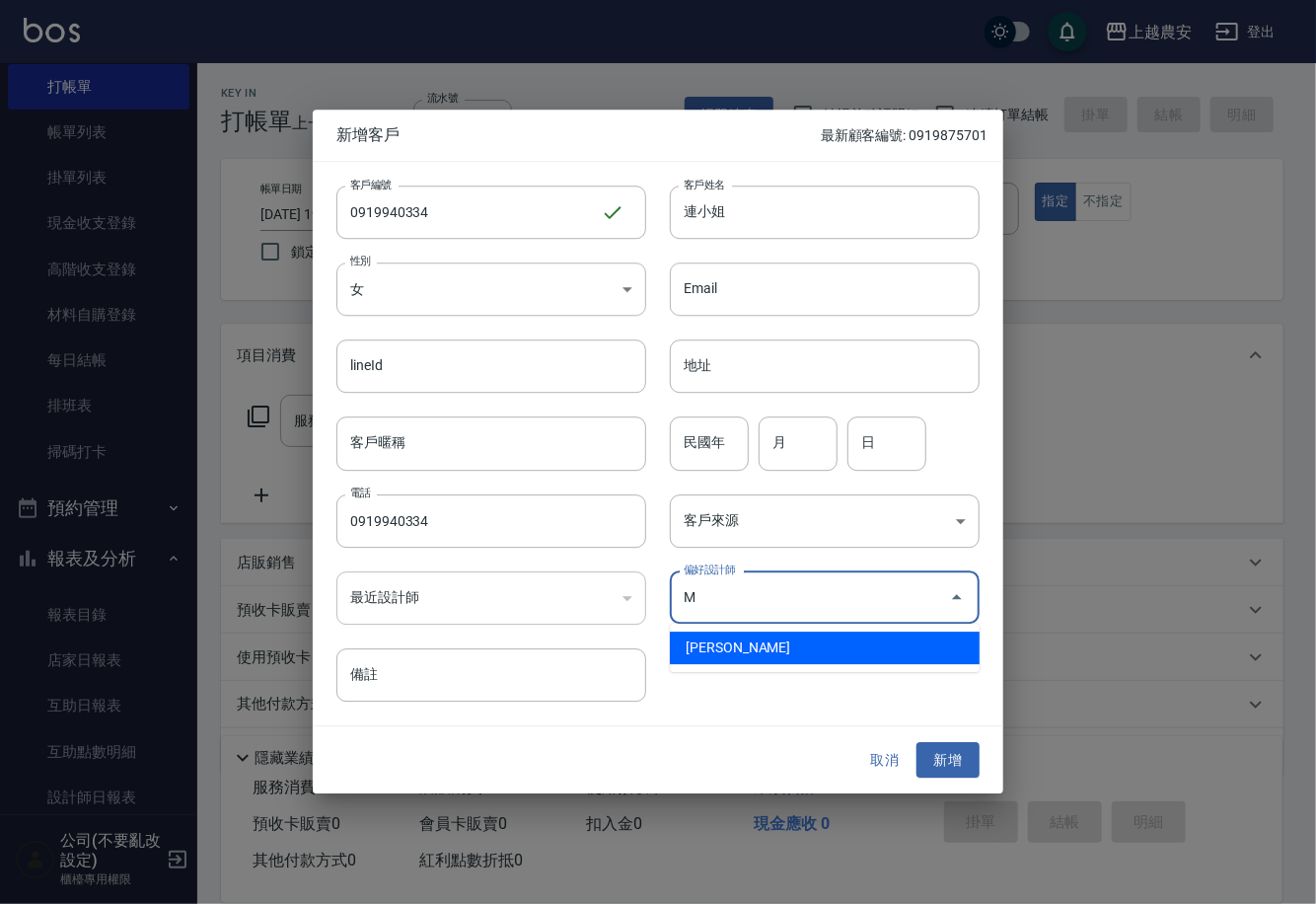
type input "鄭鈺樺"
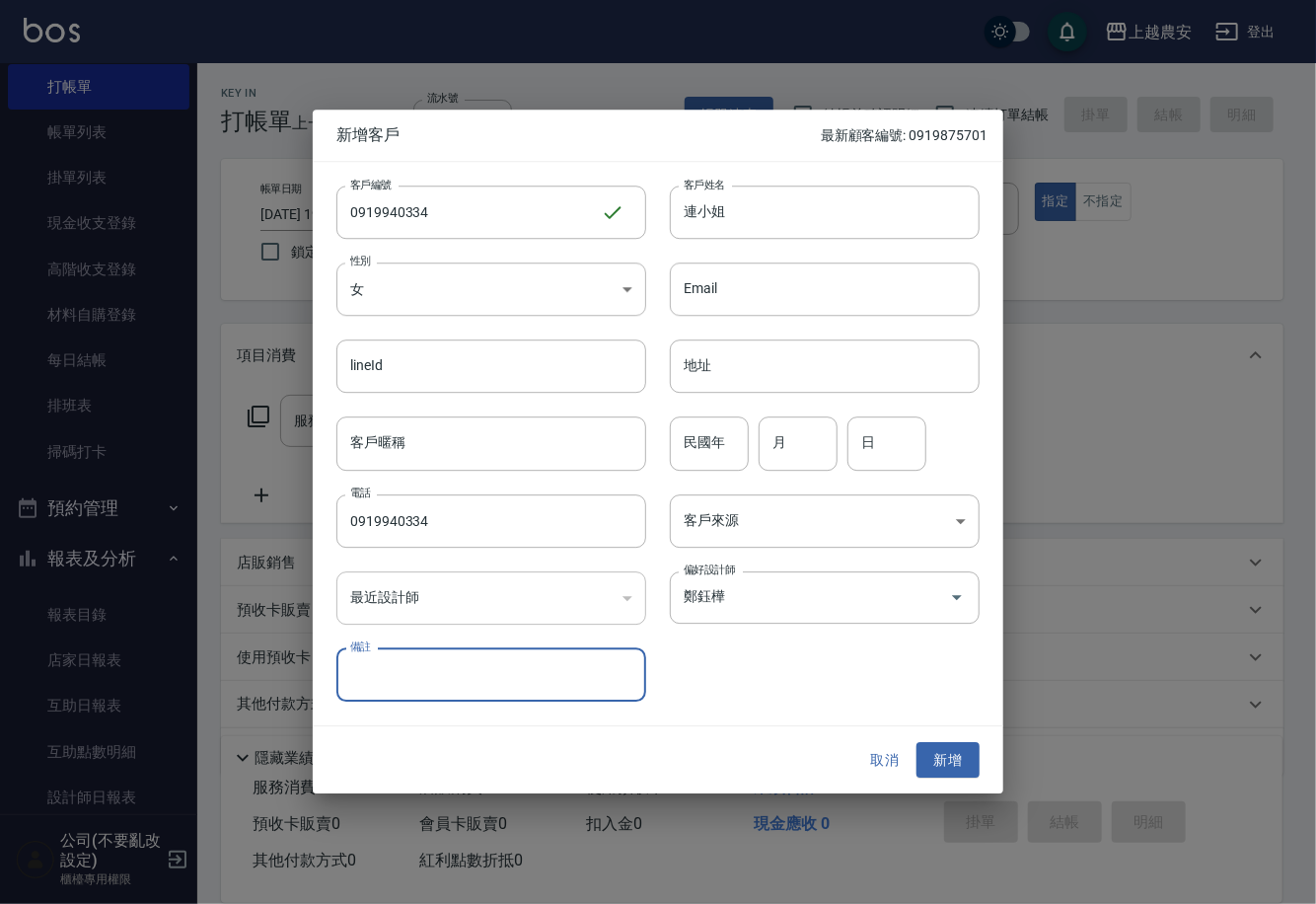
click at [946, 754] on button "新增" at bounding box center [948, 760] width 63 height 37
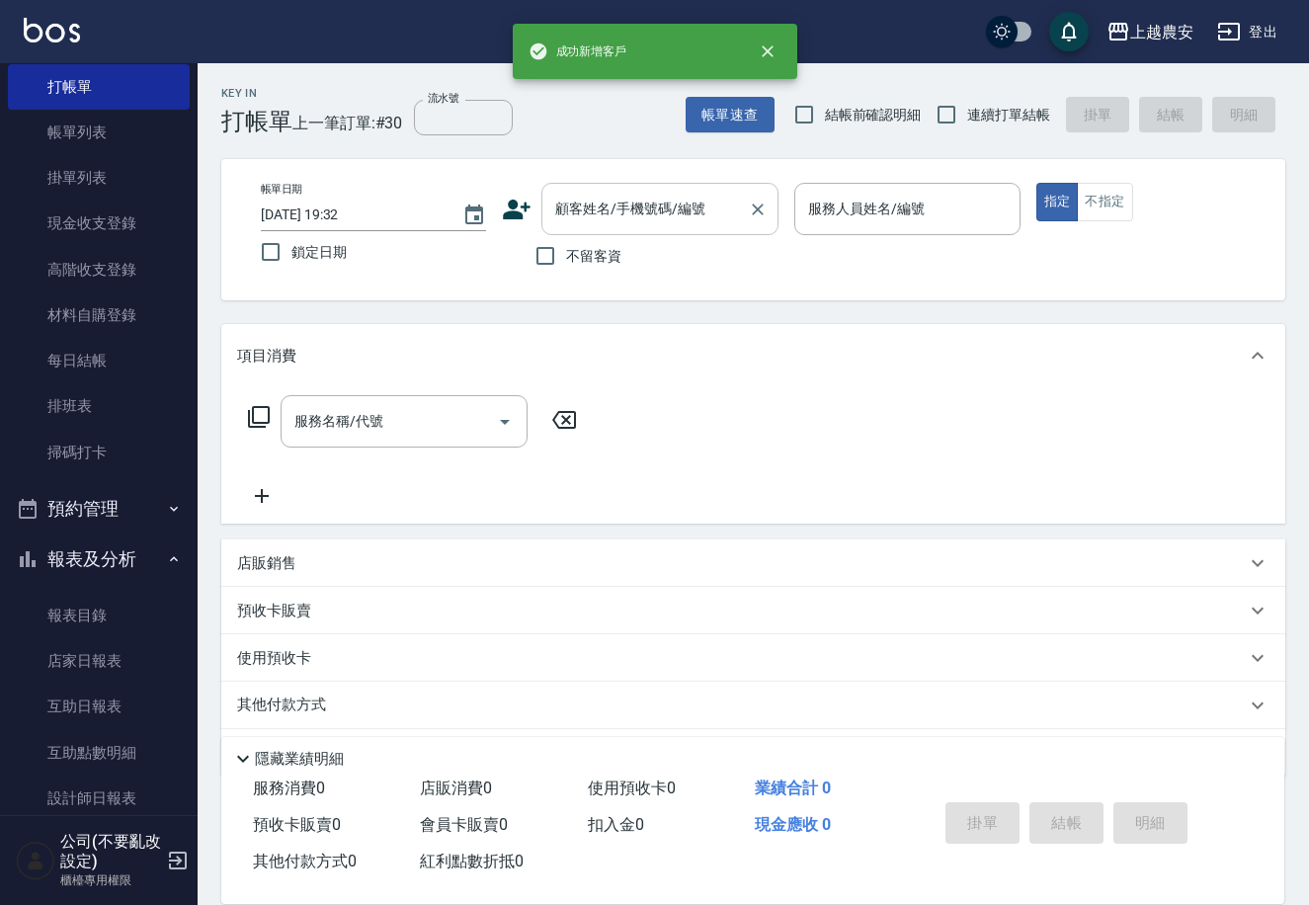
click at [689, 216] on input "顧客姓名/手機號碼/編號" at bounding box center [645, 209] width 190 height 35
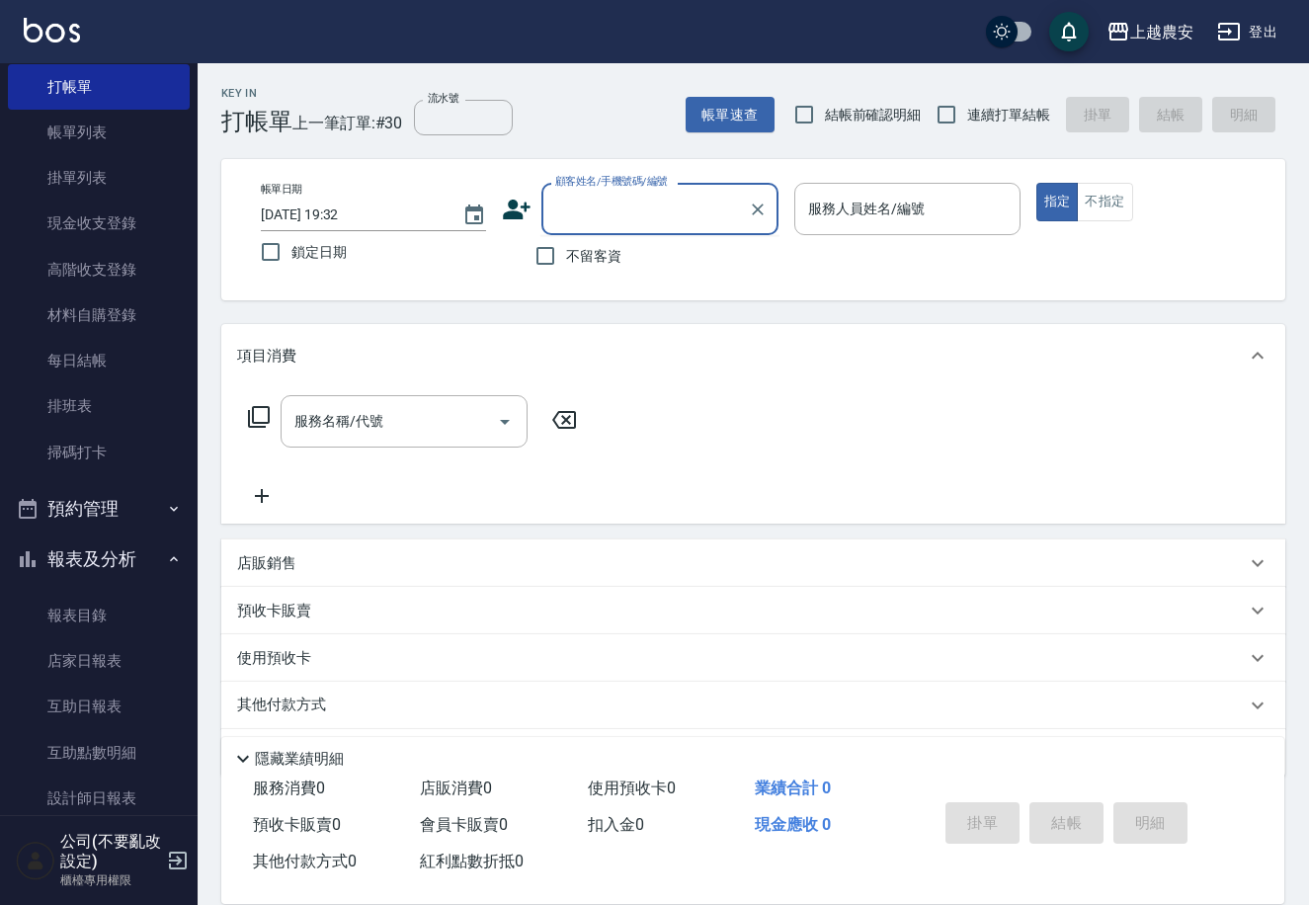
paste input "0919940334"
type input "0919940334"
click at [762, 210] on icon "Clear" at bounding box center [758, 210] width 20 height 20
click at [687, 221] on input "顧客姓名/手機號碼/編號" at bounding box center [645, 209] width 190 height 35
paste input "0919940334"
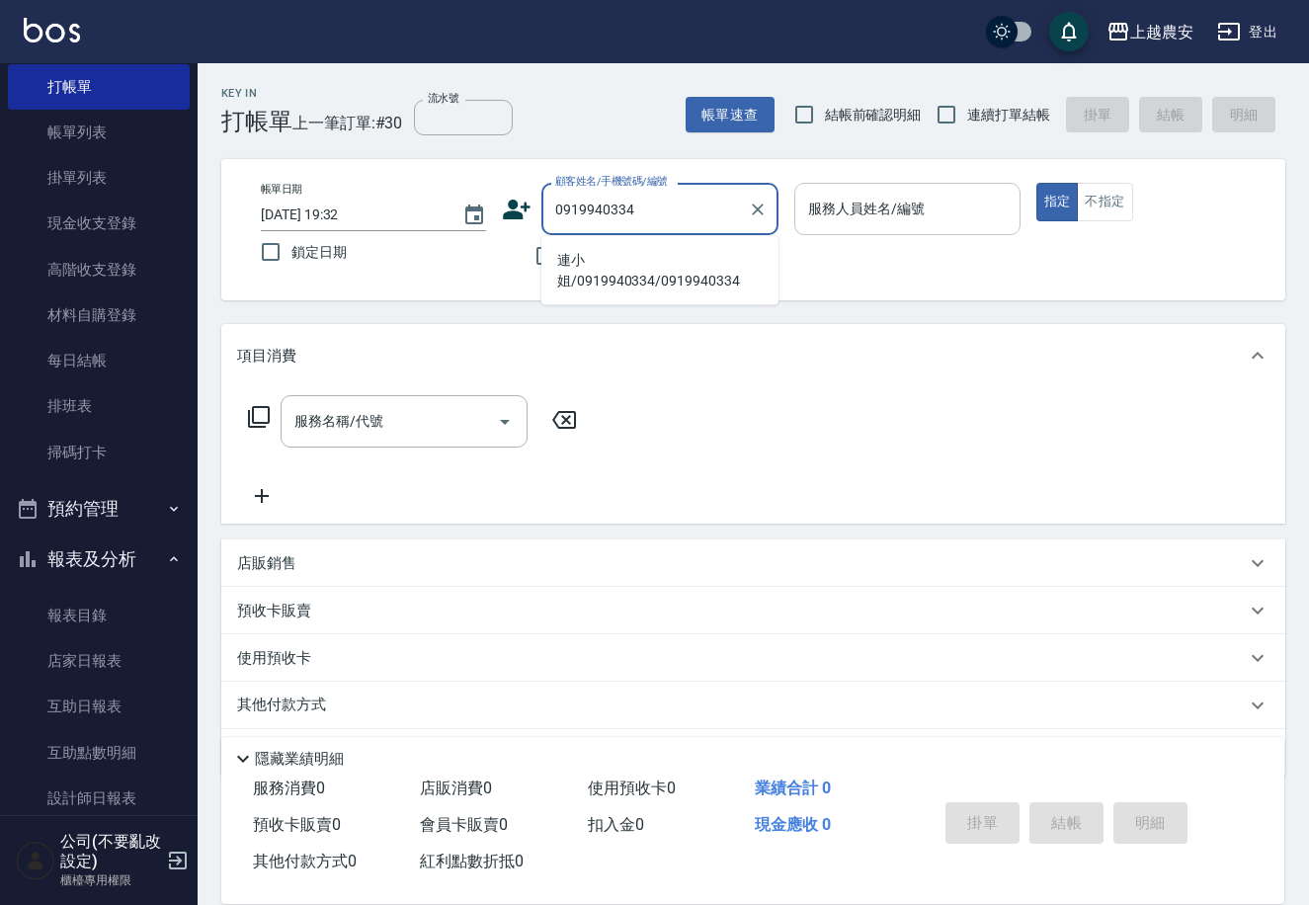
type input "0919940334"
click at [911, 222] on input "服務人員姓名/編號" at bounding box center [906, 209] width 207 height 35
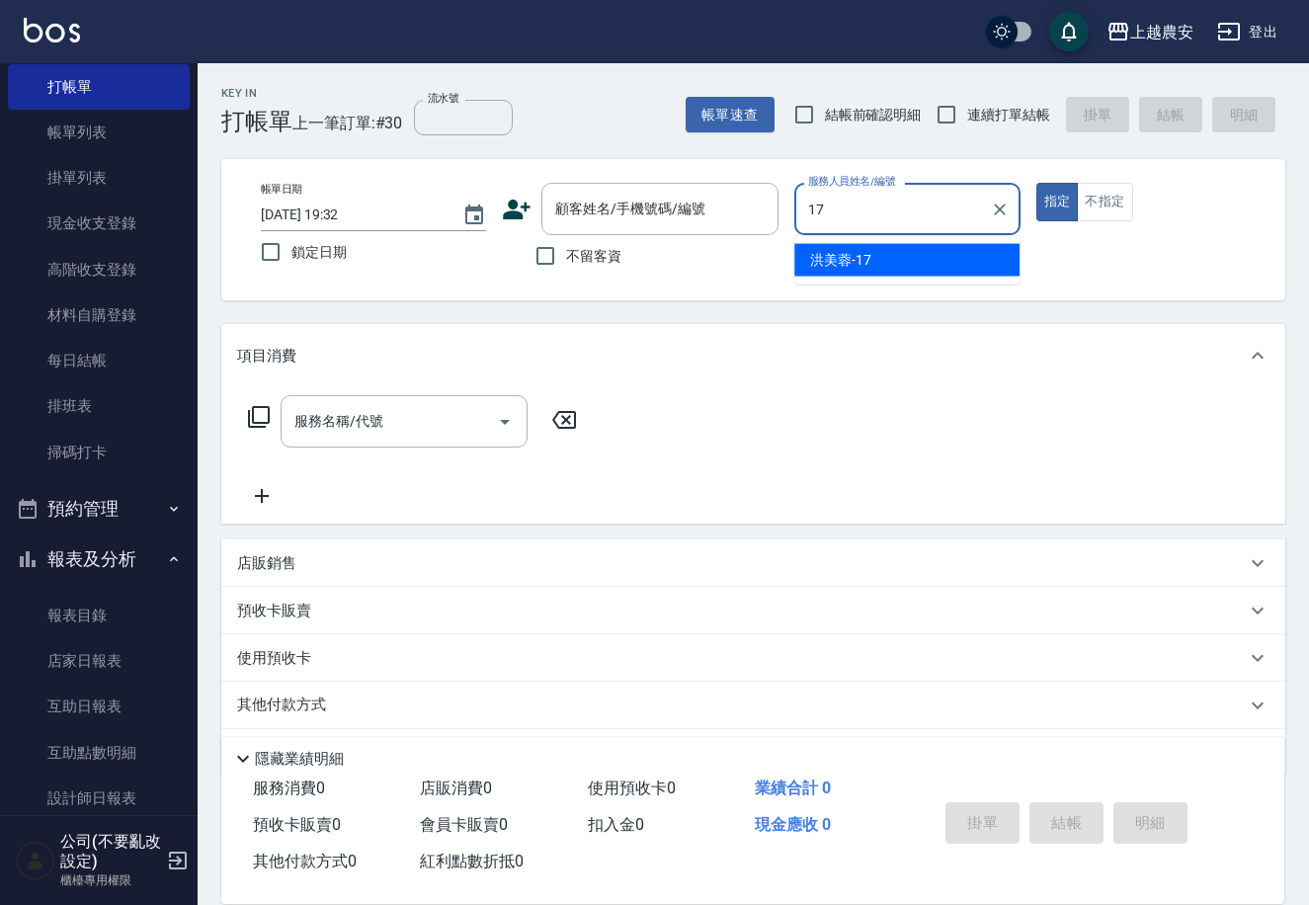
type input "洪美蓉-17"
type button "true"
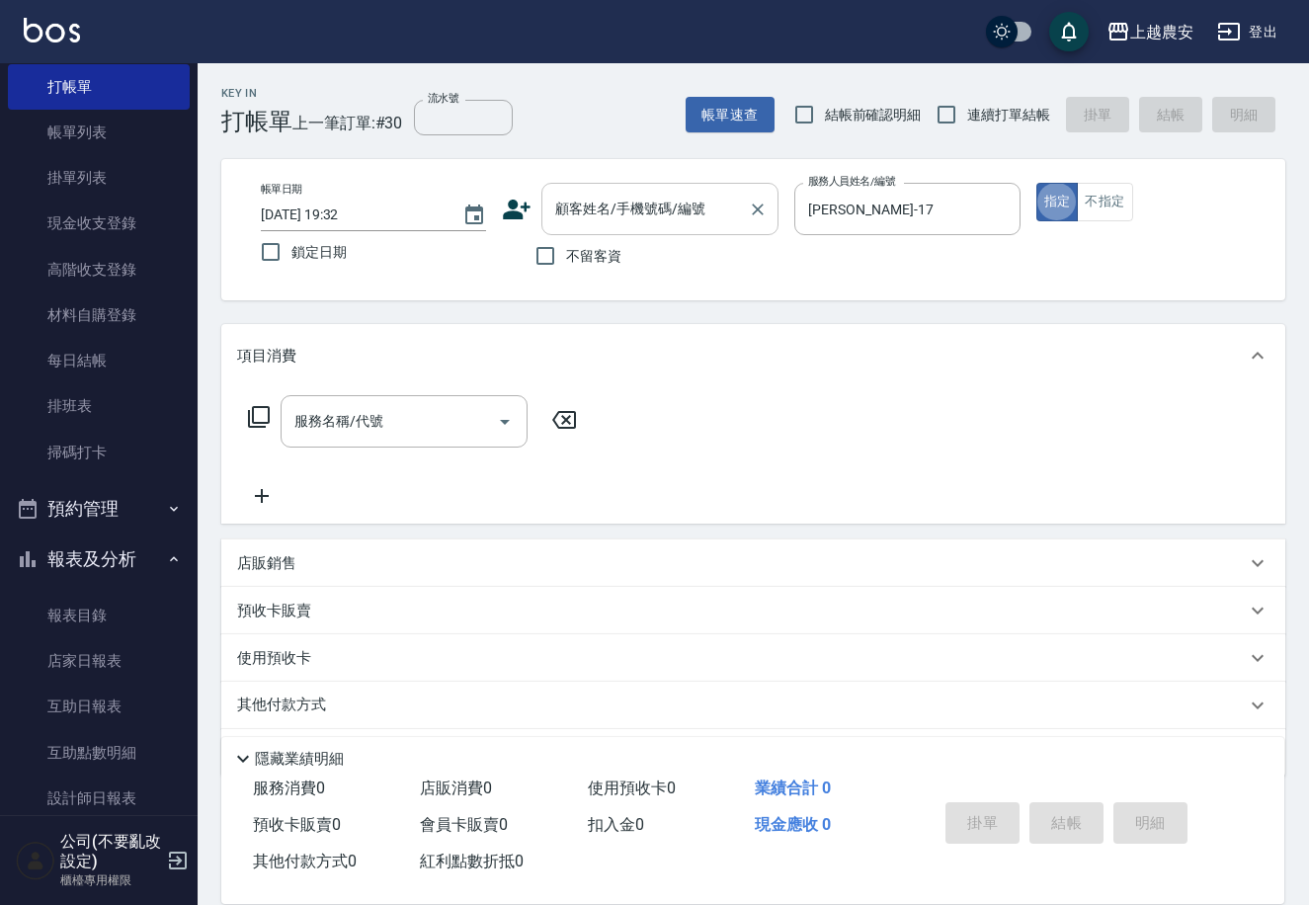
click at [705, 201] on input "顧客姓名/手機號碼/編號" at bounding box center [645, 209] width 190 height 35
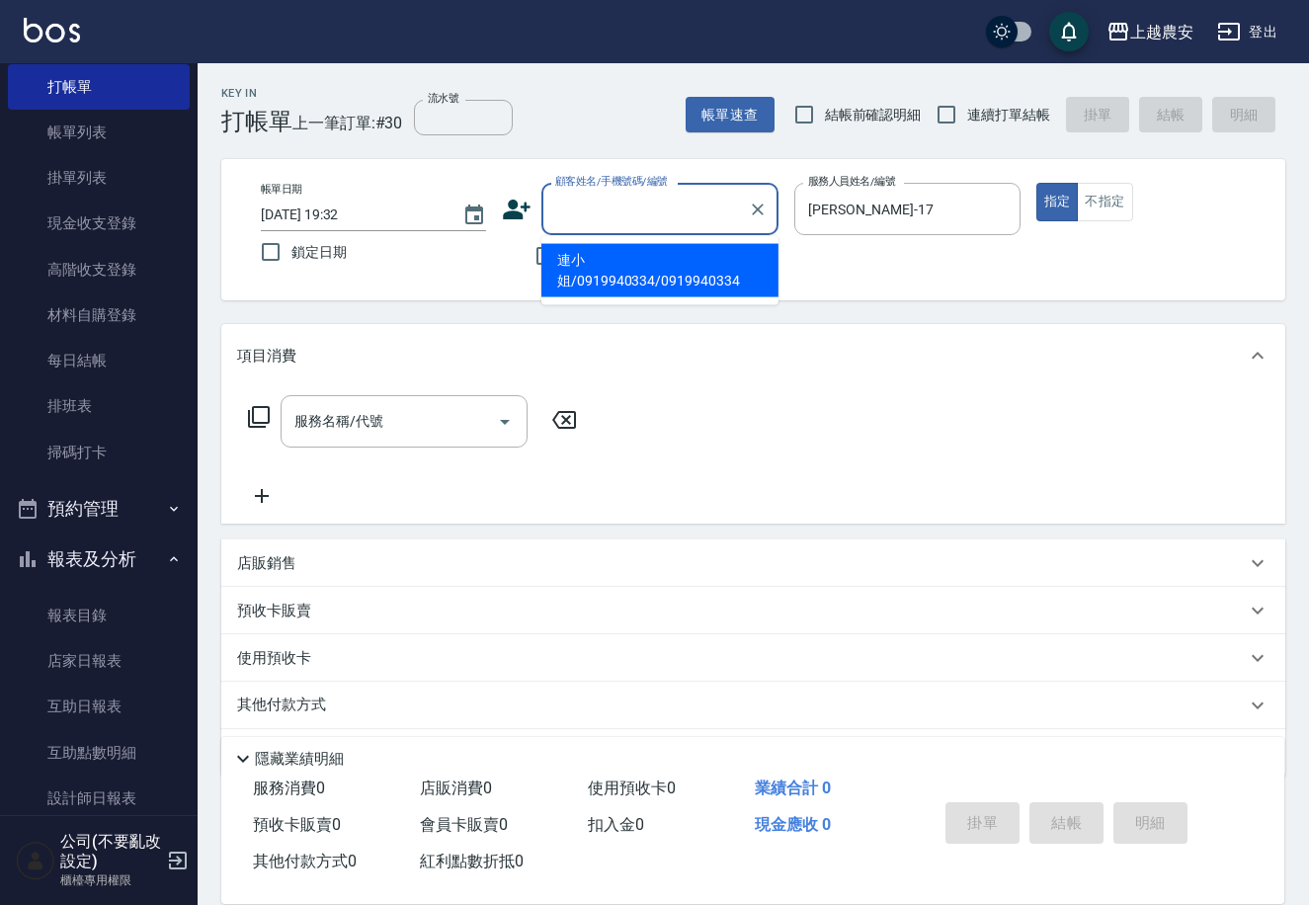
paste input "0919940334"
click at [689, 248] on li "連小姐/0919940334/0919940334" at bounding box center [659, 270] width 237 height 53
type input "連小姐/0919940334/0919940334"
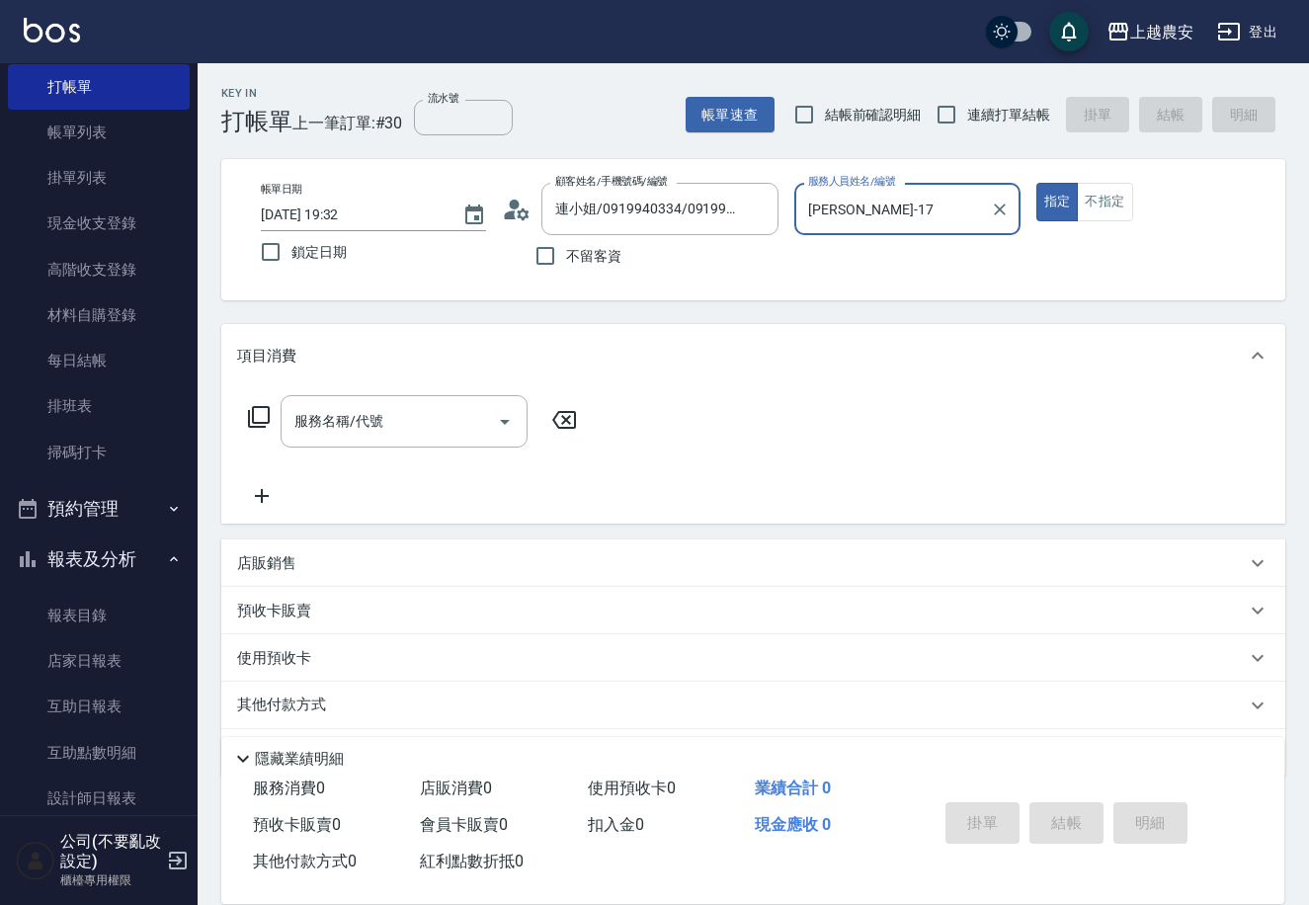
type input "Mia-M"
click at [1000, 205] on icon "Clear" at bounding box center [1000, 210] width 20 height 20
click at [981, 205] on input "服務人員姓名/編號" at bounding box center [892, 209] width 178 height 35
type input "洪美蓉-17"
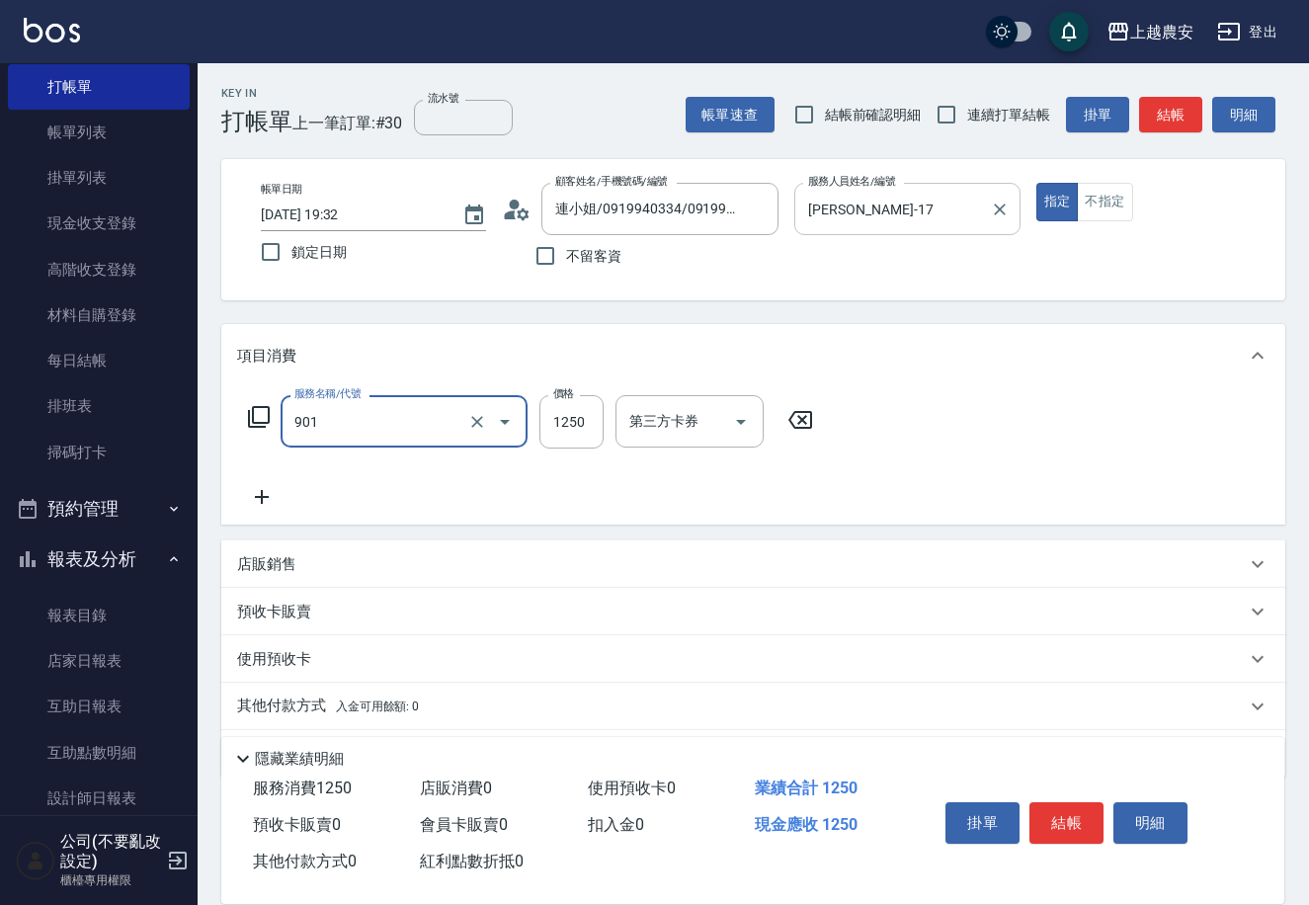
type input "修手指甲(901)"
type input "800"
click at [1078, 826] on button "結帳" at bounding box center [1066, 822] width 74 height 41
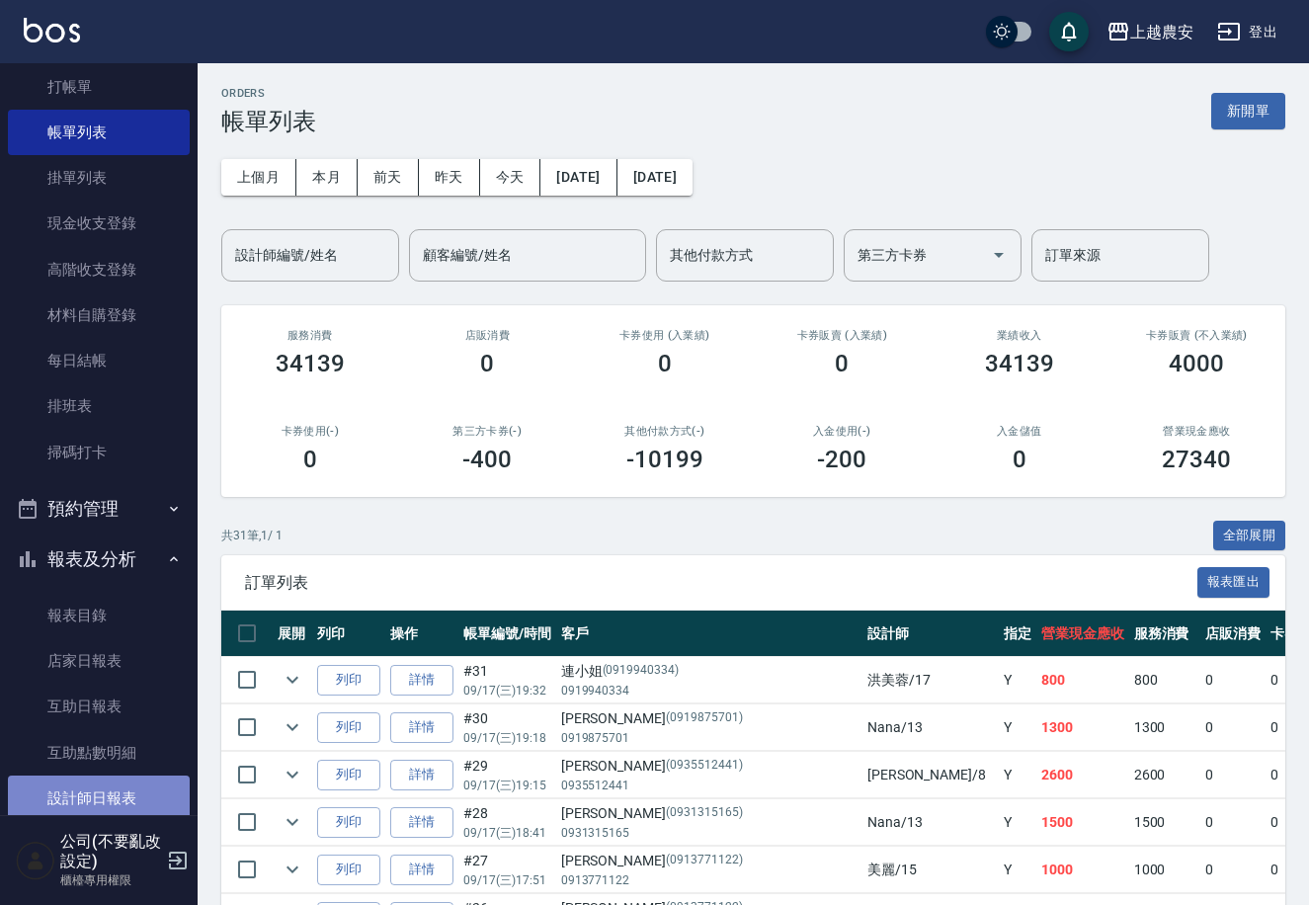
click at [127, 779] on link "設計師日報表" at bounding box center [99, 798] width 182 height 45
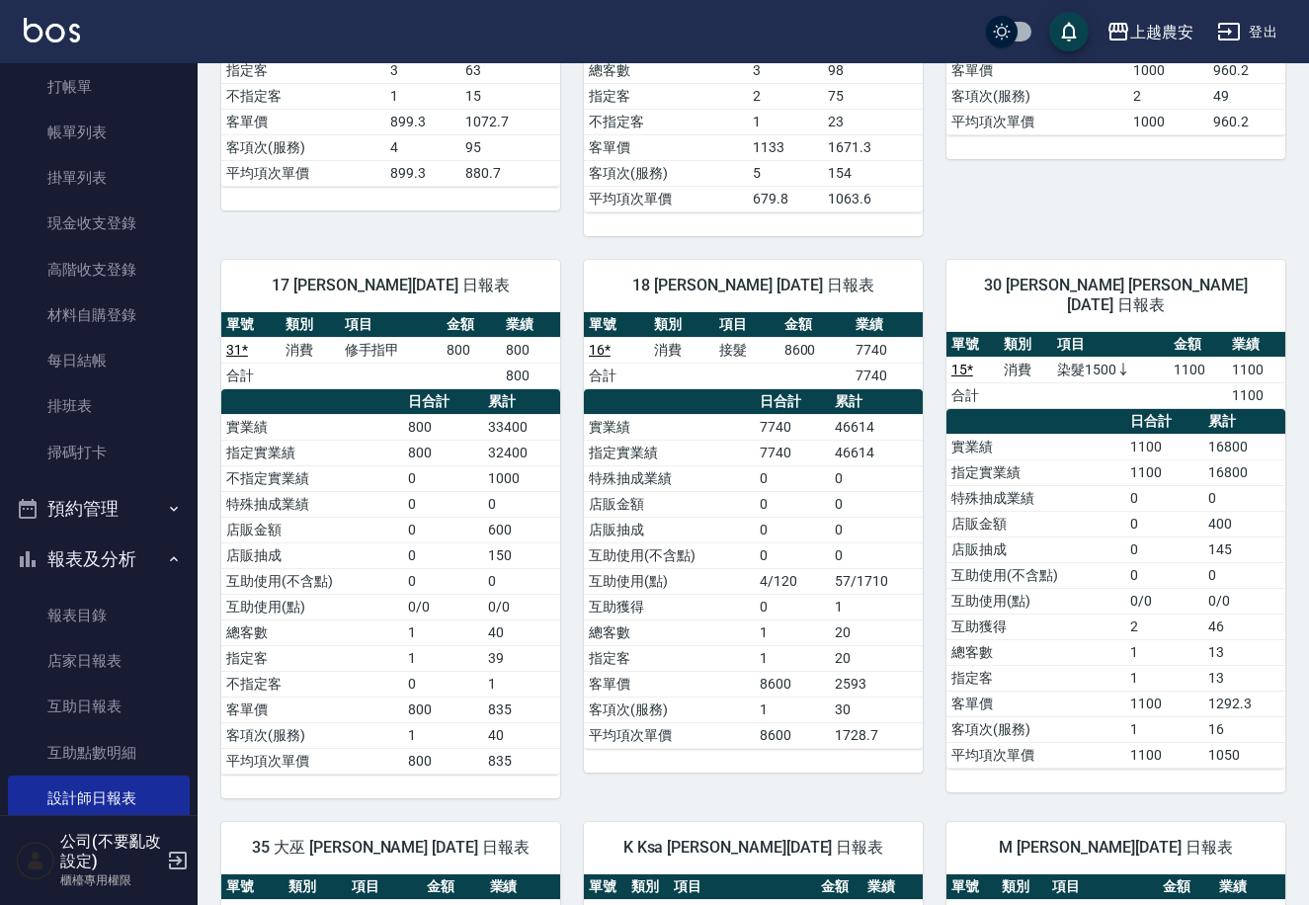
scroll to position [1408, 0]
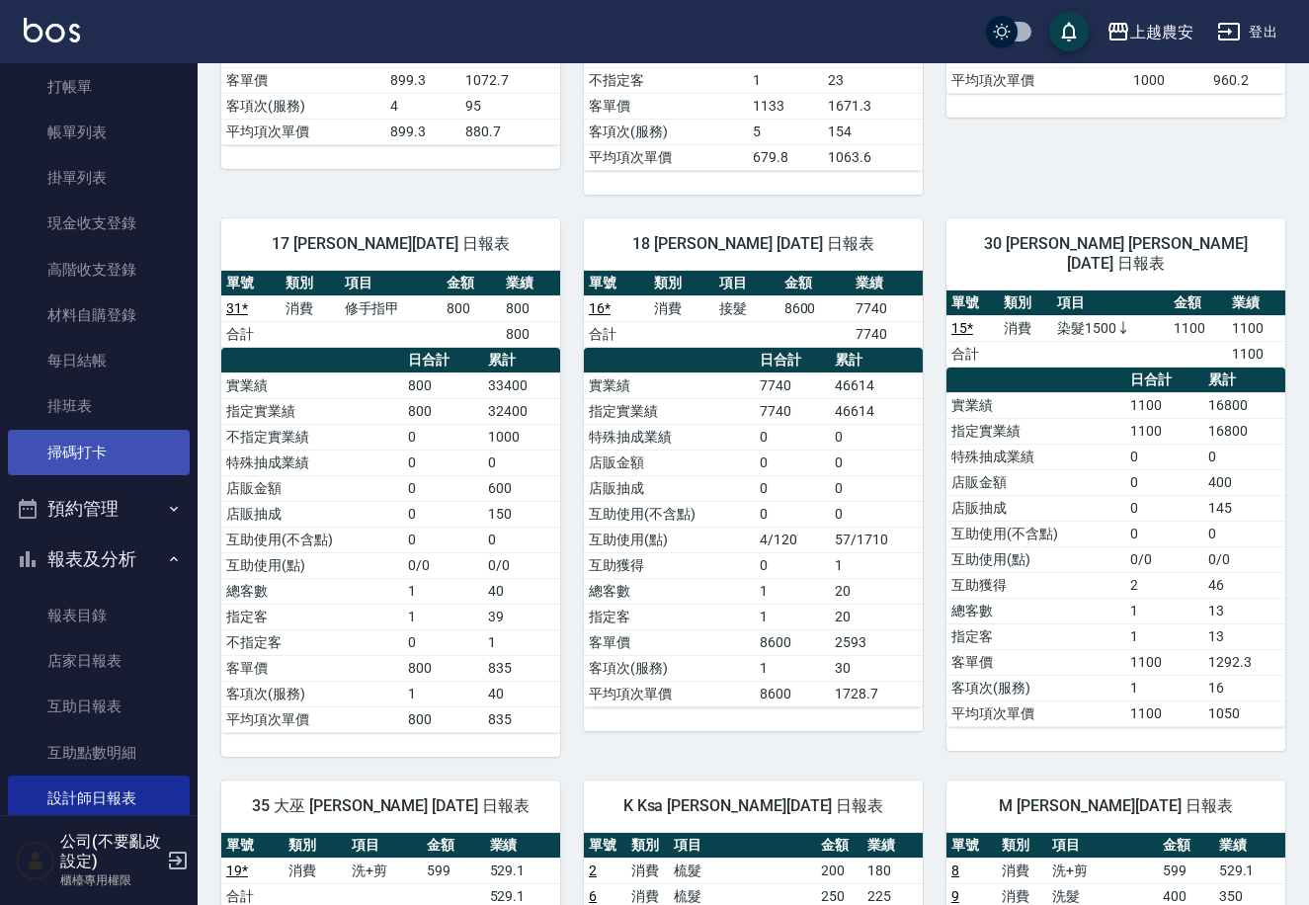
click at [142, 444] on link "掃碼打卡" at bounding box center [99, 452] width 182 height 45
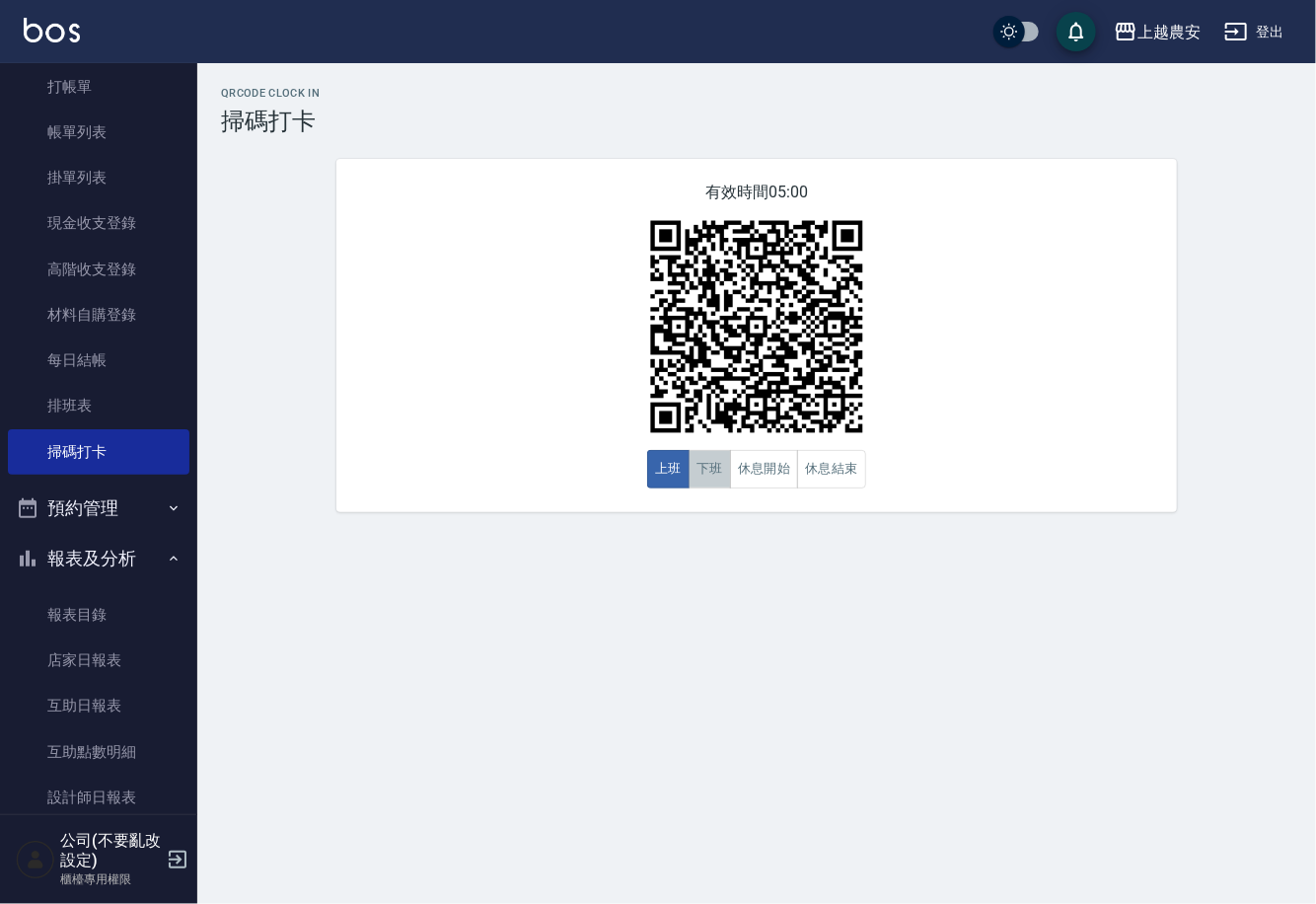
click at [712, 478] on button "下班" at bounding box center [710, 469] width 42 height 39
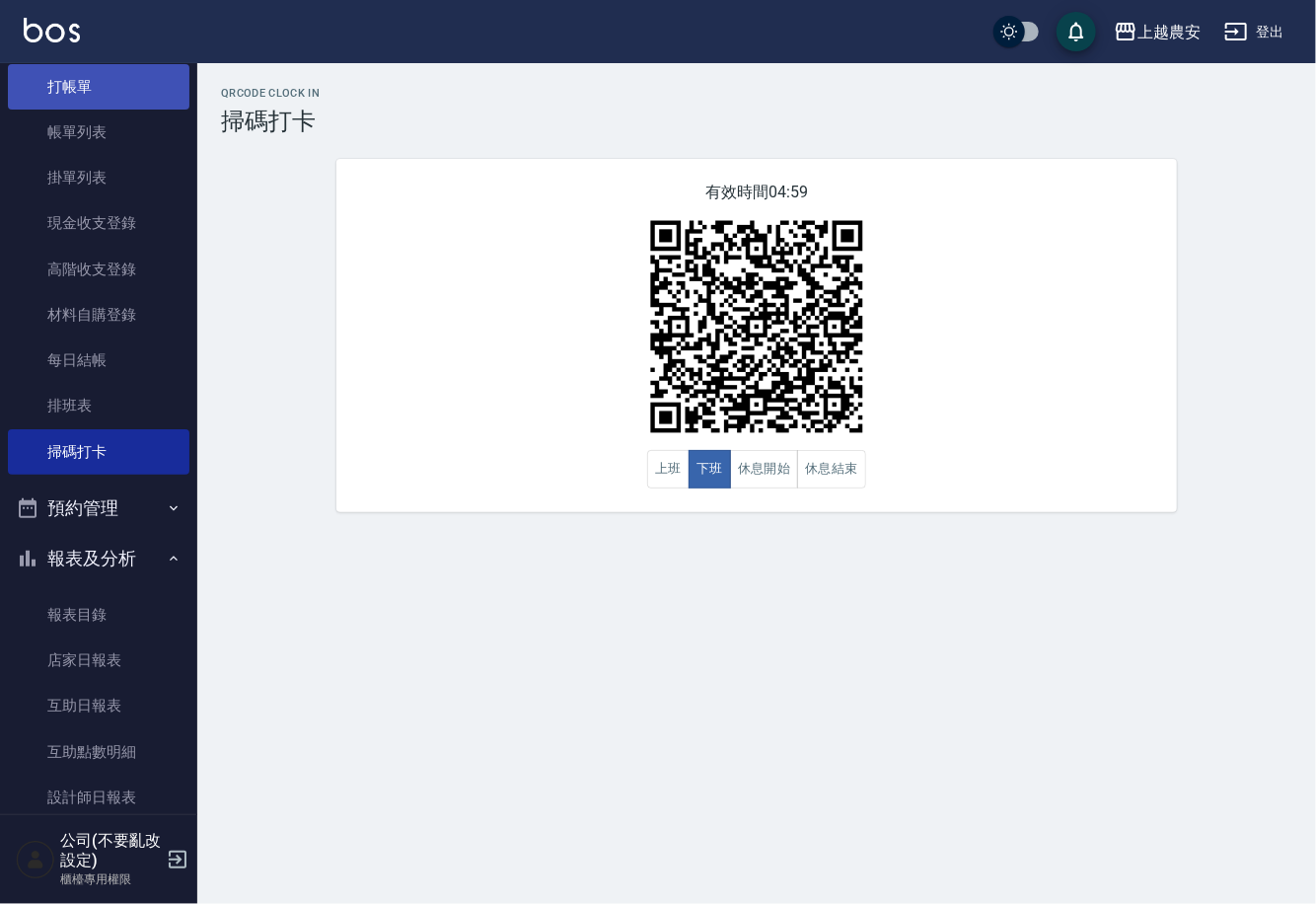
click at [156, 101] on link "打帳單" at bounding box center [99, 86] width 182 height 45
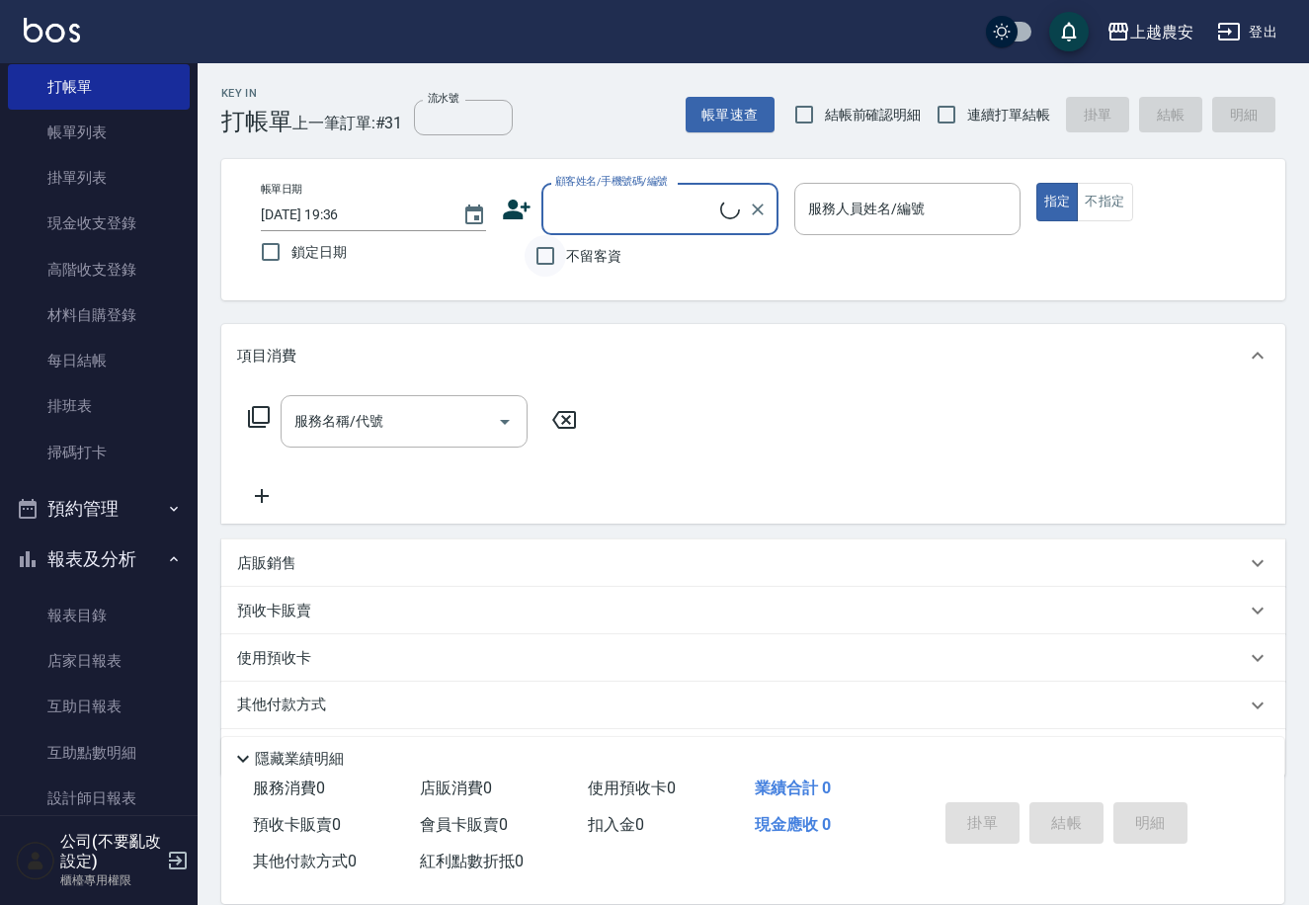
drag, startPoint x: 545, startPoint y: 268, endPoint x: 565, endPoint y: 267, distance: 19.8
click at [545, 267] on input "不留客資" at bounding box center [545, 255] width 41 height 41
checkbox input "true"
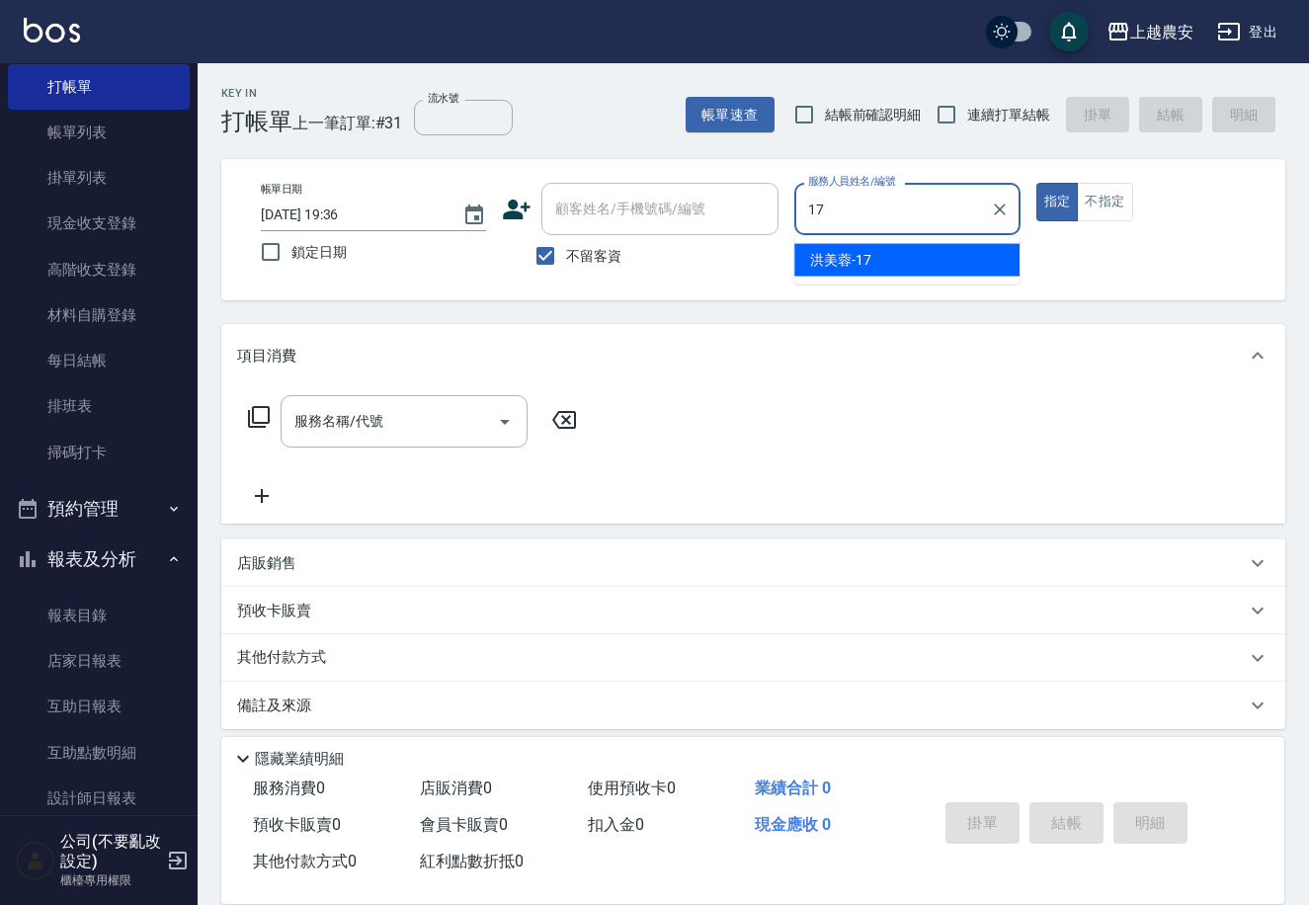
type input "洪美蓉-17"
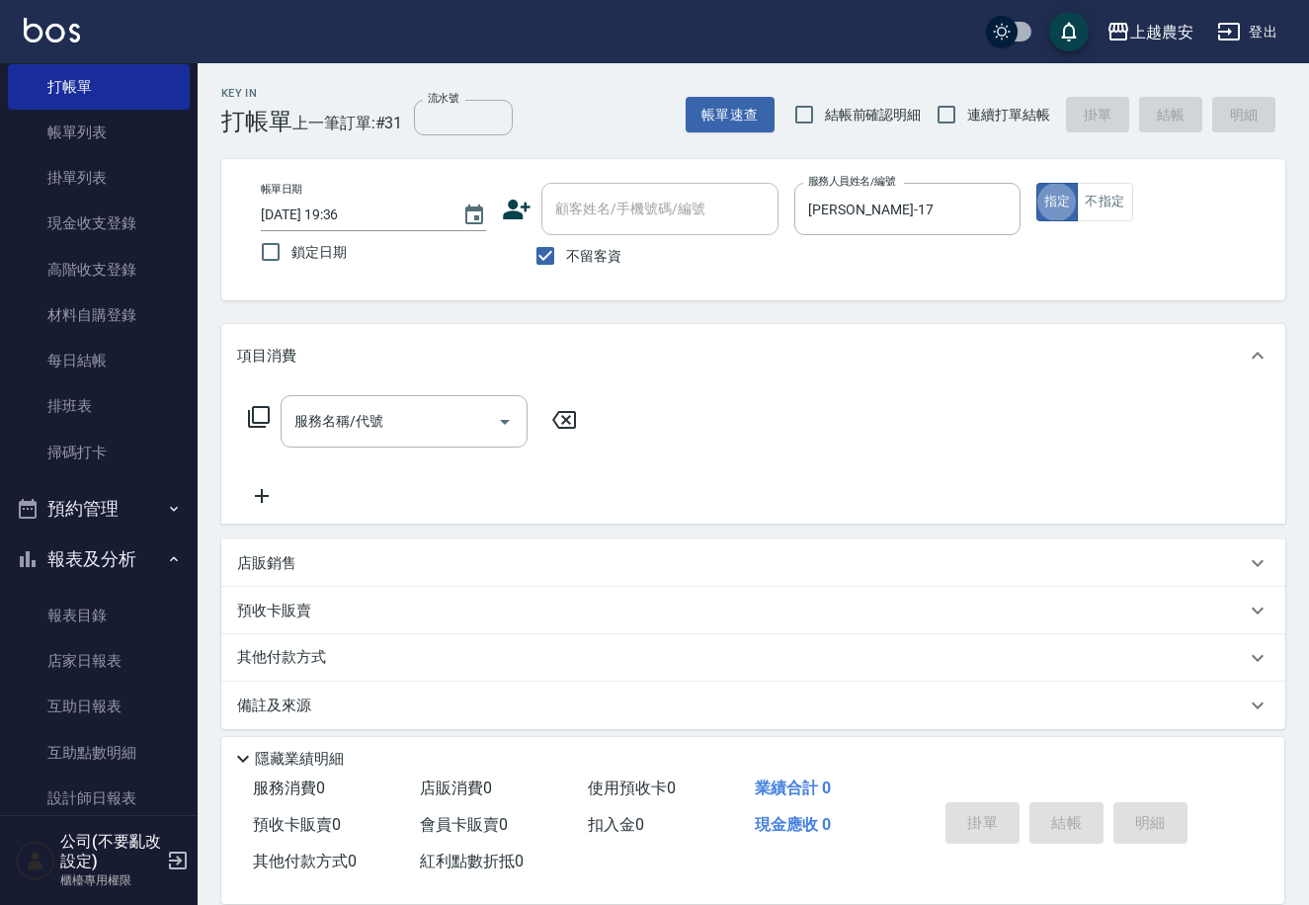
type button "true"
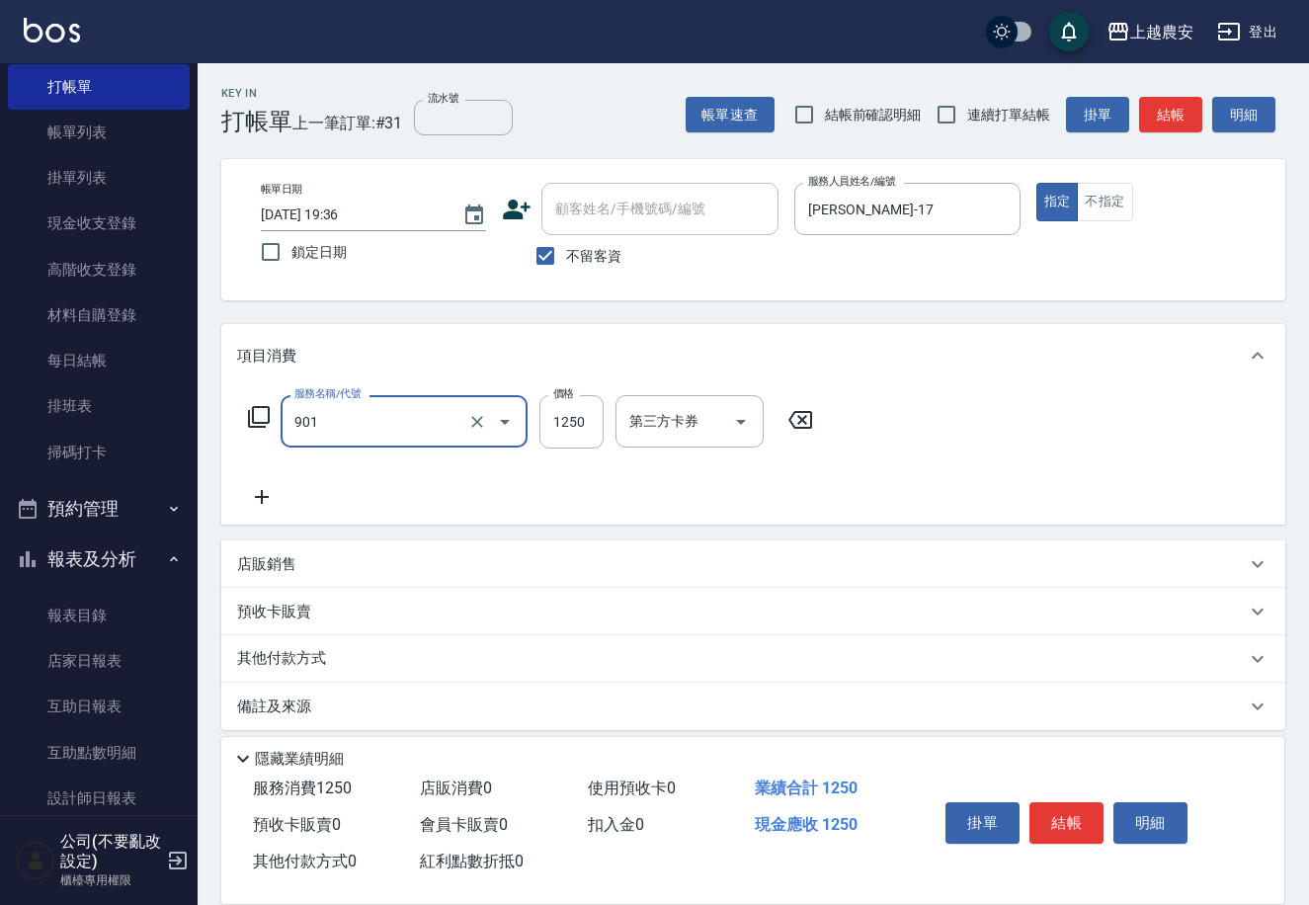
type input "修手指甲(901)"
type input "1000"
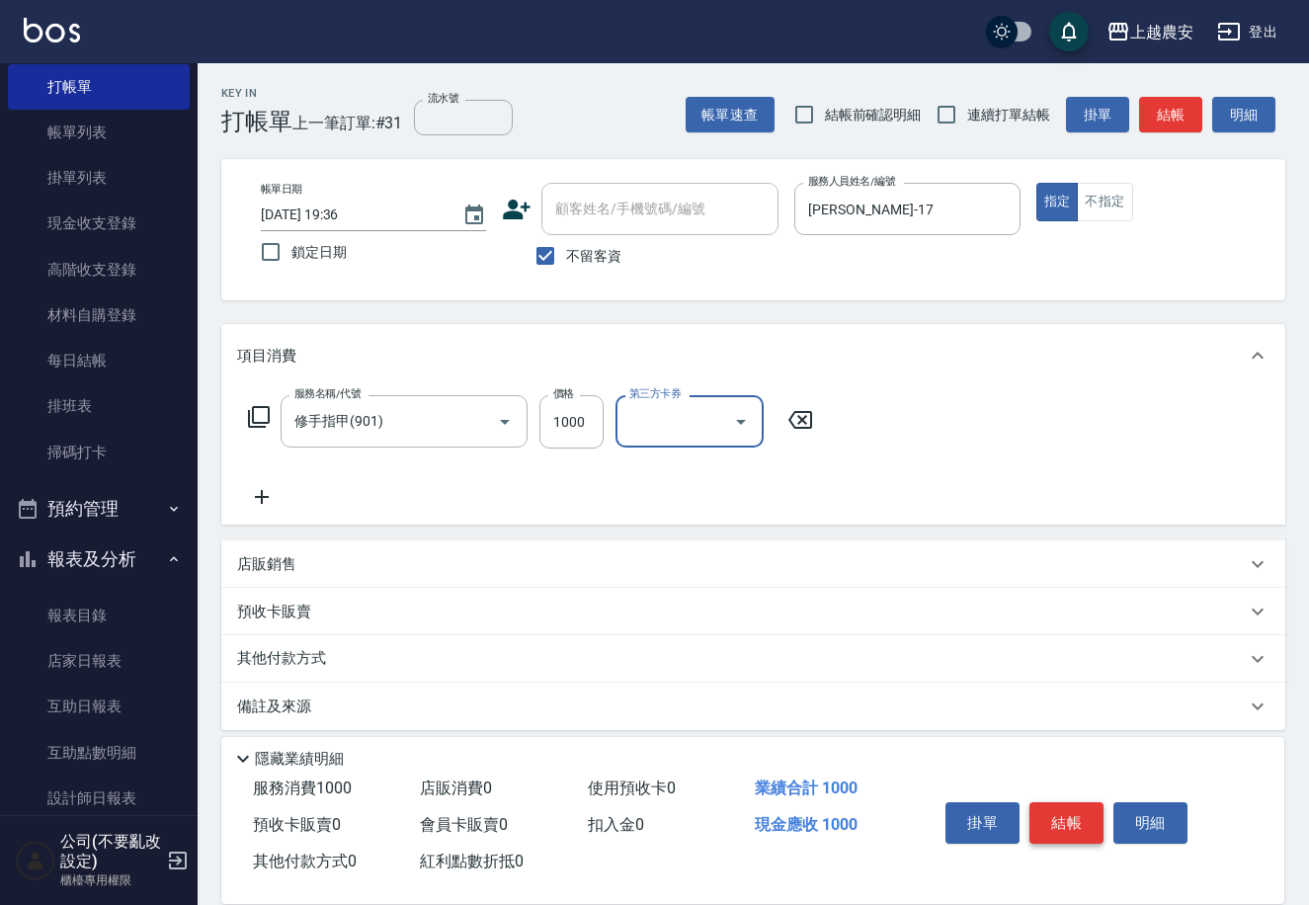
click at [1055, 806] on button "結帳" at bounding box center [1066, 822] width 74 height 41
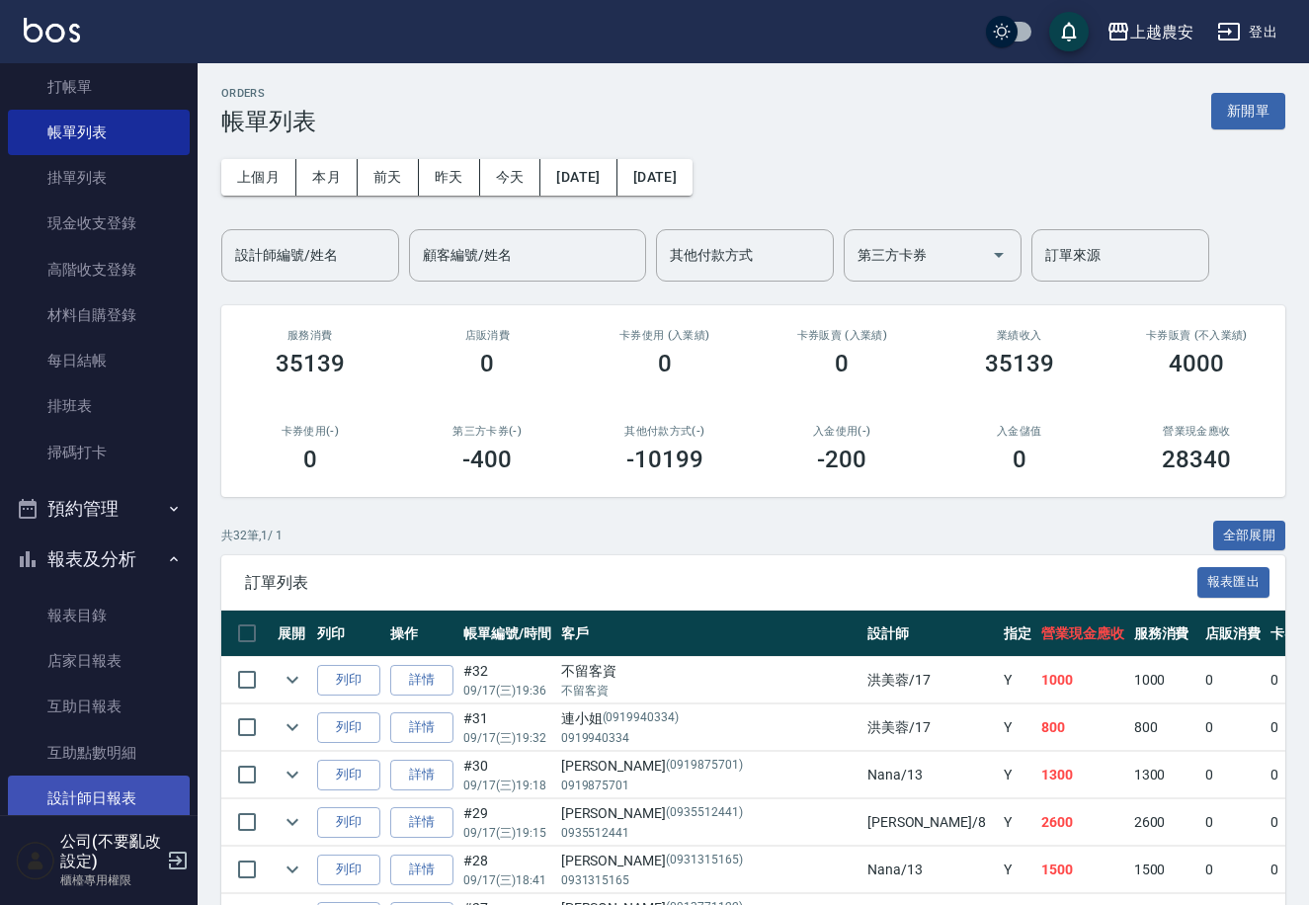
click at [151, 778] on link "設計師日報表" at bounding box center [99, 798] width 182 height 45
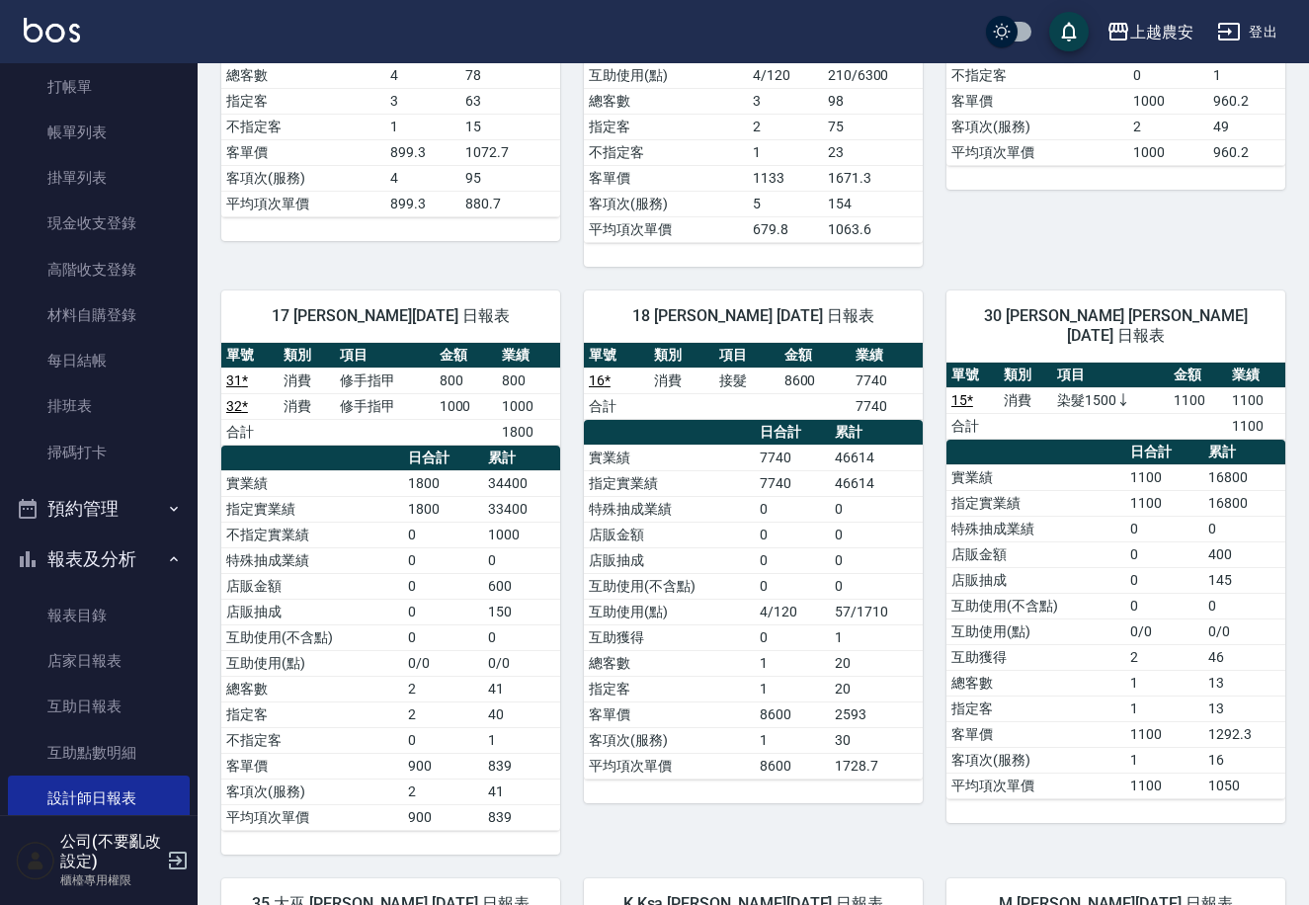
scroll to position [1342, 0]
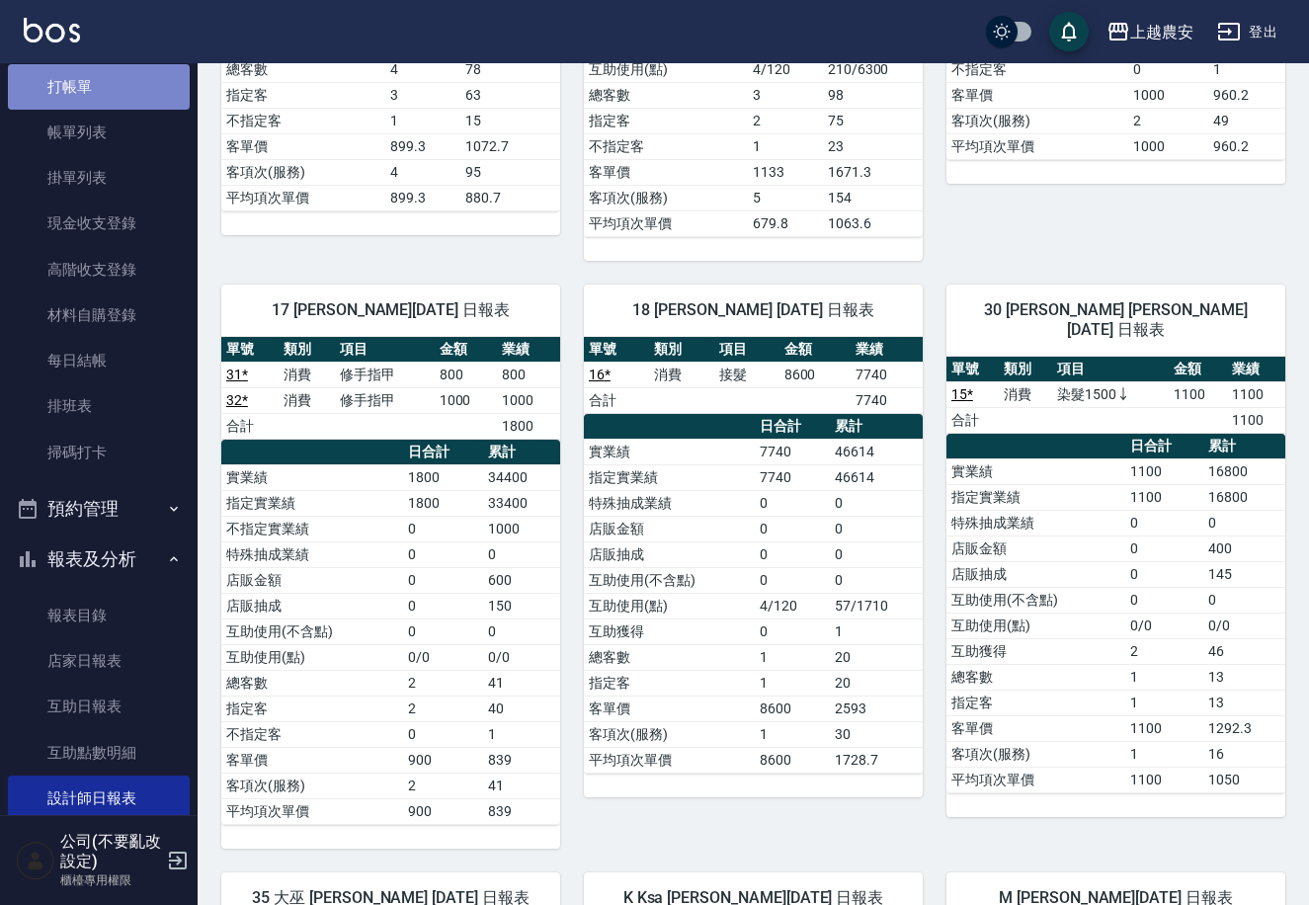
click at [149, 102] on link "打帳單" at bounding box center [99, 86] width 182 height 45
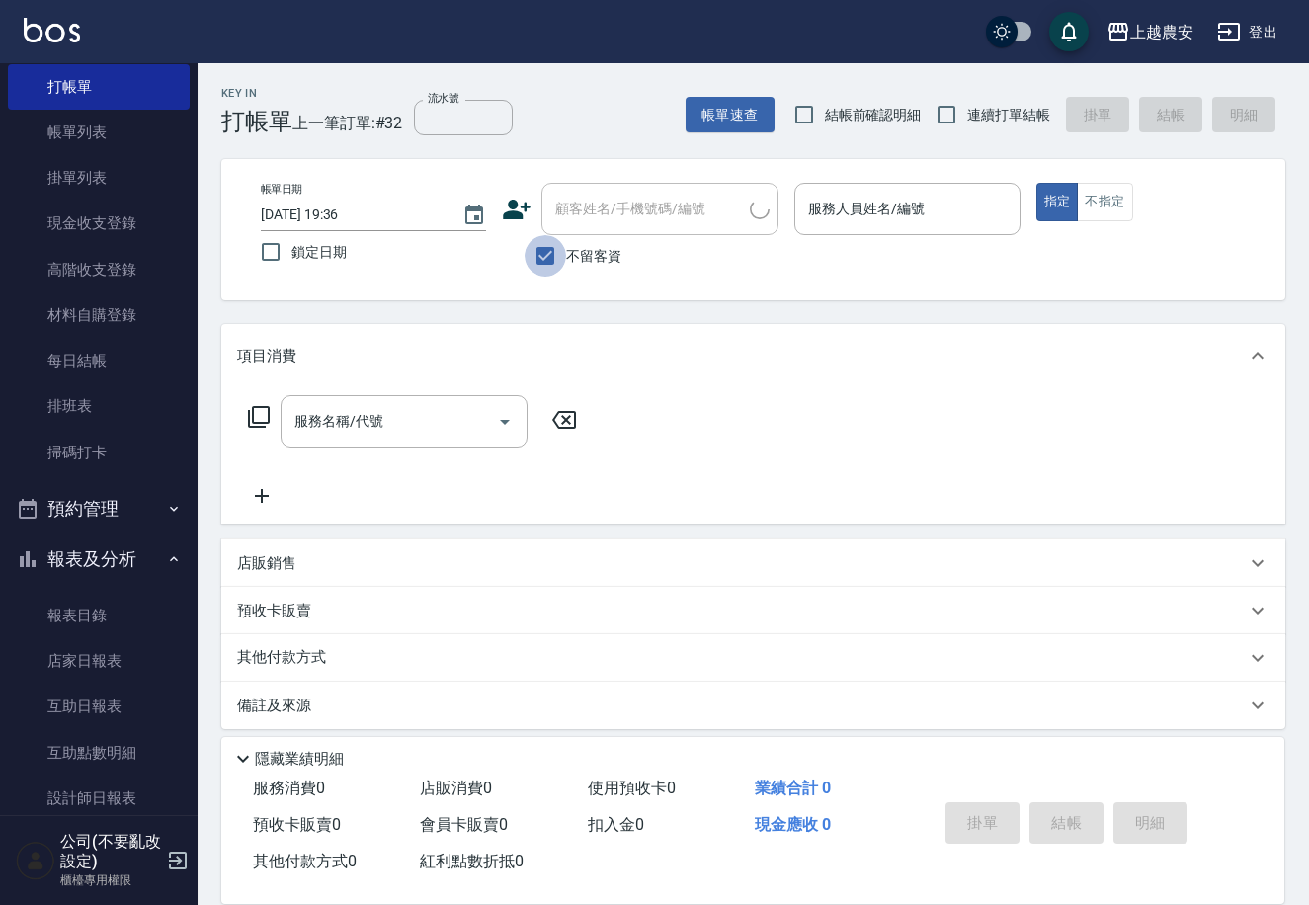
drag, startPoint x: 540, startPoint y: 255, endPoint x: 553, endPoint y: 243, distance: 17.5
click at [540, 254] on input "不留客資" at bounding box center [545, 255] width 41 height 41
checkbox input "false"
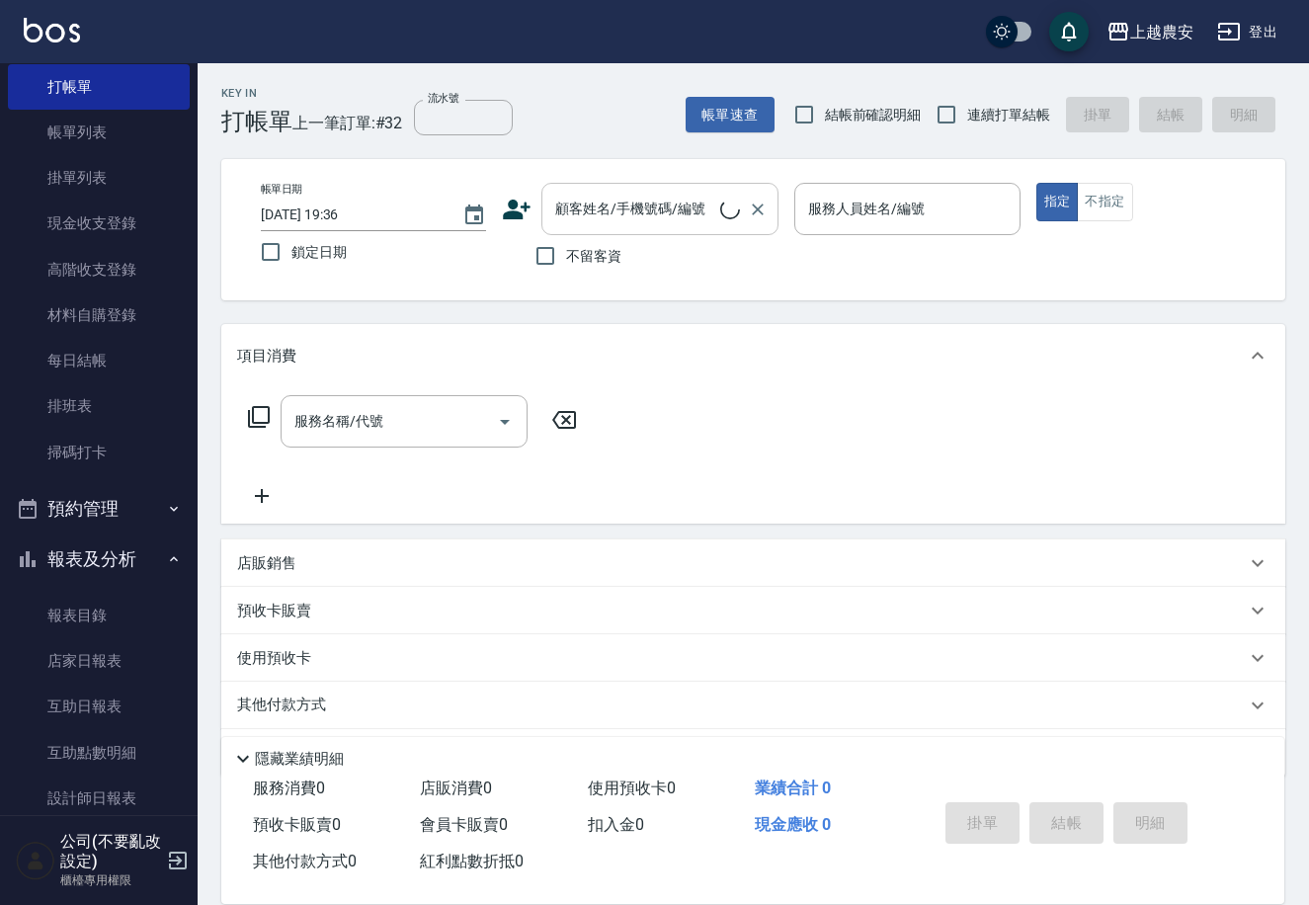
click at [590, 219] on input "顧客姓名/手機號碼/編號" at bounding box center [635, 209] width 170 height 35
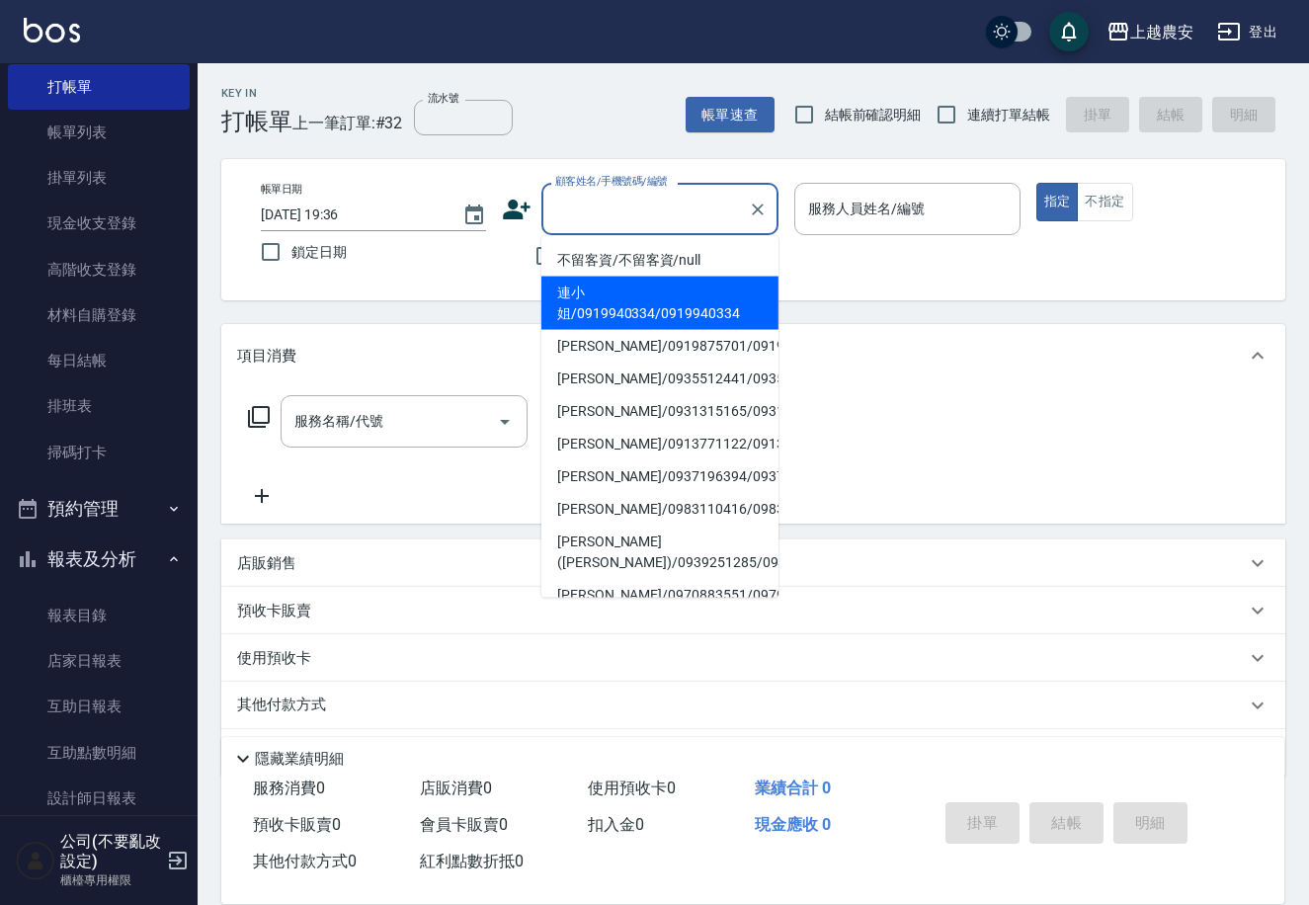
click at [620, 301] on li "連小姐/0919940334/0919940334" at bounding box center [659, 303] width 237 height 53
type input "連小姐/0919940334/0919940334"
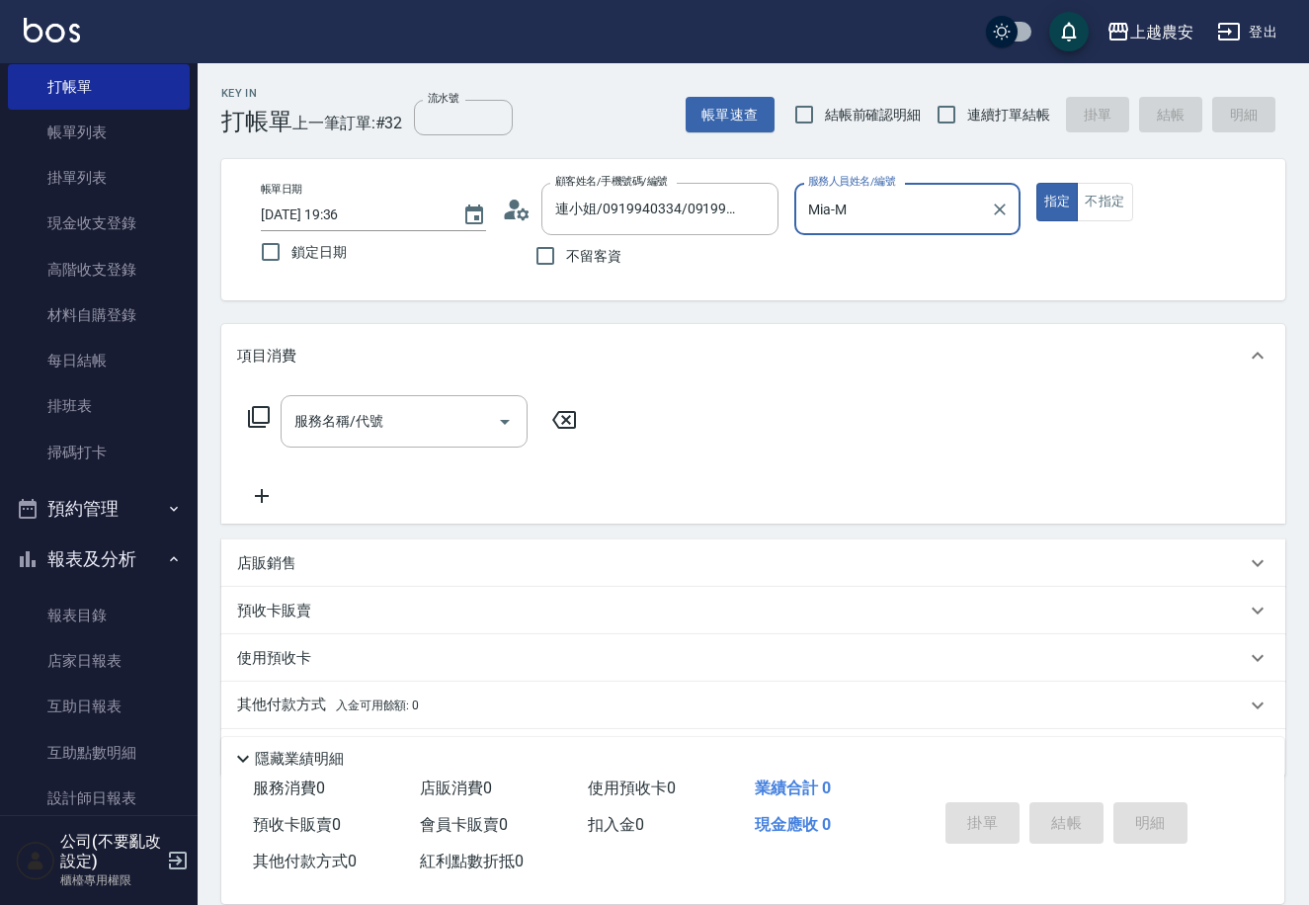
type input "Mia-M"
click at [1036, 183] on button "指定" at bounding box center [1057, 202] width 42 height 39
type button "true"
click at [1120, 186] on button "不指定" at bounding box center [1104, 202] width 55 height 39
type button "false"
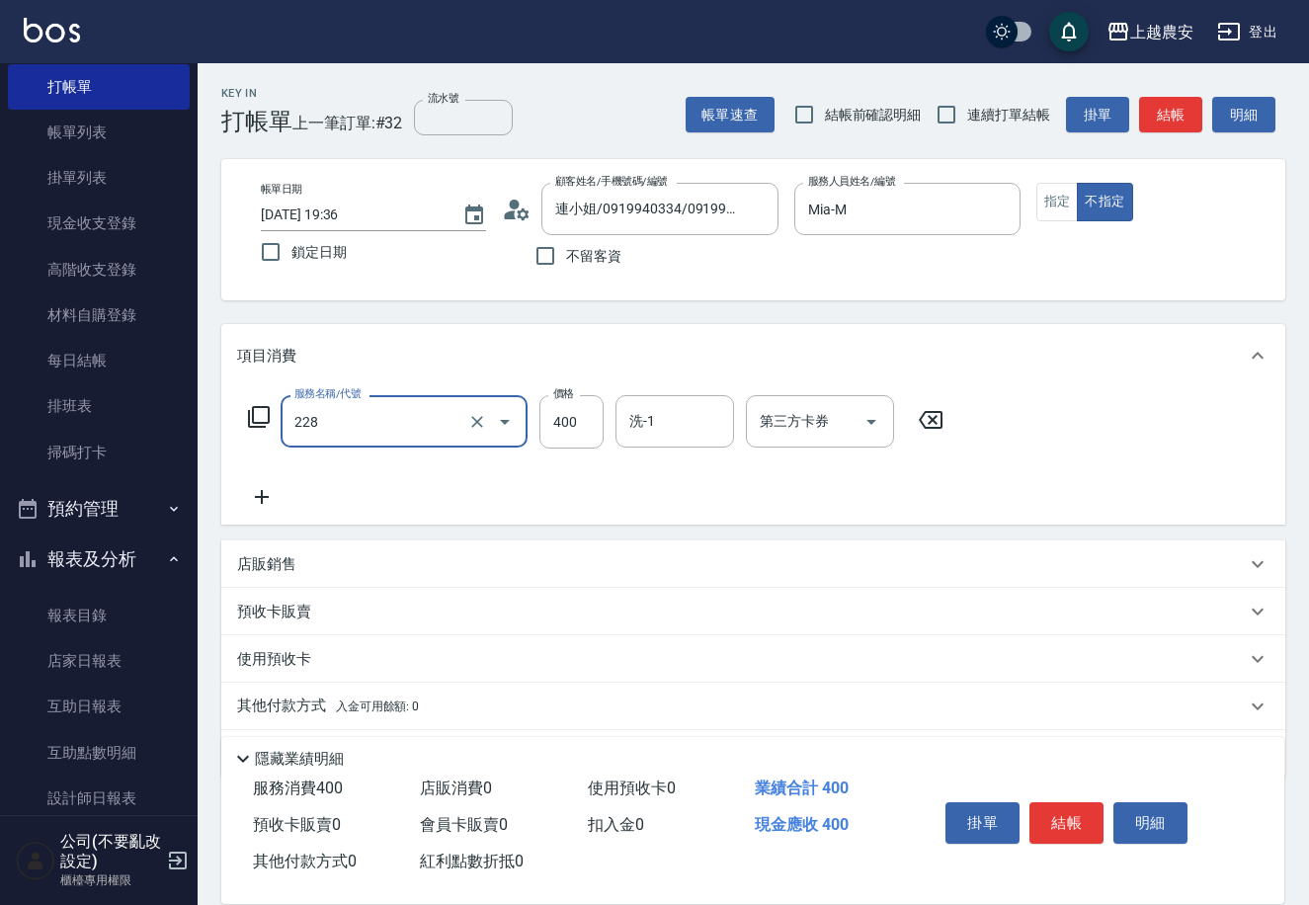
type input "洗髮(228)"
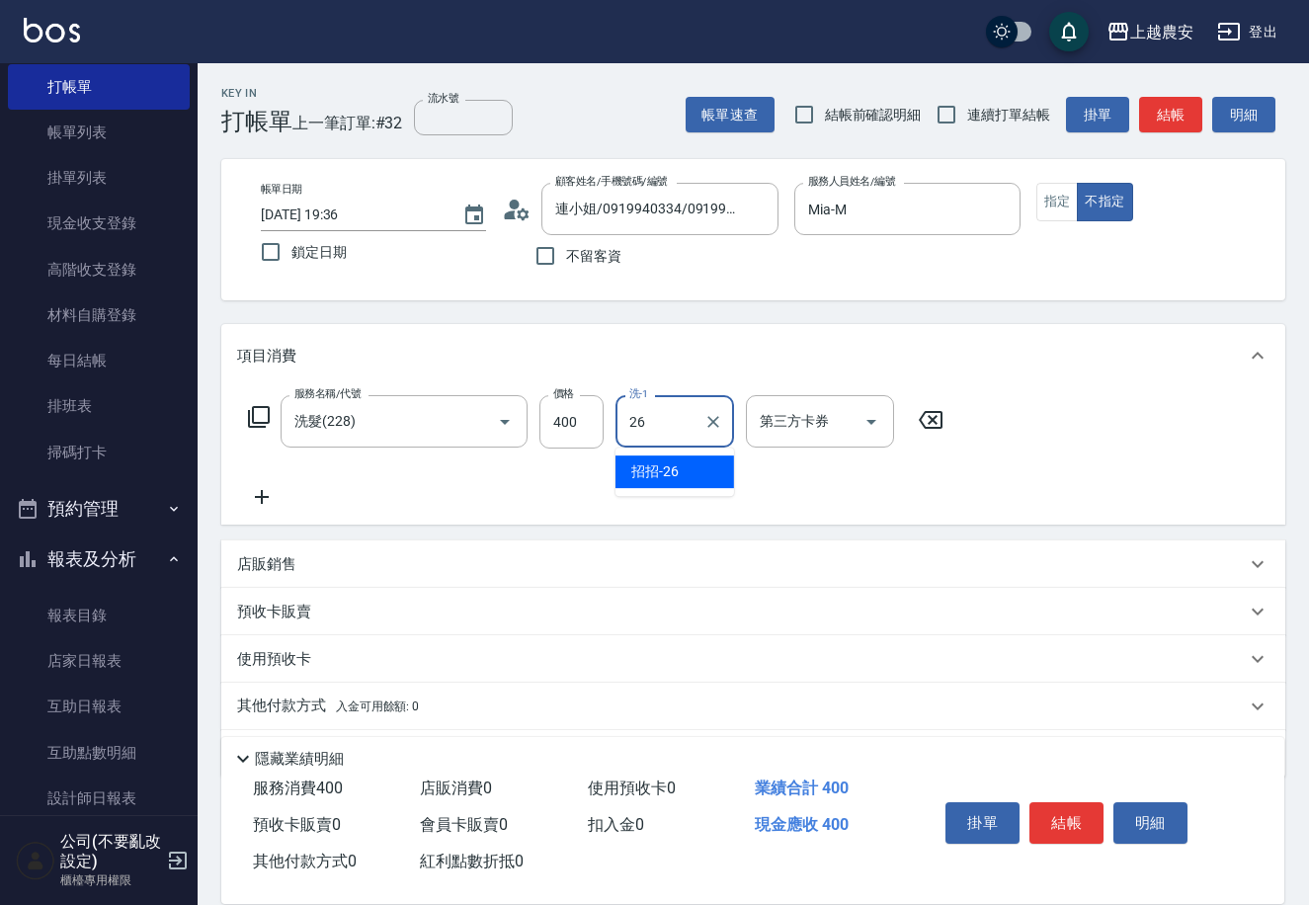
type input "招招-26"
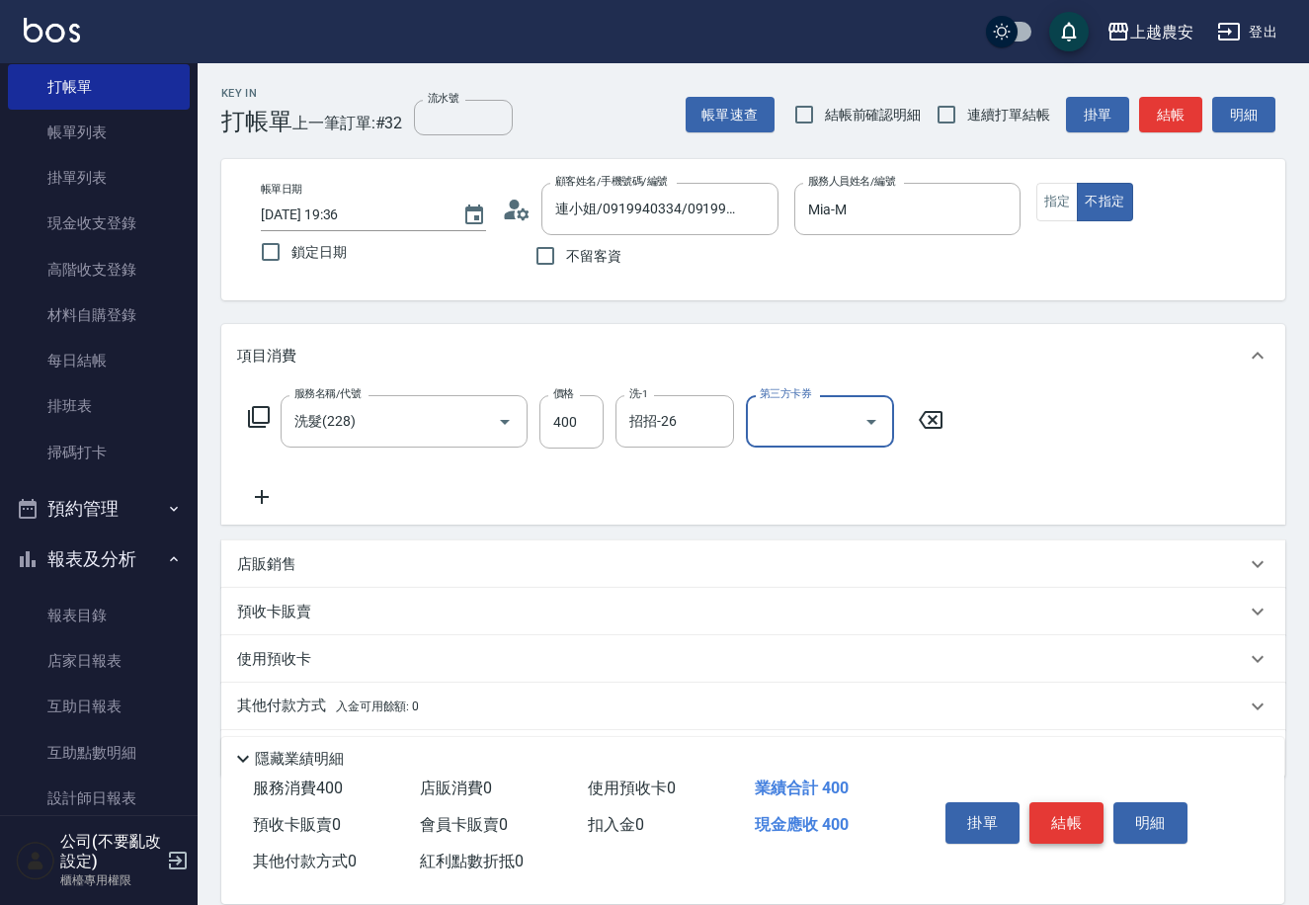
click at [1073, 825] on button "結帳" at bounding box center [1066, 822] width 74 height 41
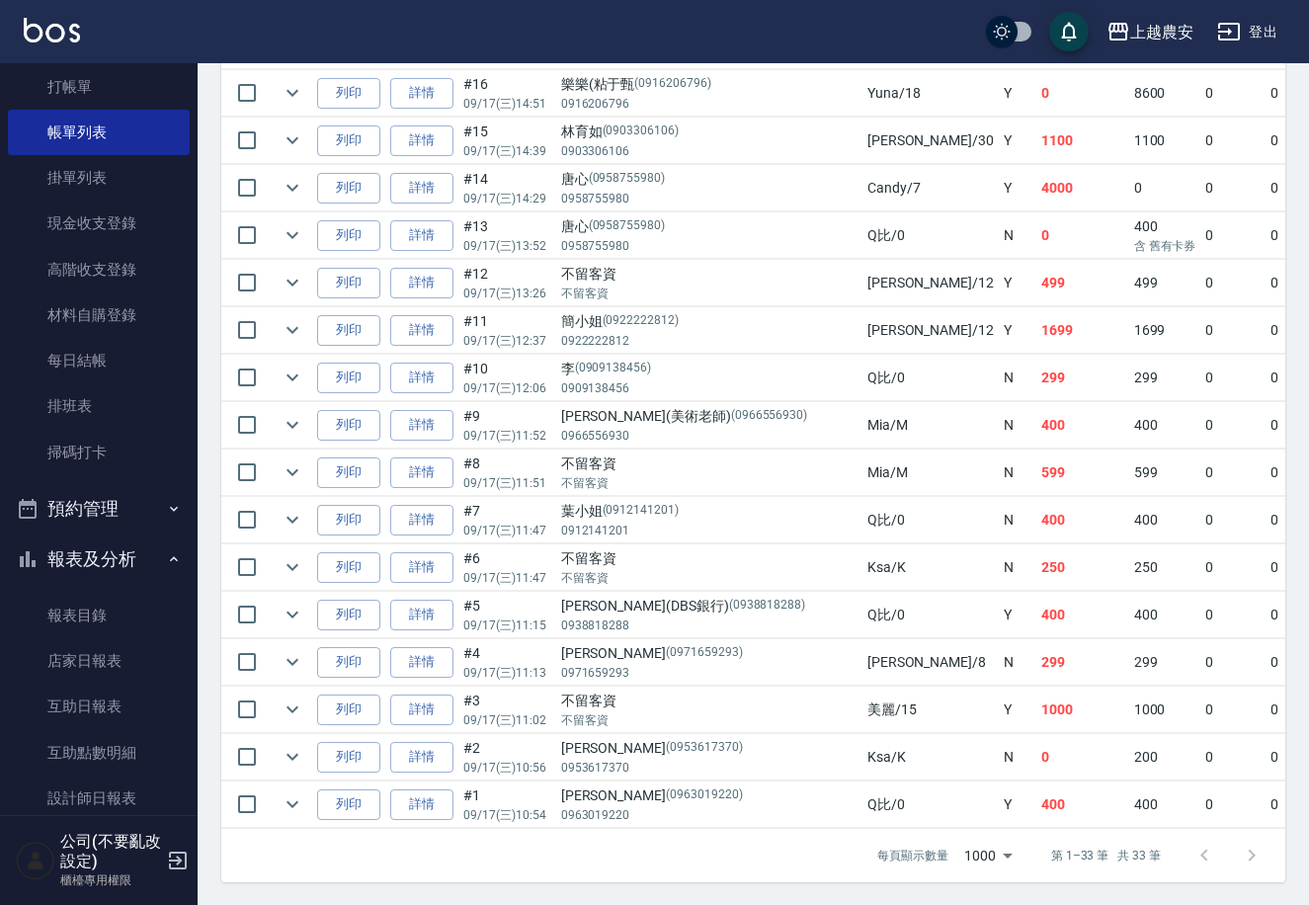
scroll to position [1412, 0]
click at [134, 93] on link "打帳單" at bounding box center [99, 86] width 182 height 45
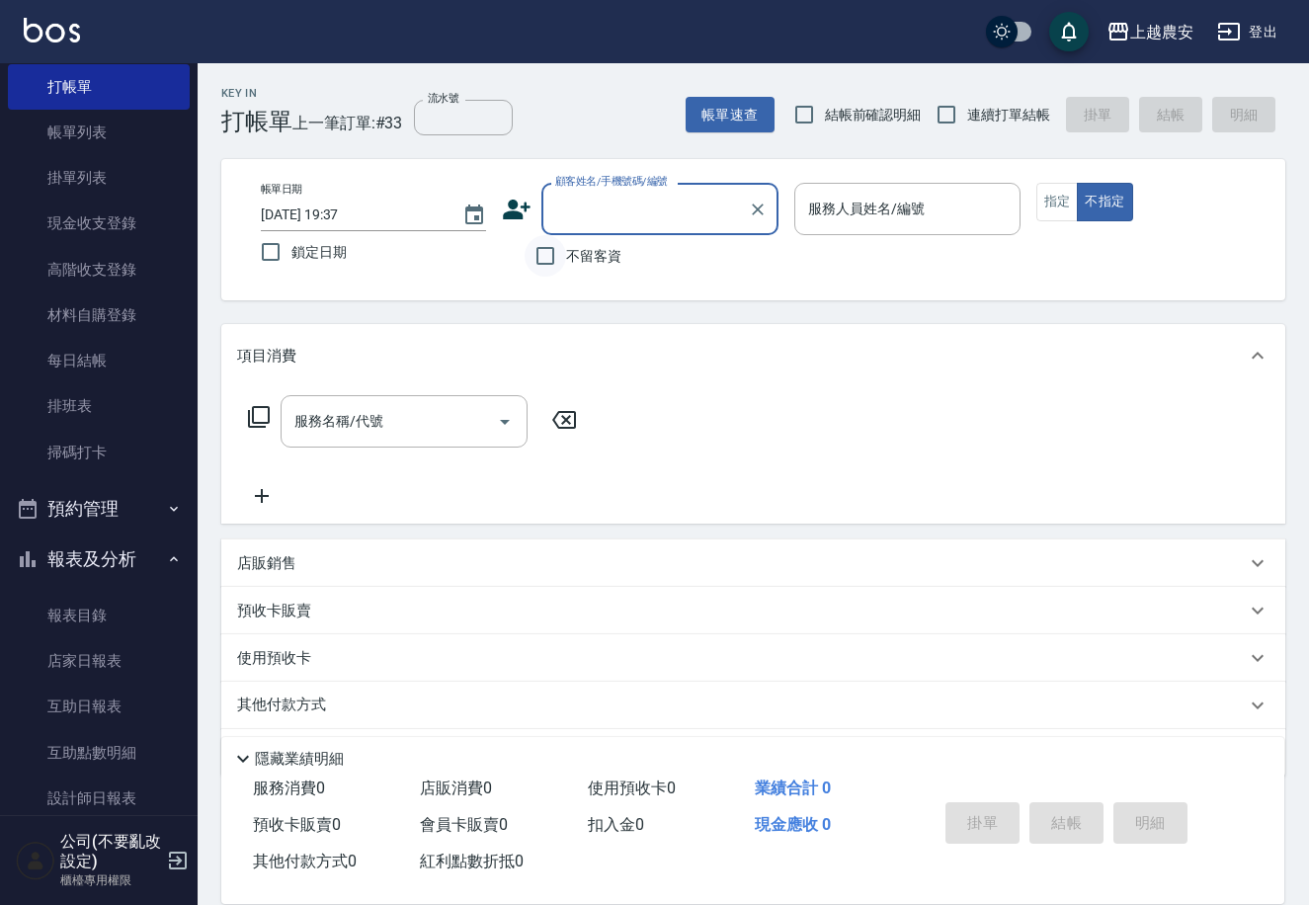
drag, startPoint x: 552, startPoint y: 249, endPoint x: 589, endPoint y: 249, distance: 36.6
click at [554, 249] on input "不留客資" at bounding box center [545, 255] width 41 height 41
checkbox input "true"
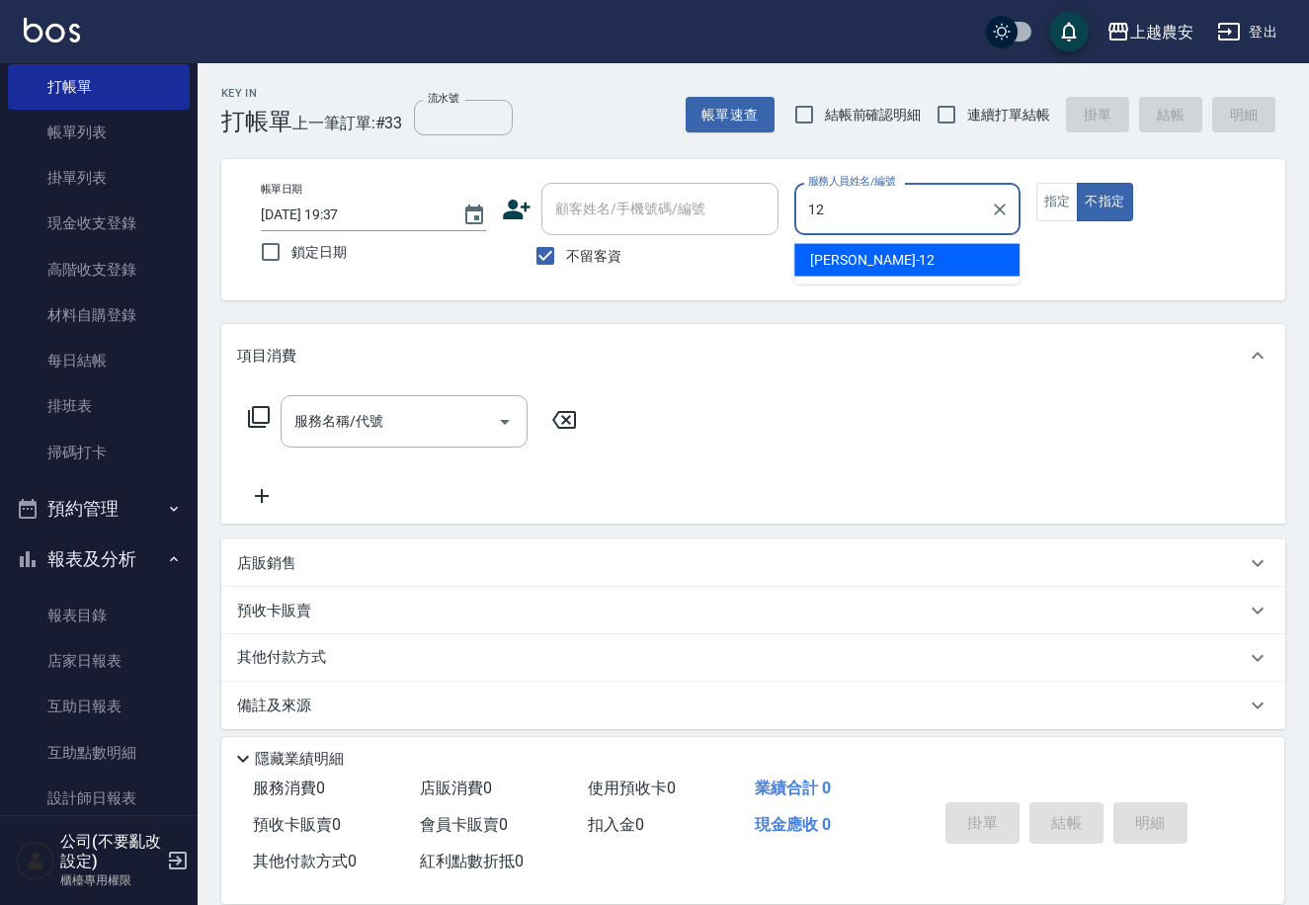
type input "Yoko-12"
type button "false"
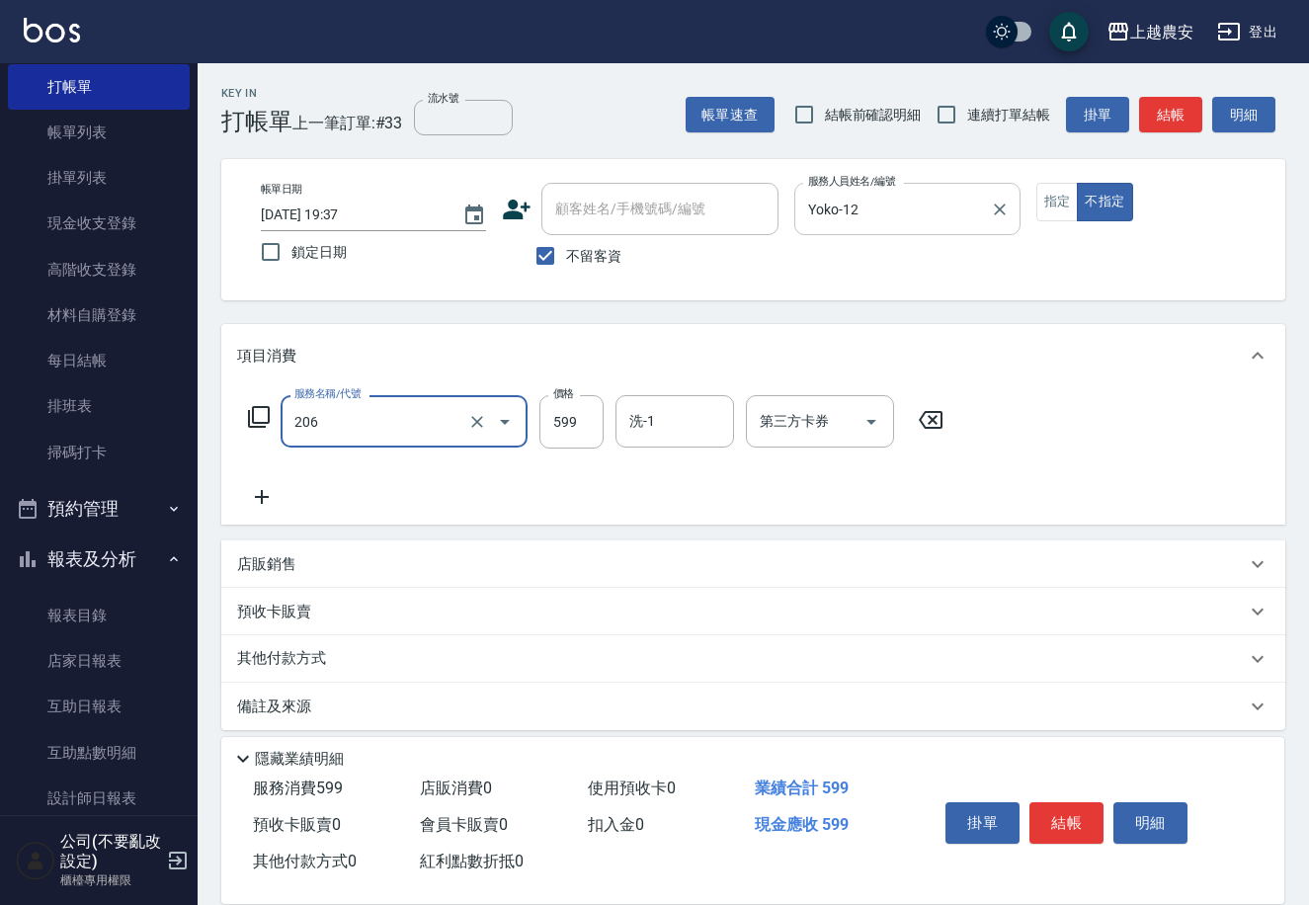
type input "洗+剪(206)"
click at [1069, 819] on button "結帳" at bounding box center [1066, 822] width 74 height 41
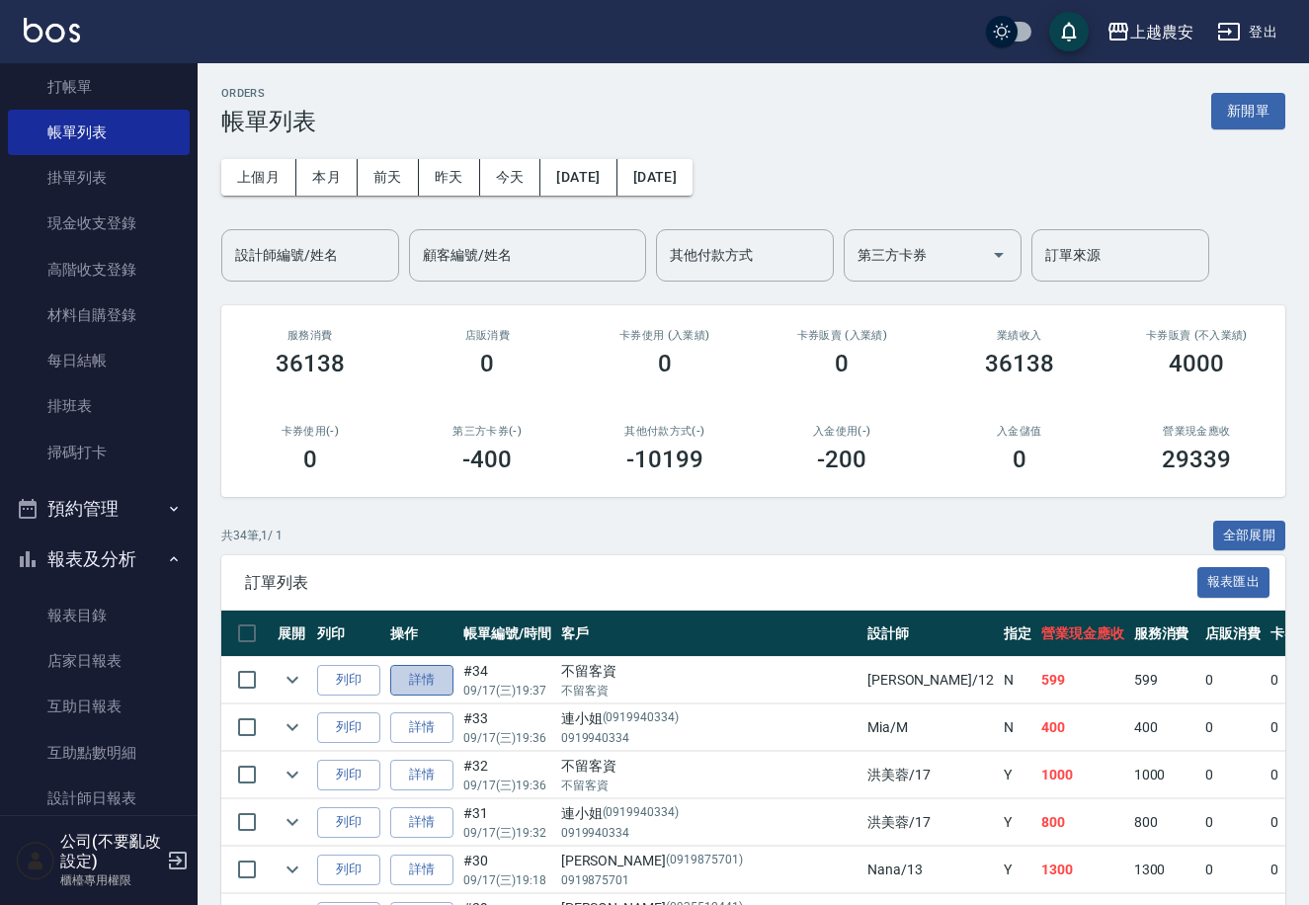
click at [437, 668] on link "詳情" at bounding box center [421, 680] width 63 height 31
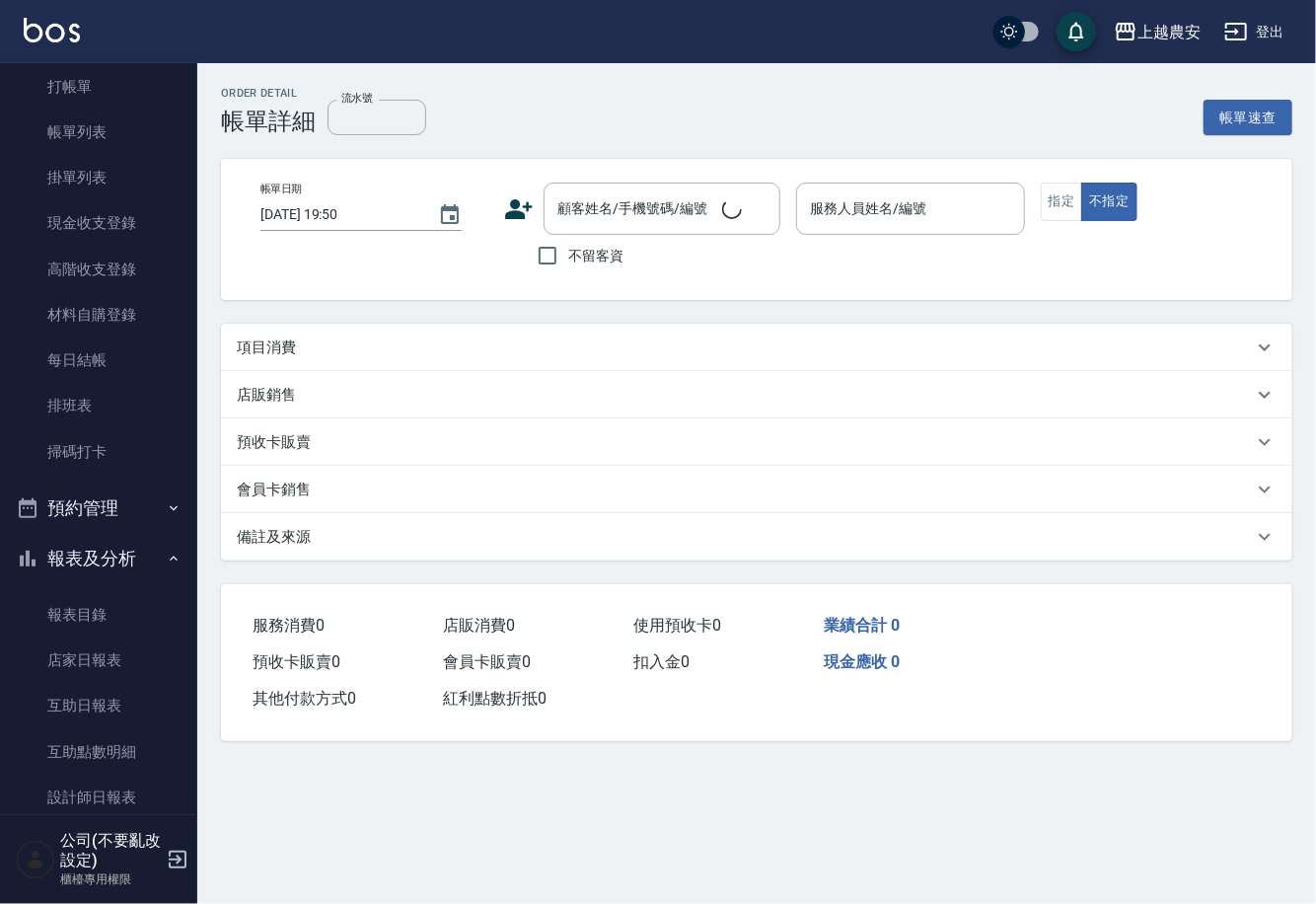
type input "2025/09/17 19:37"
checkbox input "true"
type input "Yoko-12"
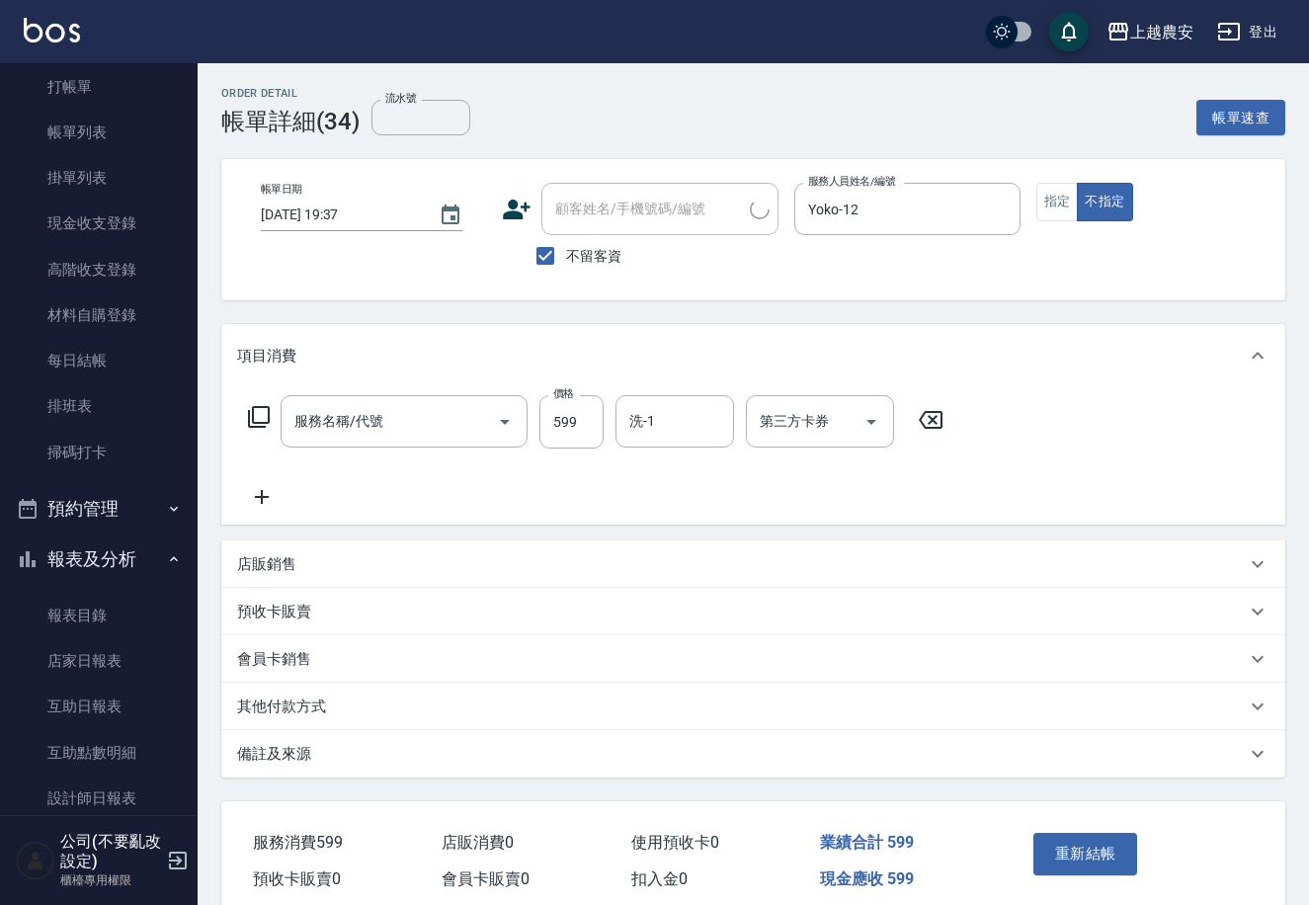
scroll to position [82, 0]
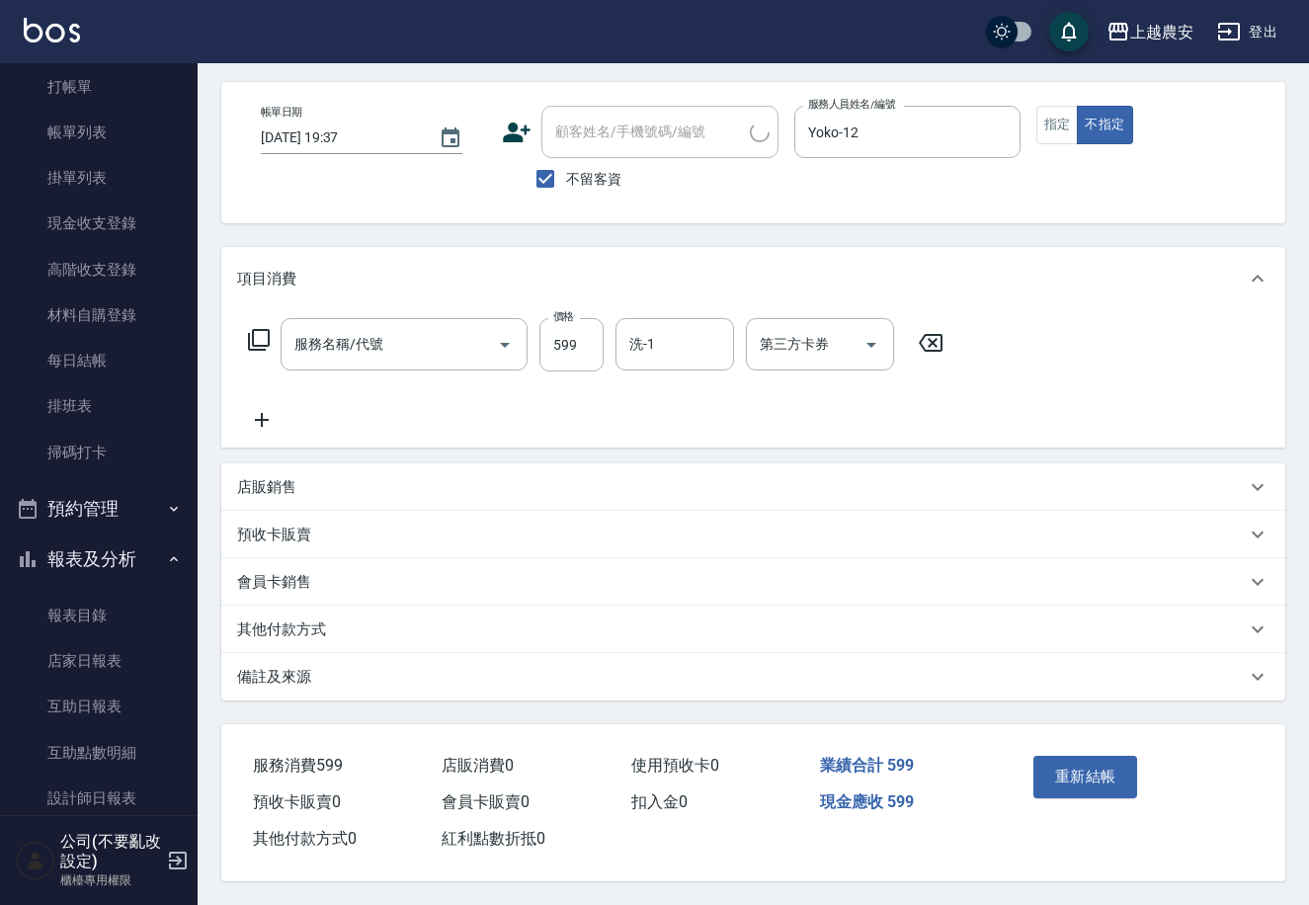
type input "洗+剪(206)"
click at [321, 619] on p "其他付款方式" at bounding box center [281, 629] width 89 height 21
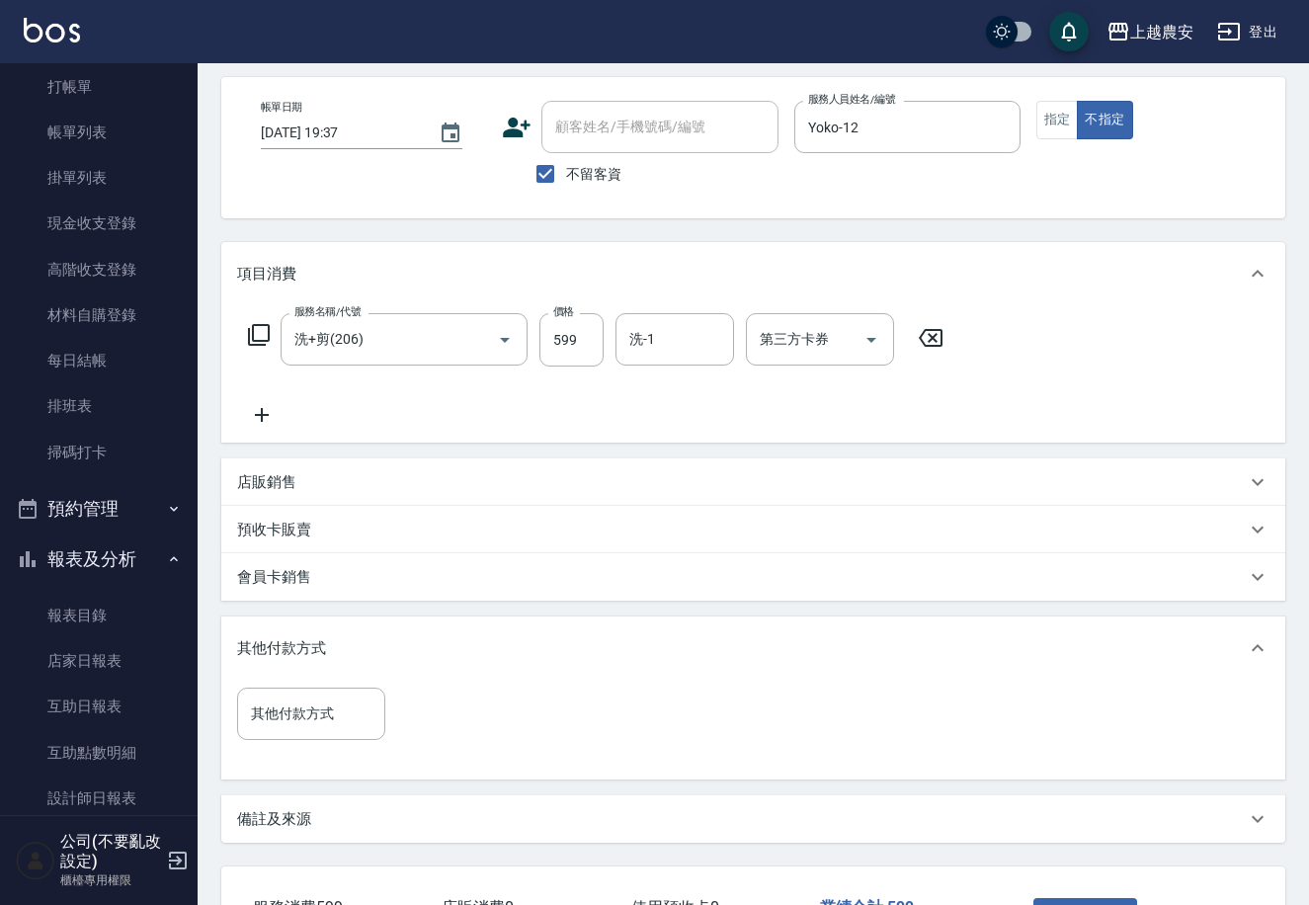
scroll to position [229, 0]
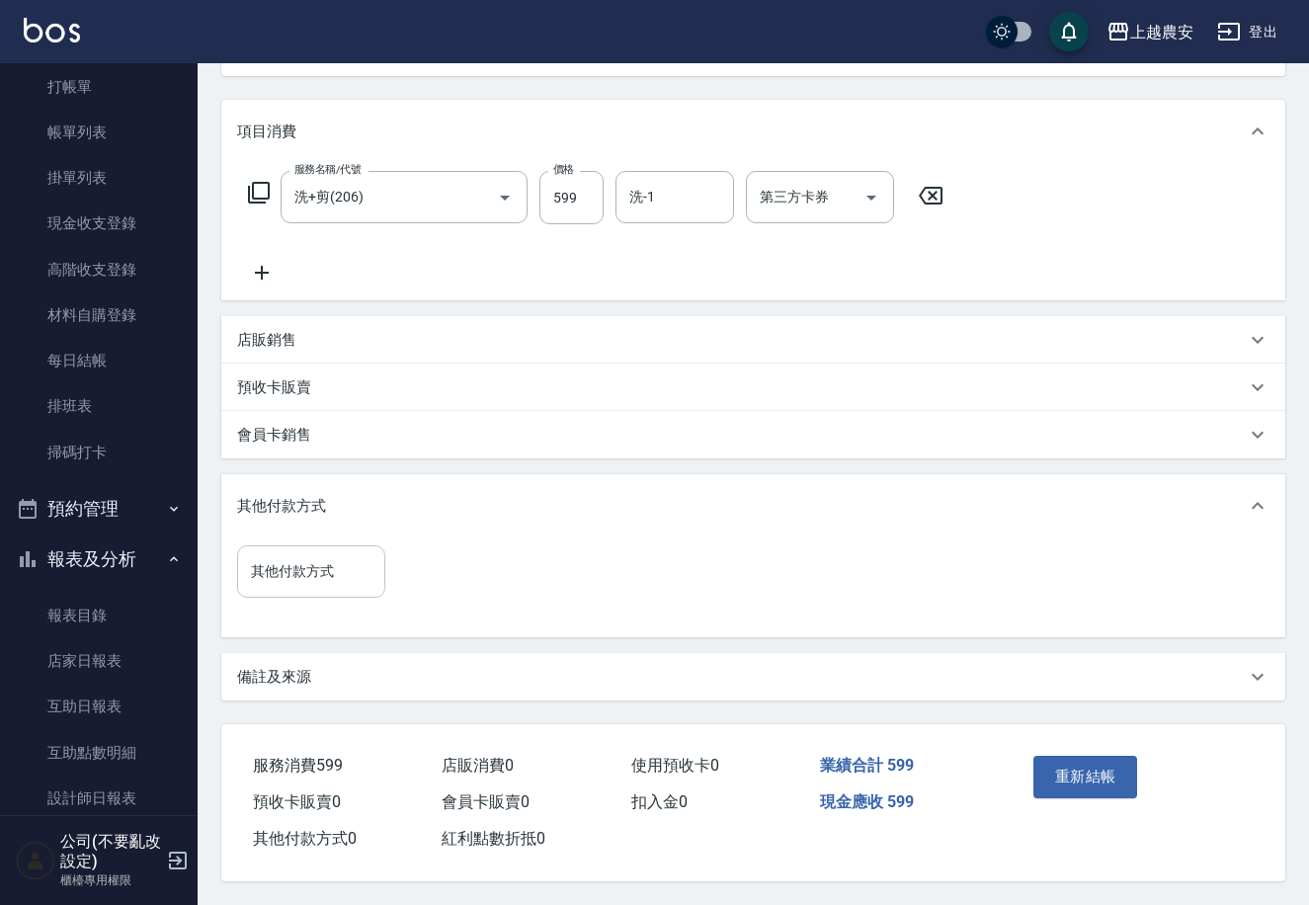
click at [304, 553] on div "其他付款方式 其他付款方式" at bounding box center [311, 571] width 148 height 52
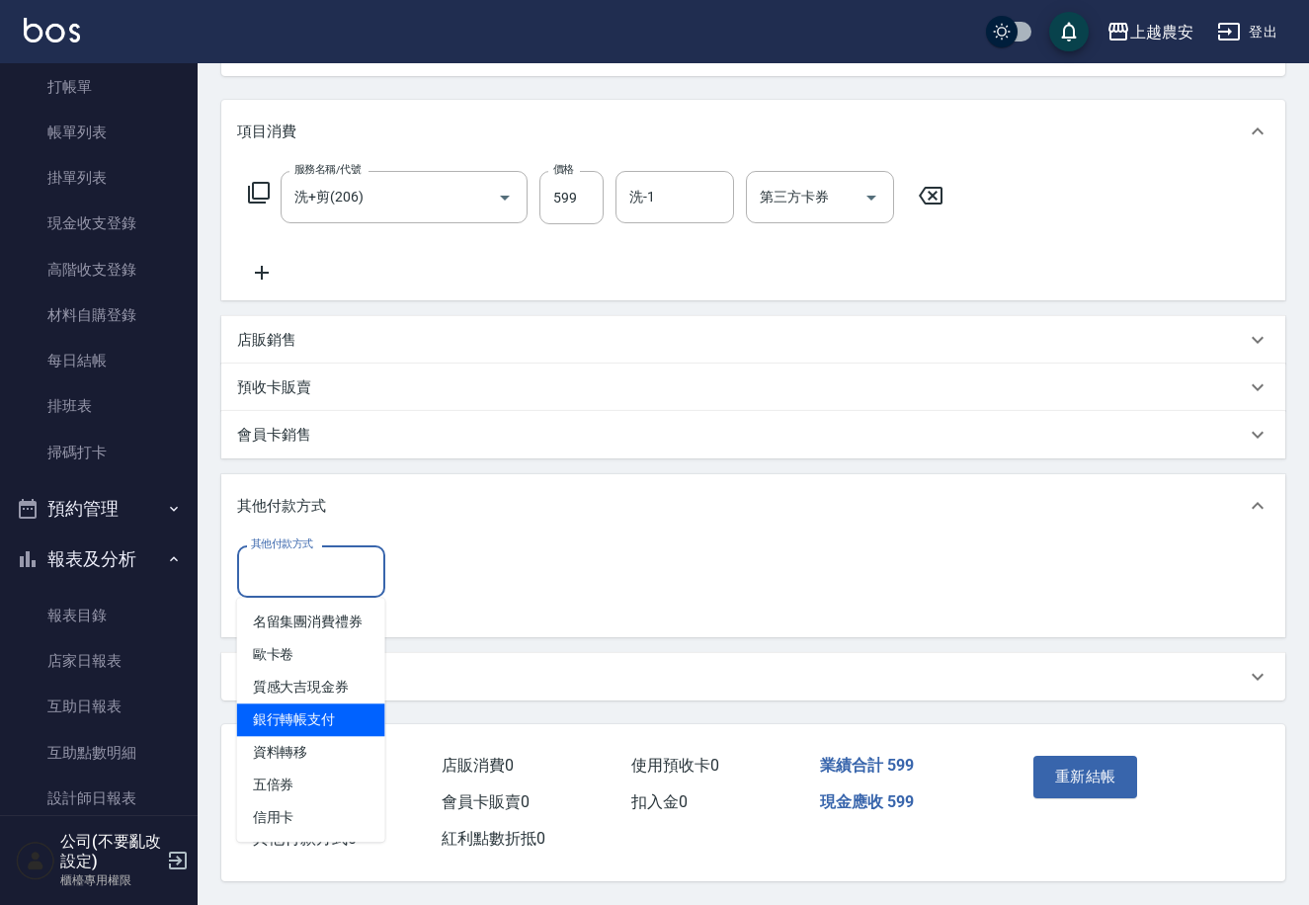
drag, startPoint x: 371, startPoint y: 715, endPoint x: 411, endPoint y: 707, distance: 41.3
click at [376, 716] on span "銀行轉帳支付" at bounding box center [311, 719] width 148 height 33
type input "銀行轉帳支付"
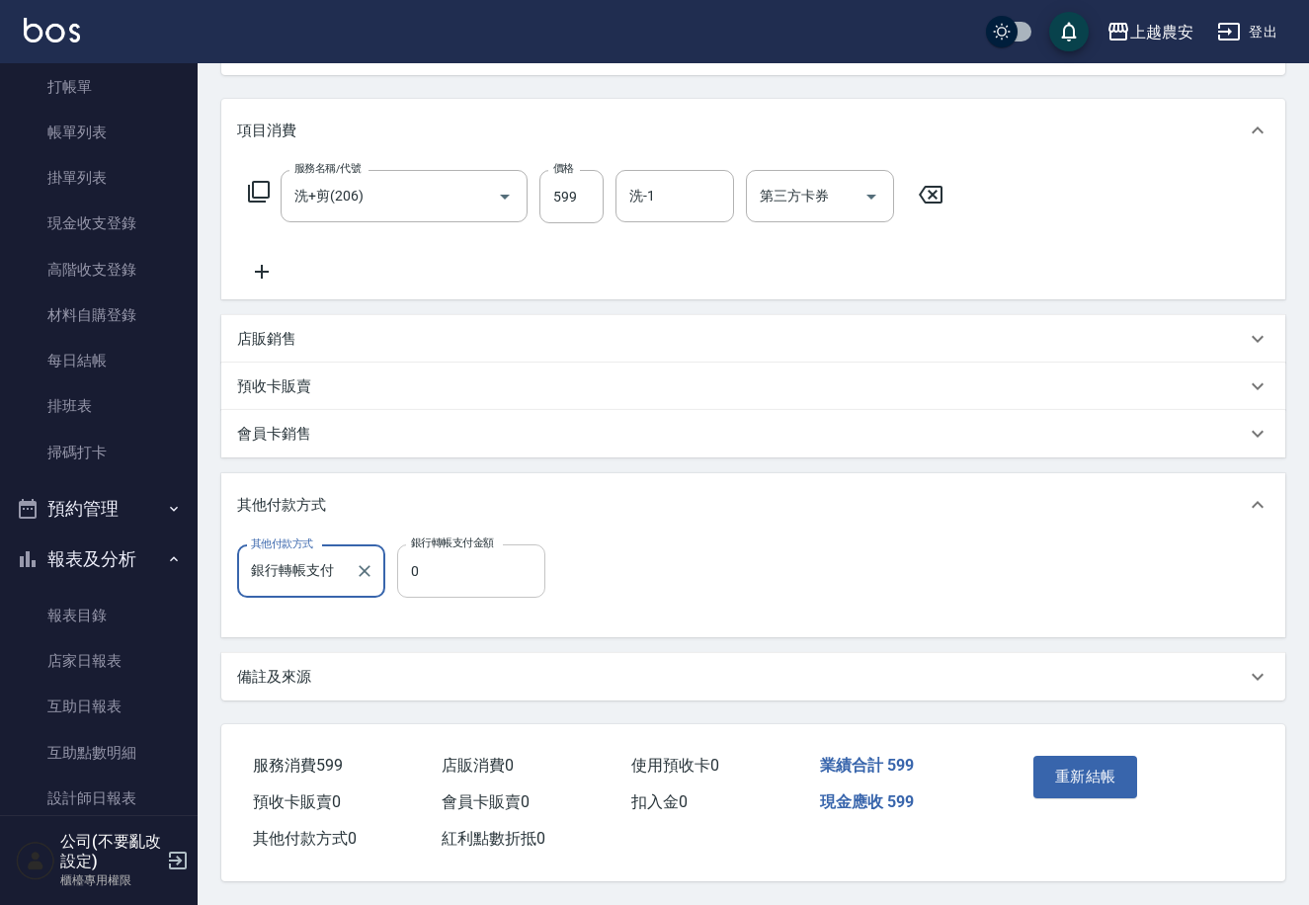
click at [495, 578] on input "0" at bounding box center [471, 570] width 148 height 53
type input "599"
click at [1067, 762] on button "重新結帳" at bounding box center [1085, 776] width 105 height 41
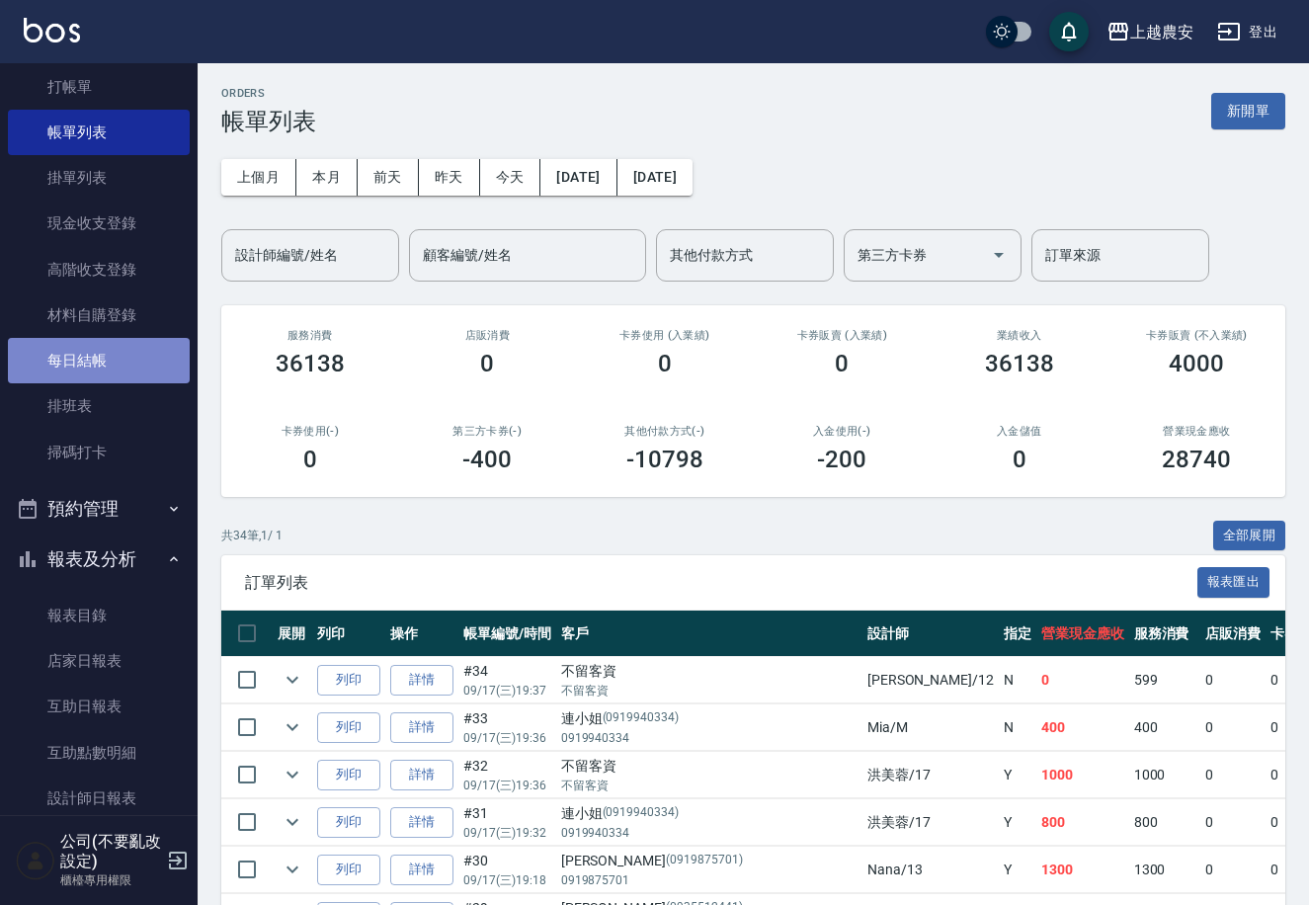
click at [159, 361] on link "每日結帳" at bounding box center [99, 360] width 182 height 45
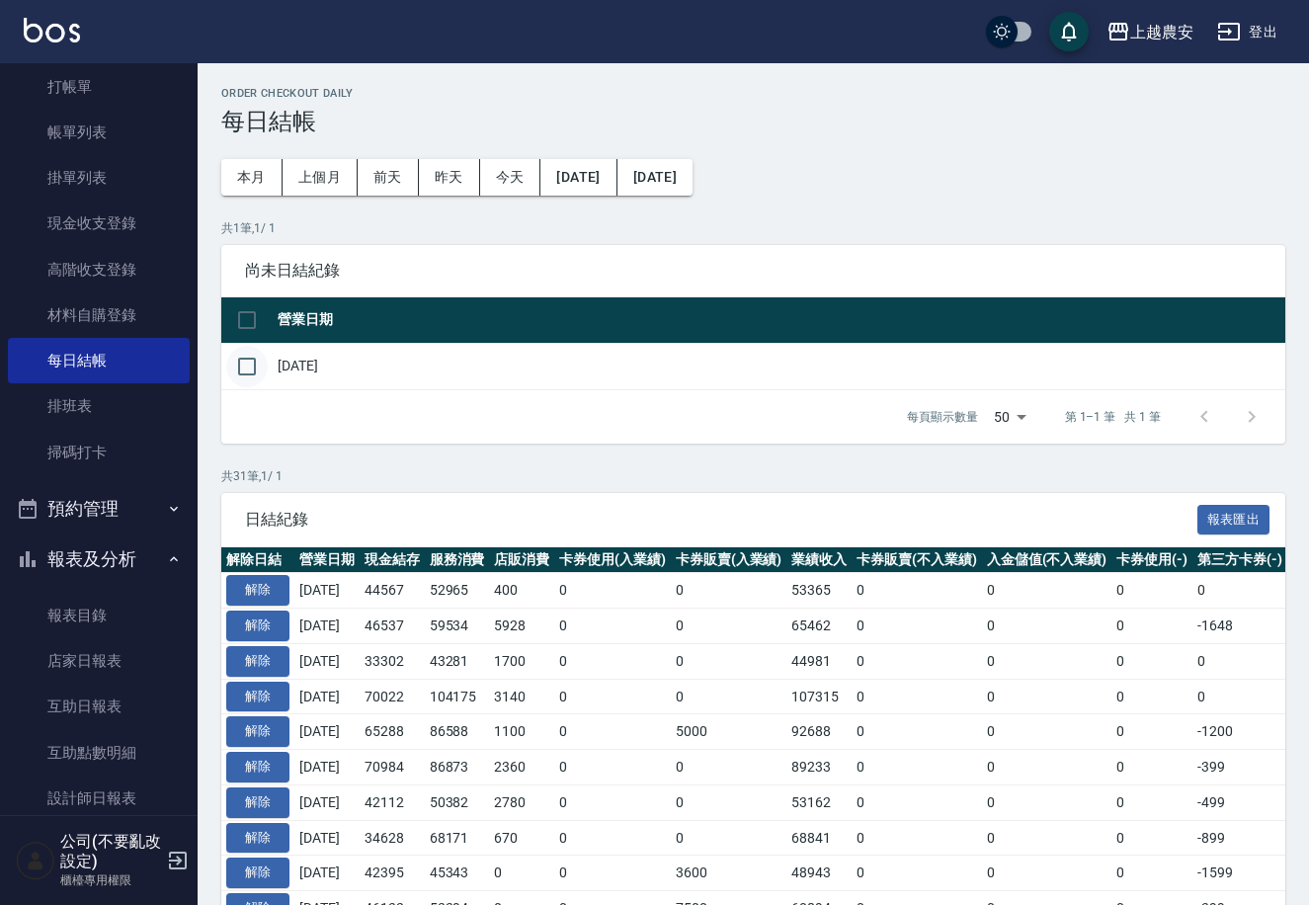
drag, startPoint x: 235, startPoint y: 370, endPoint x: 265, endPoint y: 370, distance: 29.6
click at [237, 369] on input "checkbox" at bounding box center [246, 366] width 41 height 41
checkbox input "true"
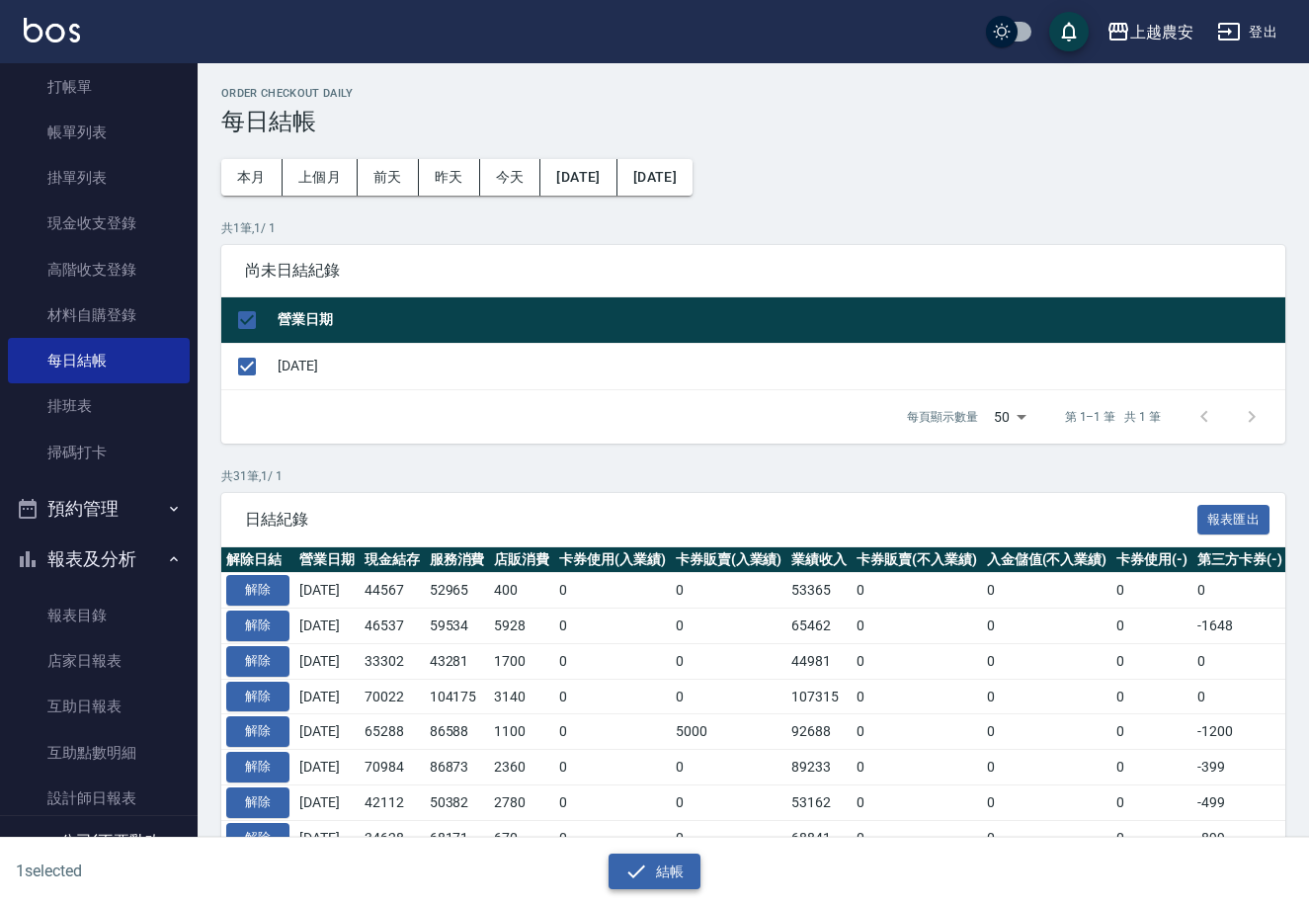
click at [656, 859] on button "結帳" at bounding box center [655, 872] width 92 height 37
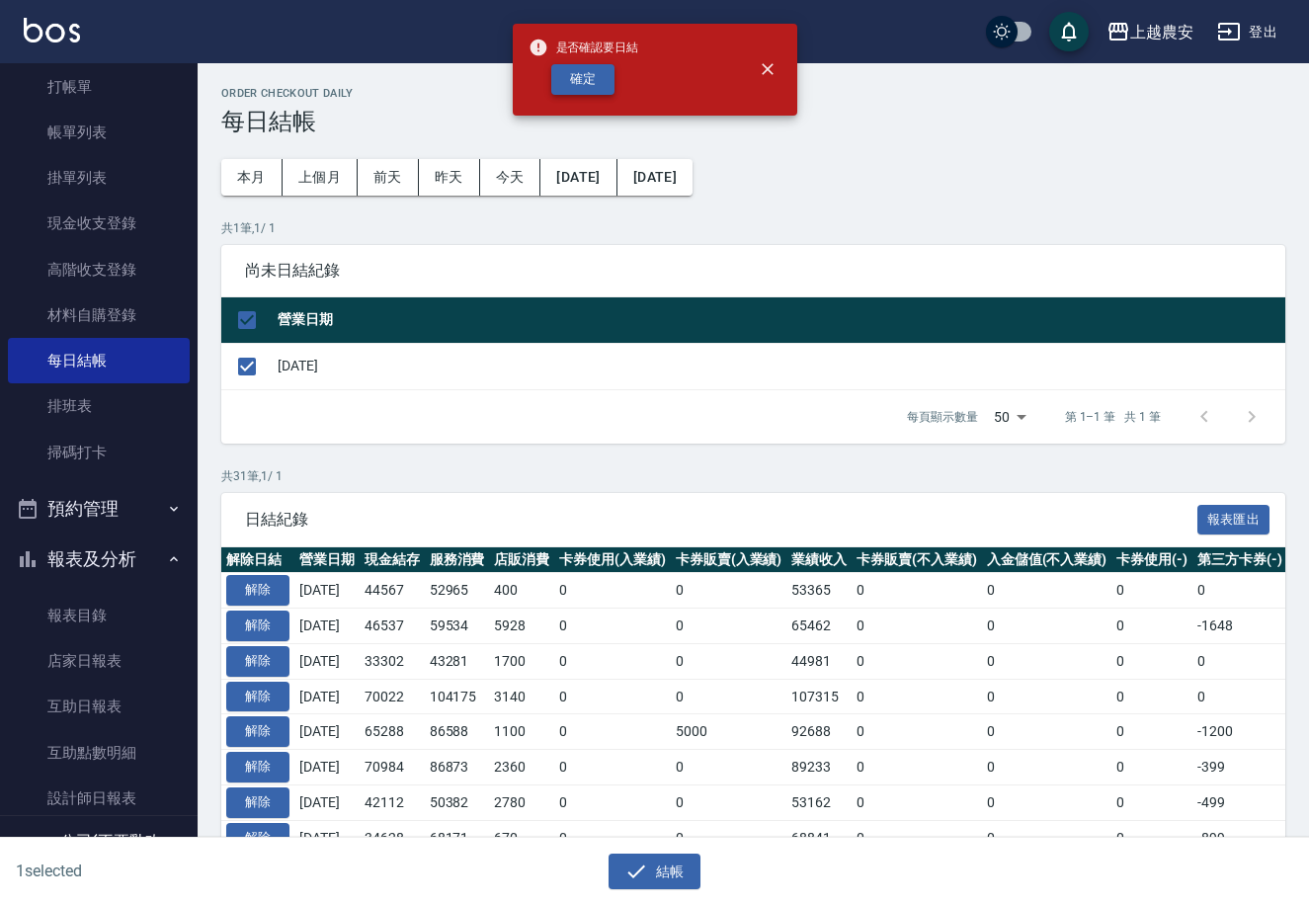
click at [607, 88] on button "確定" at bounding box center [582, 79] width 63 height 31
checkbox input "false"
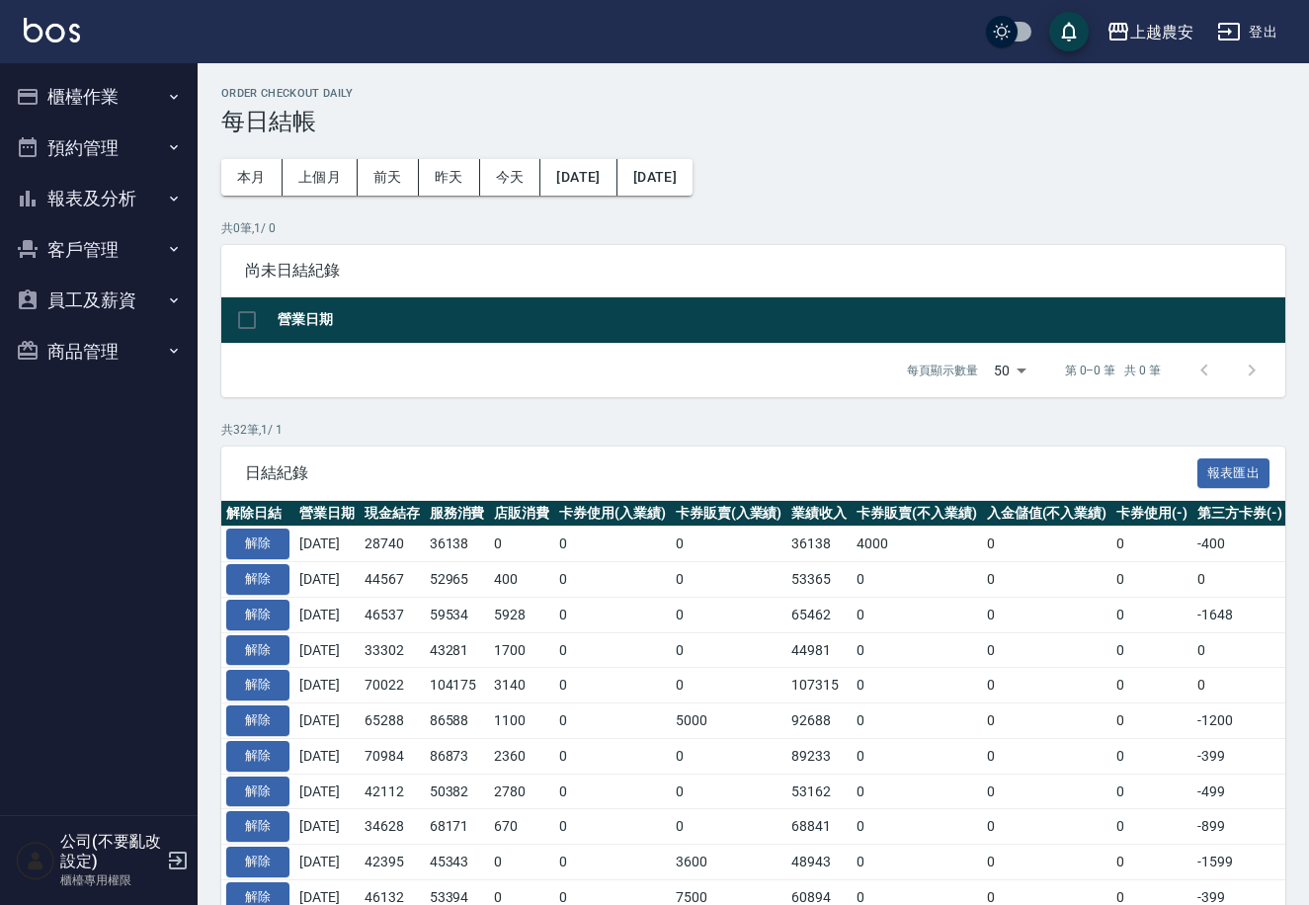
click at [148, 184] on button "報表及分析" at bounding box center [99, 198] width 182 height 51
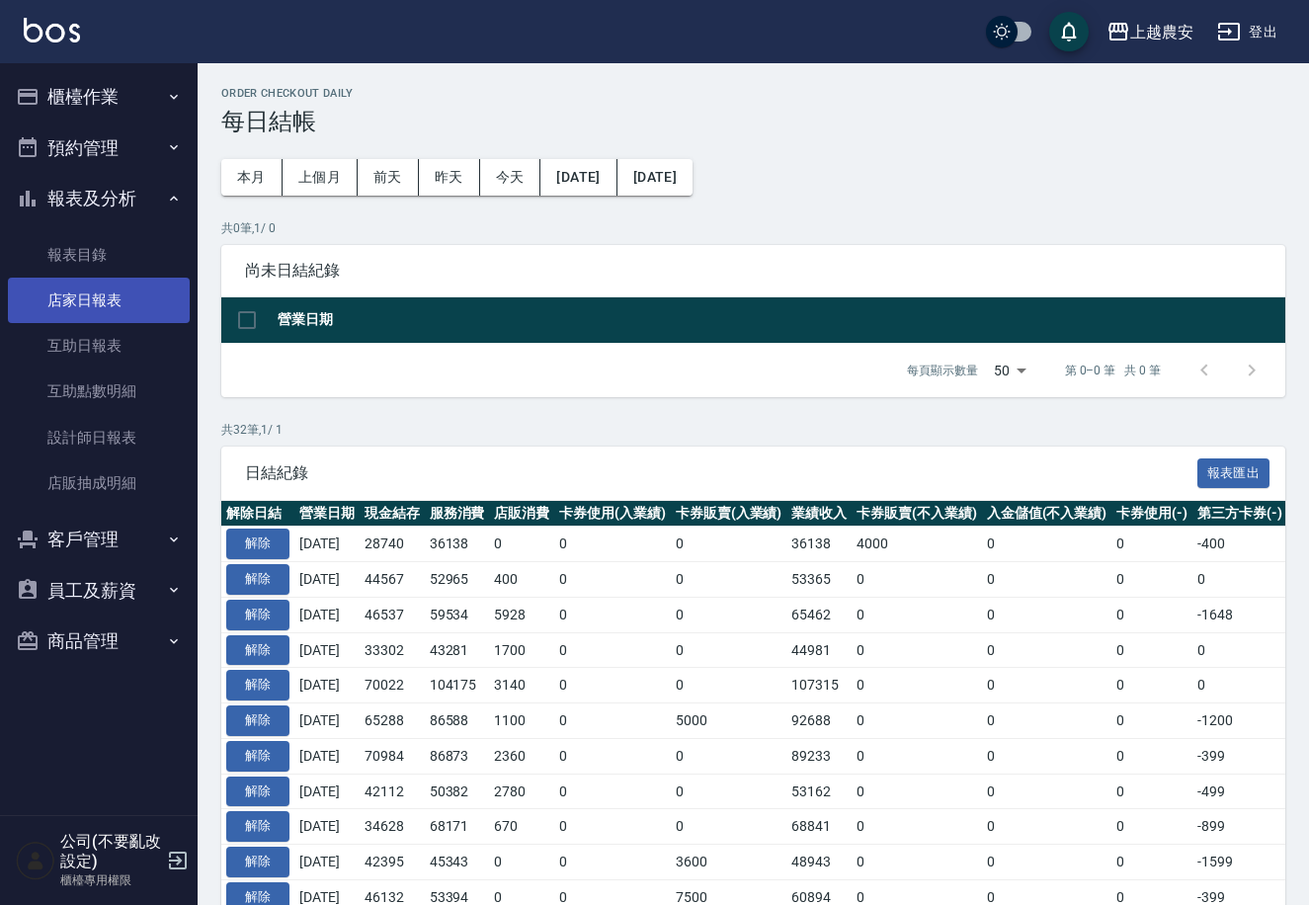
click at [151, 301] on link "店家日報表" at bounding box center [99, 300] width 182 height 45
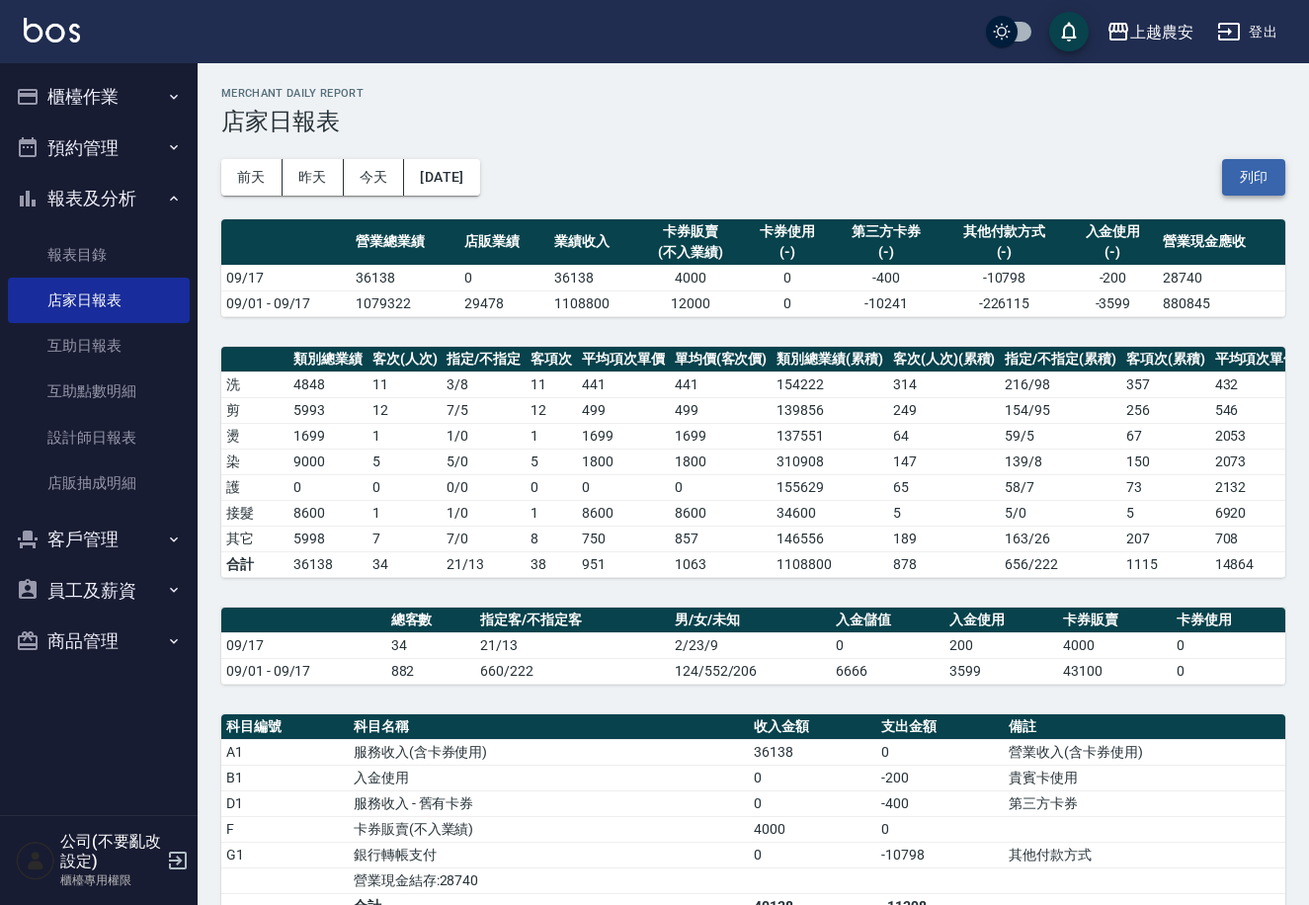
click at [1257, 167] on button "列印" at bounding box center [1253, 177] width 63 height 37
click at [137, 92] on button "櫃檯作業" at bounding box center [99, 96] width 182 height 51
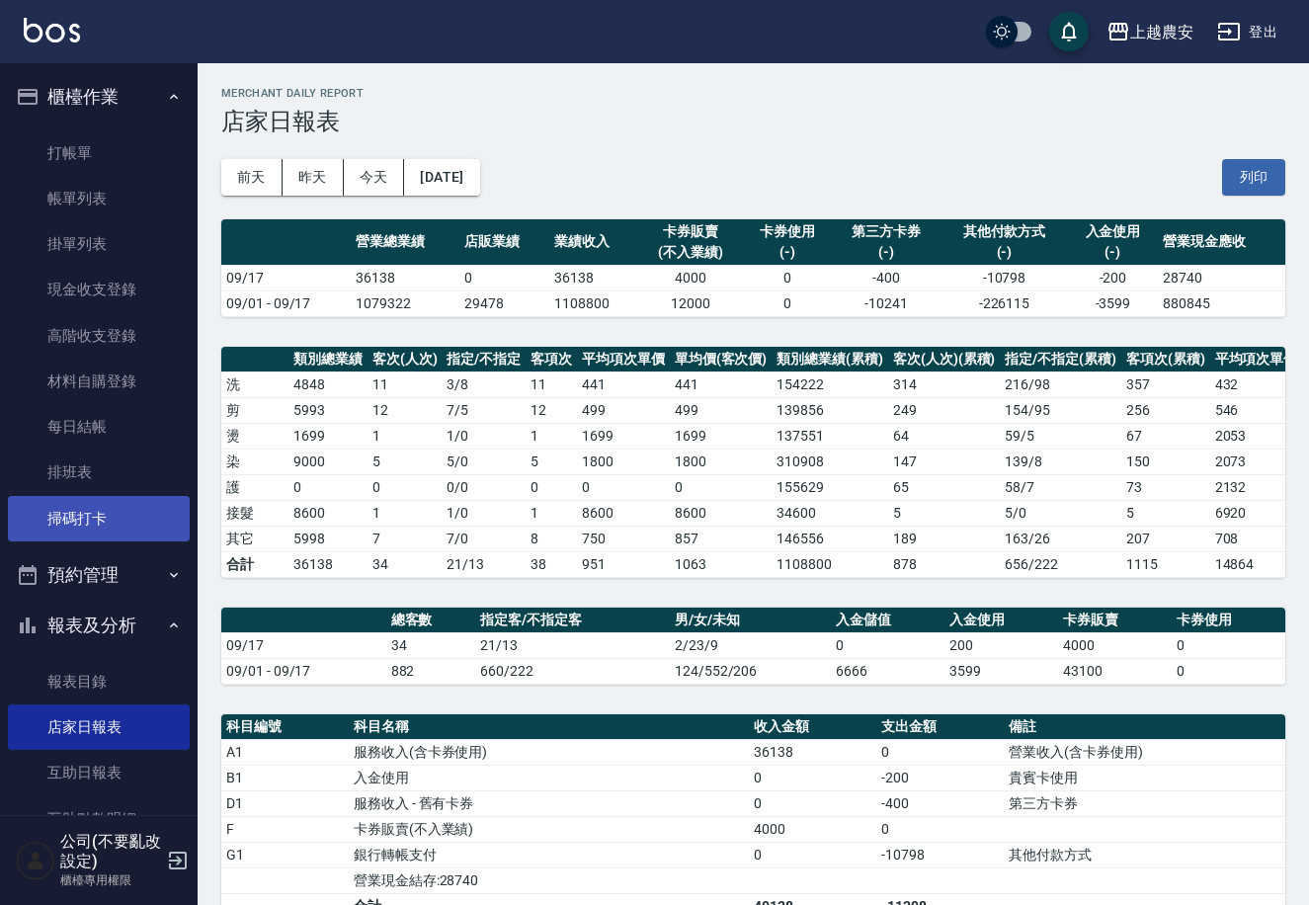
click at [109, 508] on link "掃碼打卡" at bounding box center [99, 518] width 182 height 45
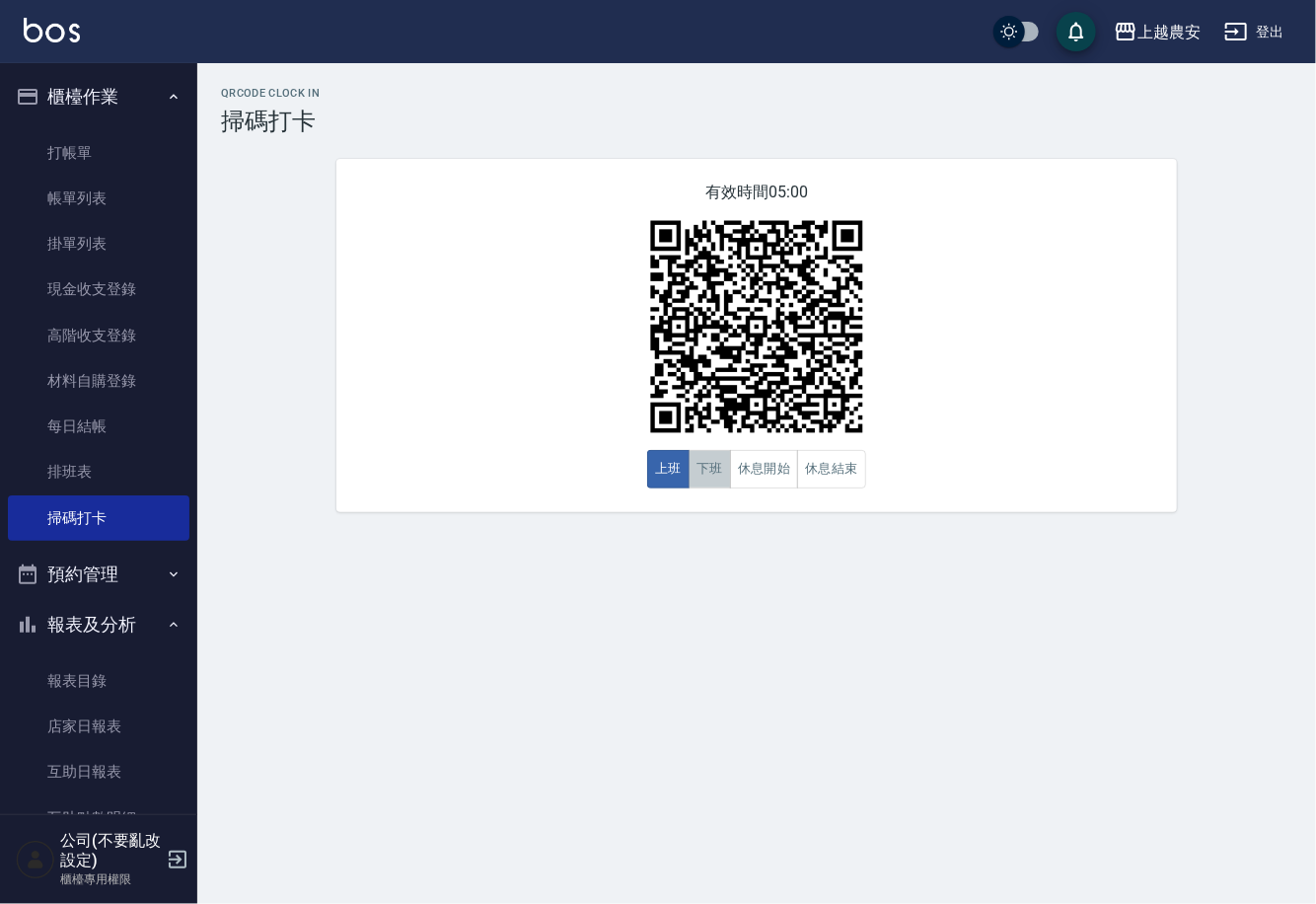
click at [717, 472] on button "下班" at bounding box center [710, 469] width 42 height 39
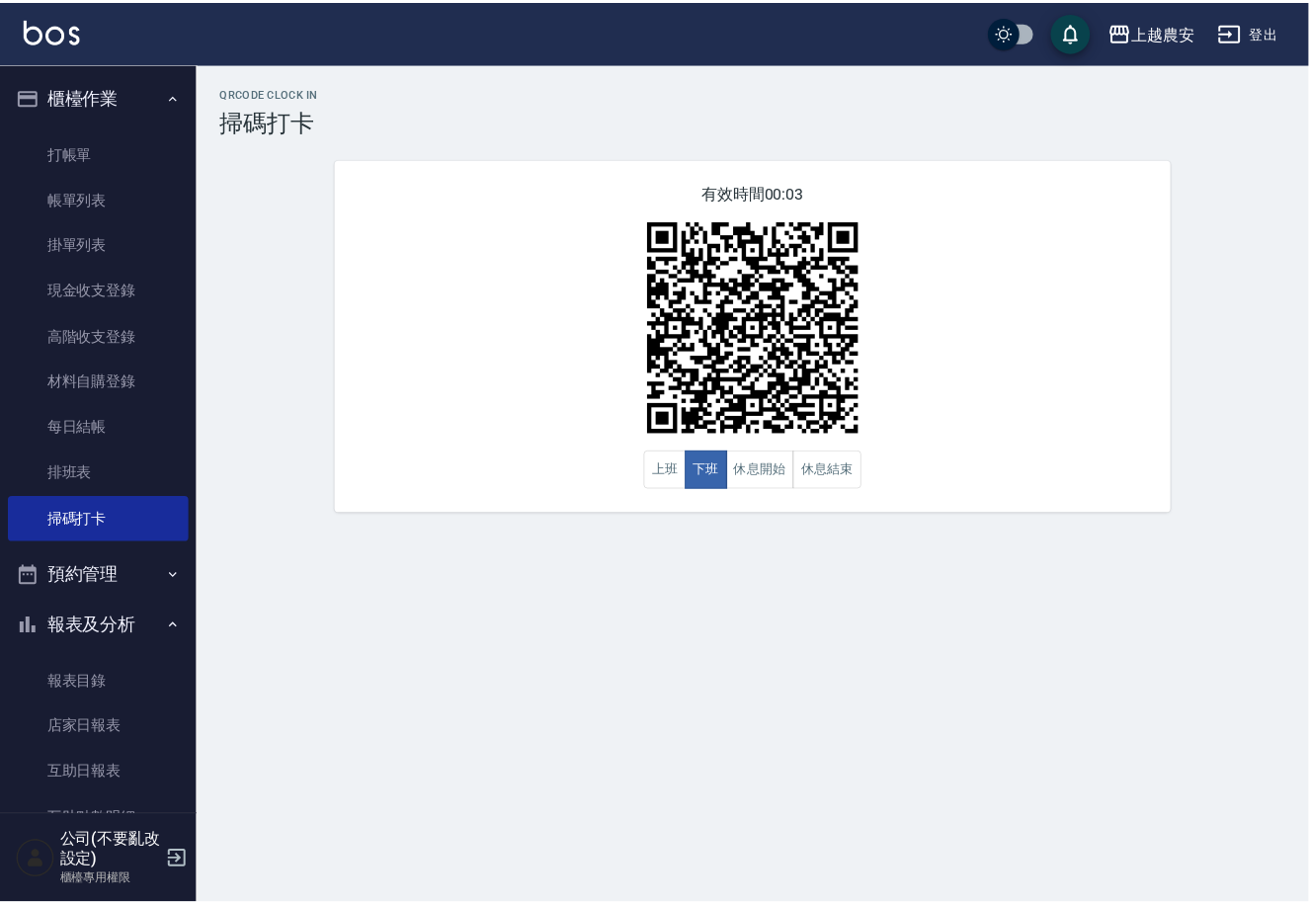
scroll to position [123, 0]
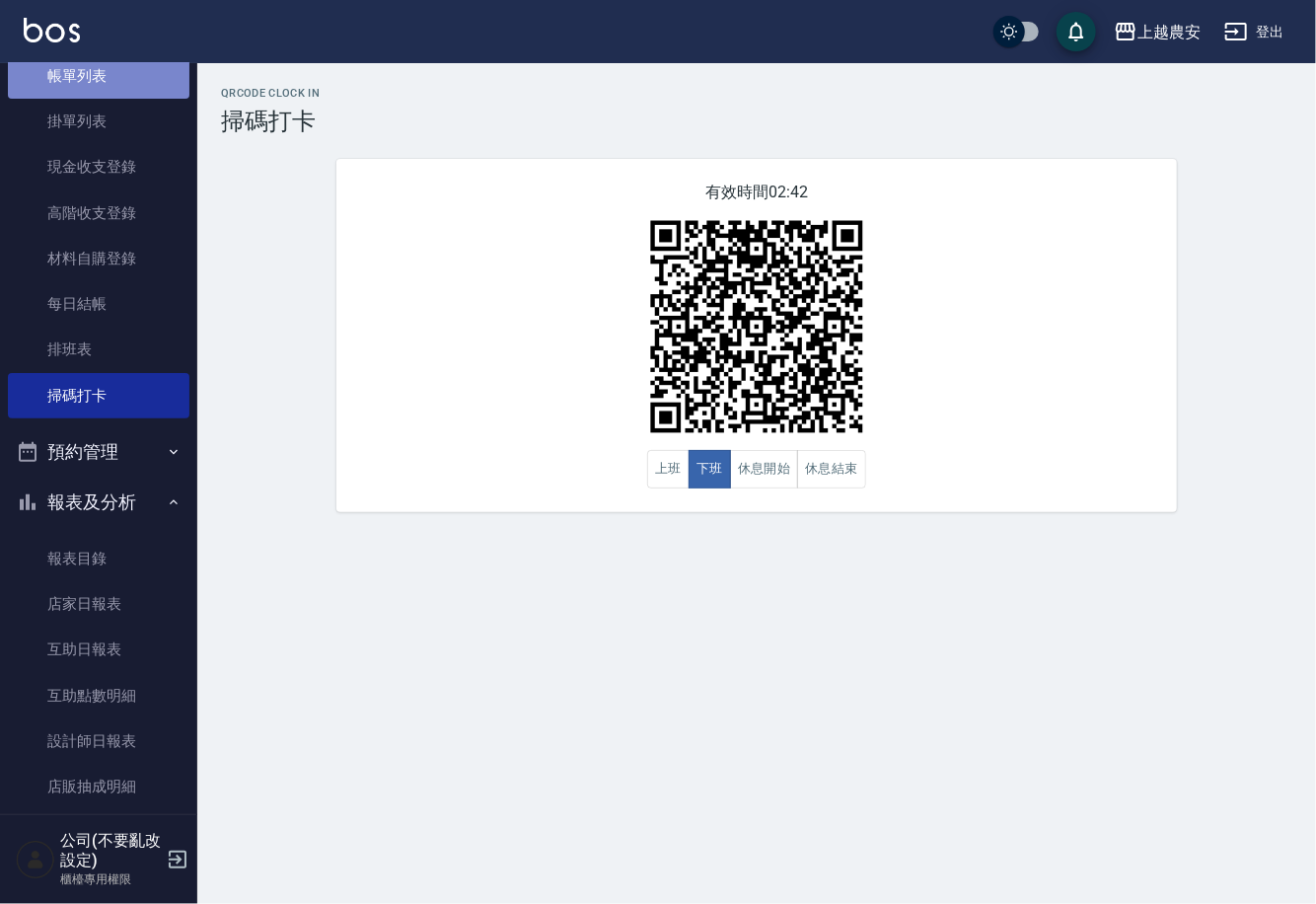
click at [151, 71] on link "帳單列表" at bounding box center [99, 75] width 182 height 45
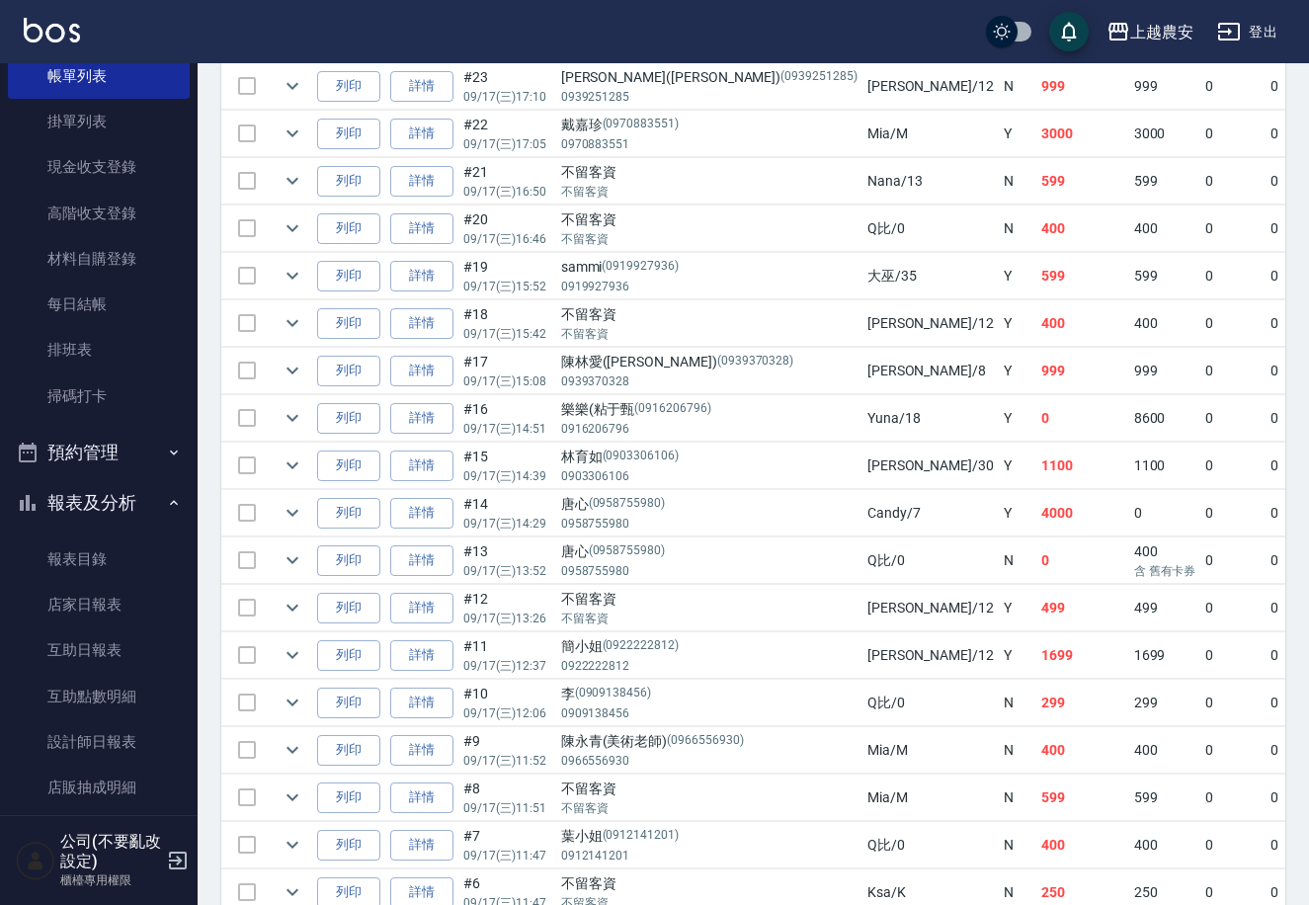
scroll to position [1117, 0]
click at [131, 398] on link "掃碼打卡" at bounding box center [99, 395] width 182 height 45
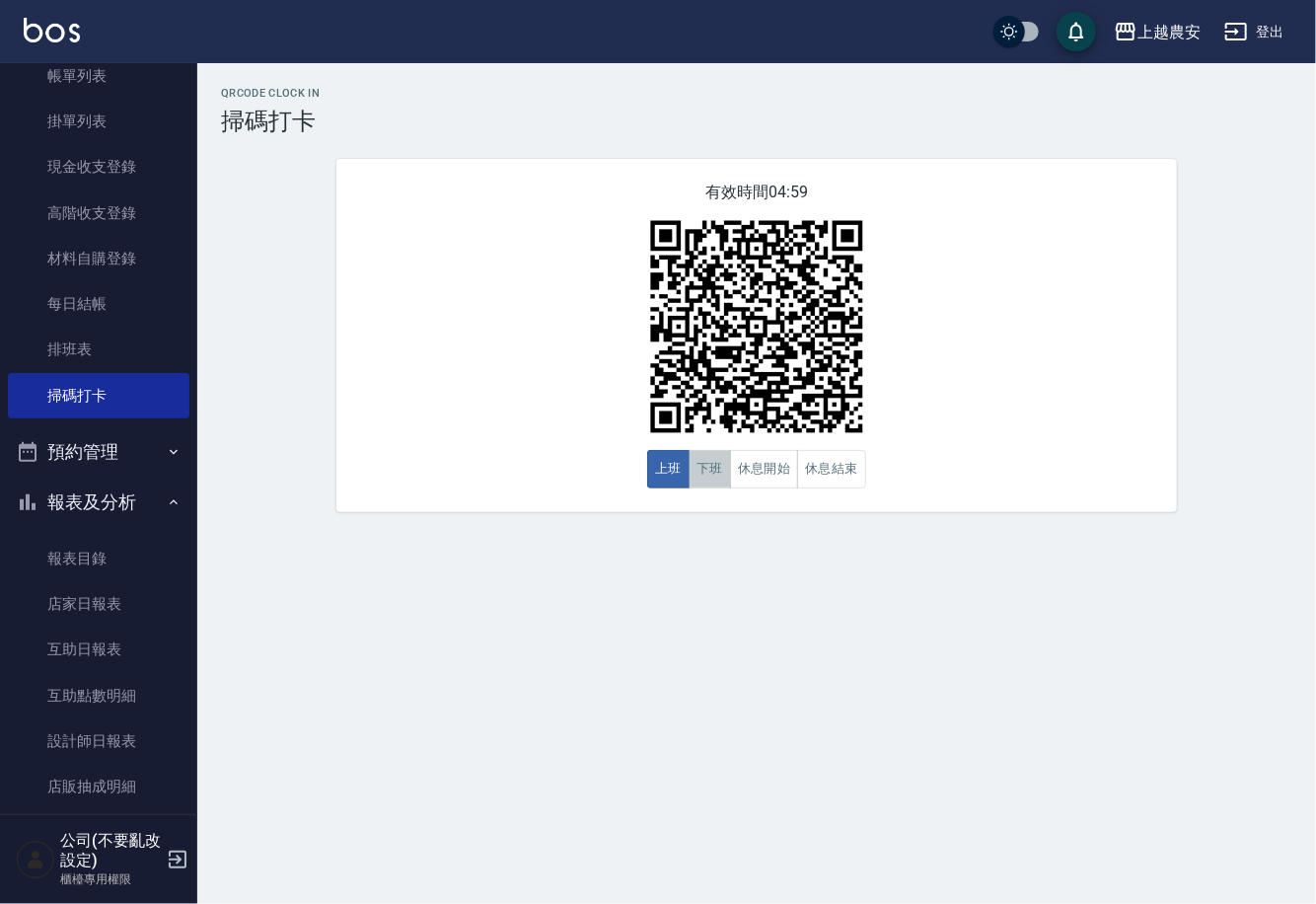
click at [696, 473] on button "下班" at bounding box center [710, 469] width 42 height 39
